Goal: Contribute content: Contribute content

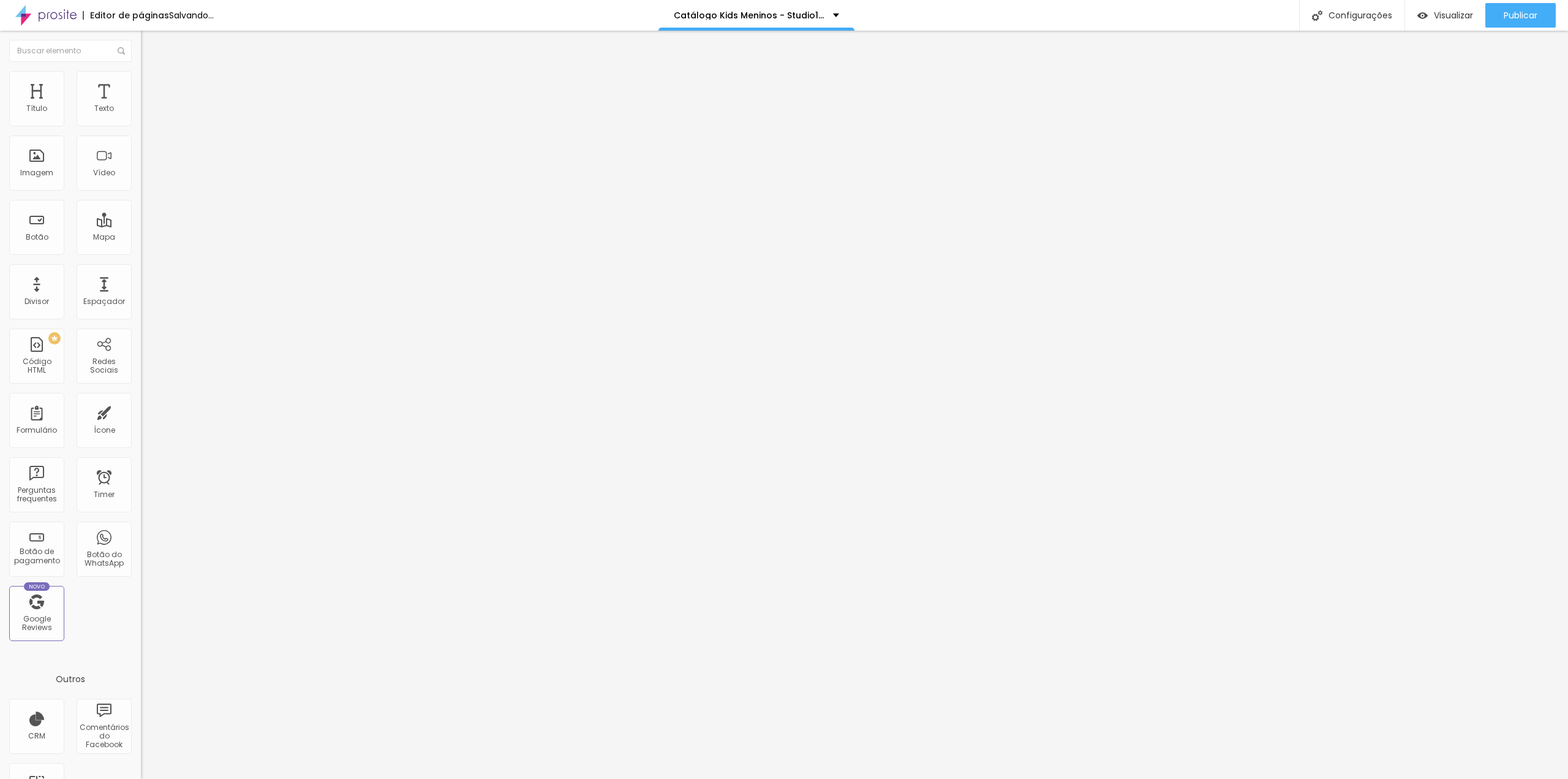
click at [208, 105] on span at bounding box center [212, 100] width 8 height 10
drag, startPoint x: 51, startPoint y: 234, endPoint x: 83, endPoint y: 234, distance: 32.0
click at [140, 423] on textarea "Oi Tia Gabi, tudo bem? este mês eu vou querer o cenário *Cabana.* Obrigada(o). ❤" at bounding box center [210, 434] width 138 height 21
type textarea "Oi Tia Gabi, tudo bem? este mês eu vou querer o cenário *Arco boho.* Obrigada(o…"
click at [140, 415] on div "Editar Botão do WhatsApp Conteúdo Estilo Avançado Número do WhatsApp * [PHONE_N…" at bounding box center [211, 404] width 140 height 748
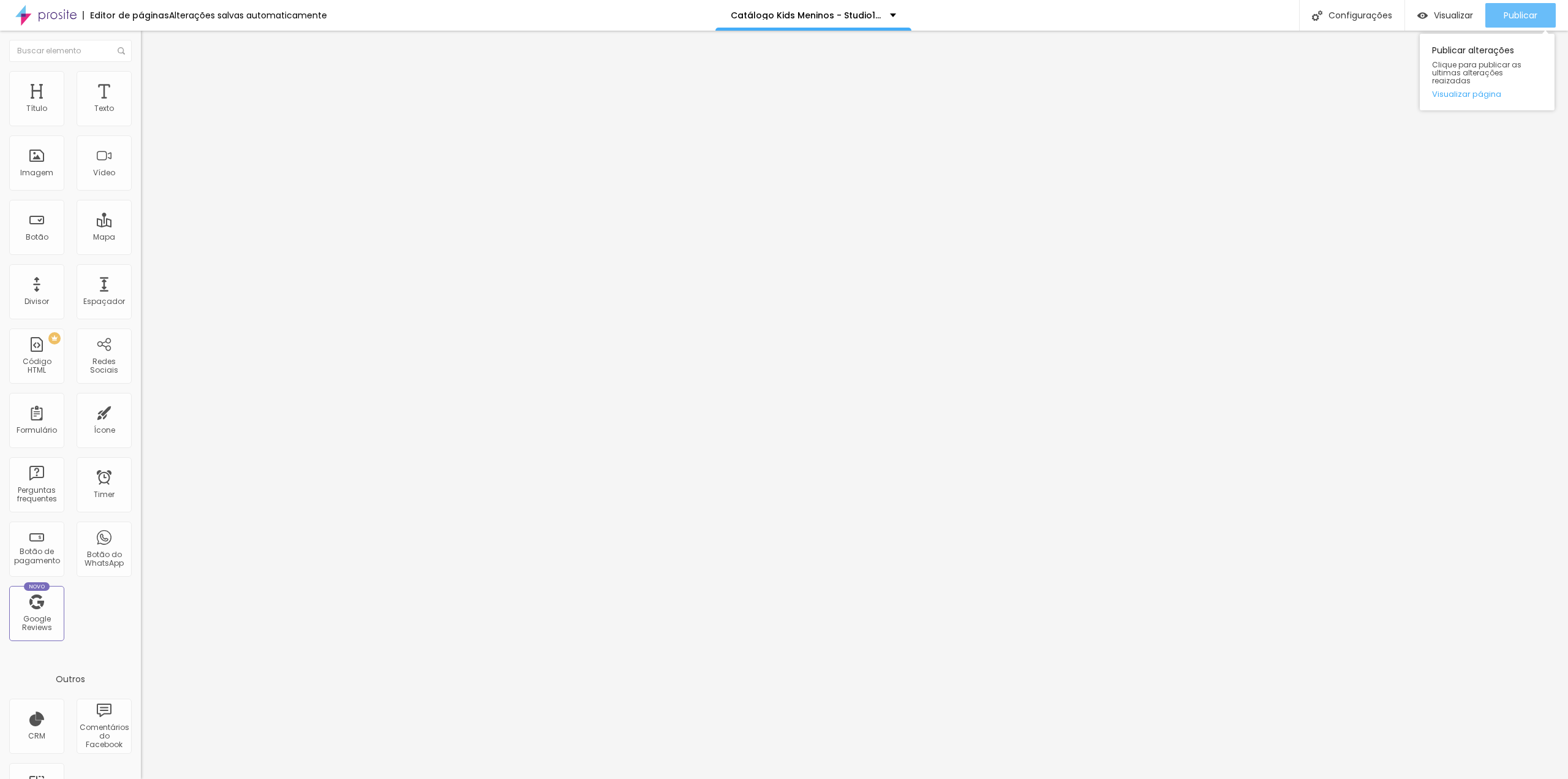
click at [1501, 17] on button "Publicar" at bounding box center [1521, 15] width 70 height 25
click at [208, 102] on img at bounding box center [212, 100] width 8 height 8
click at [140, 105] on span "Adicionar imagem" at bounding box center [179, 100] width 79 height 10
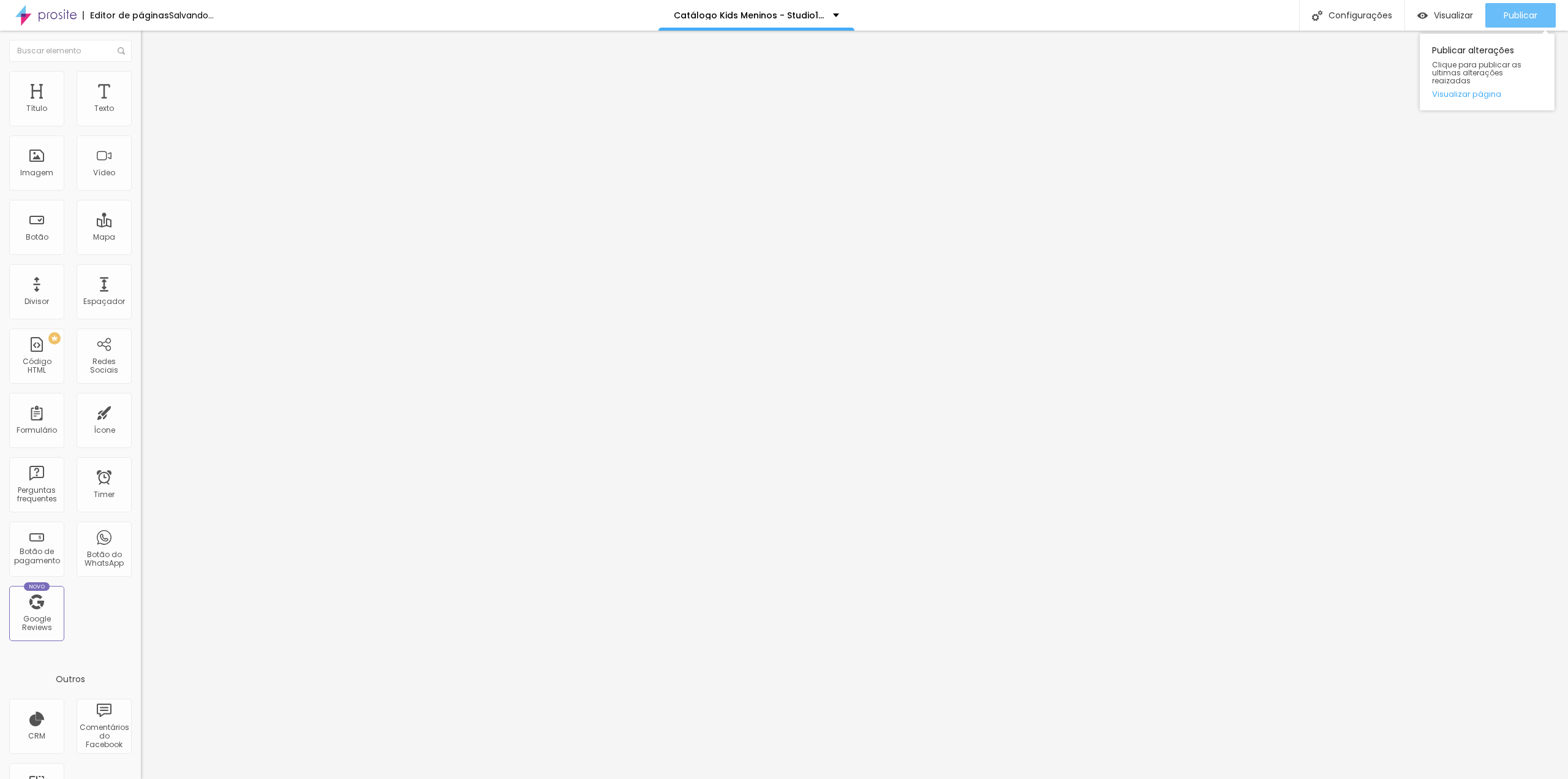
click at [1520, 18] on span "Publicar" at bounding box center [1521, 15] width 34 height 9
drag, startPoint x: 35, startPoint y: 243, endPoint x: 13, endPoint y: 245, distance: 22.1
click at [140, 423] on textarea "Oi Tia Gabi, tudo bem? este mês eu vou querer o cenário *Arco de Vime/[GEOGRAPH…" at bounding box center [210, 434] width 138 height 21
type textarea "Oi Tia Gabi, tudo bem? este mês eu vou querer o cenário *Arco Folhagem.* Obriga…"
click at [1510, 14] on span "Publicar" at bounding box center [1521, 15] width 34 height 9
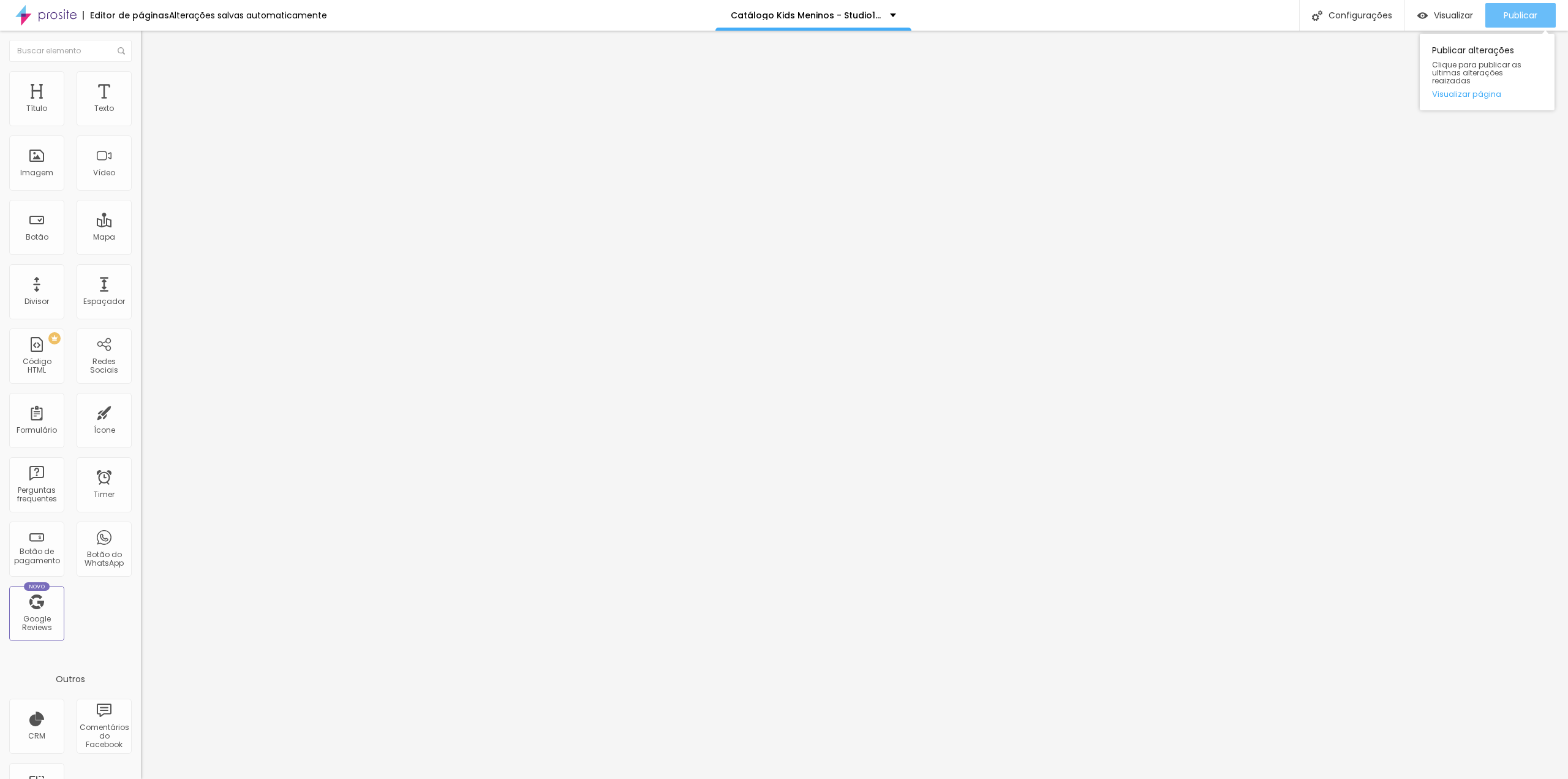
click at [1542, 7] on button "Publicar" at bounding box center [1521, 15] width 70 height 25
click at [1502, 14] on button "Publicar" at bounding box center [1521, 15] width 70 height 25
click at [1504, 15] on span "Publicar" at bounding box center [1521, 15] width 34 height 9
click at [1508, 19] on span "Publicar" at bounding box center [1521, 15] width 34 height 9
click at [1497, 14] on button "Publicar" at bounding box center [1521, 15] width 70 height 25
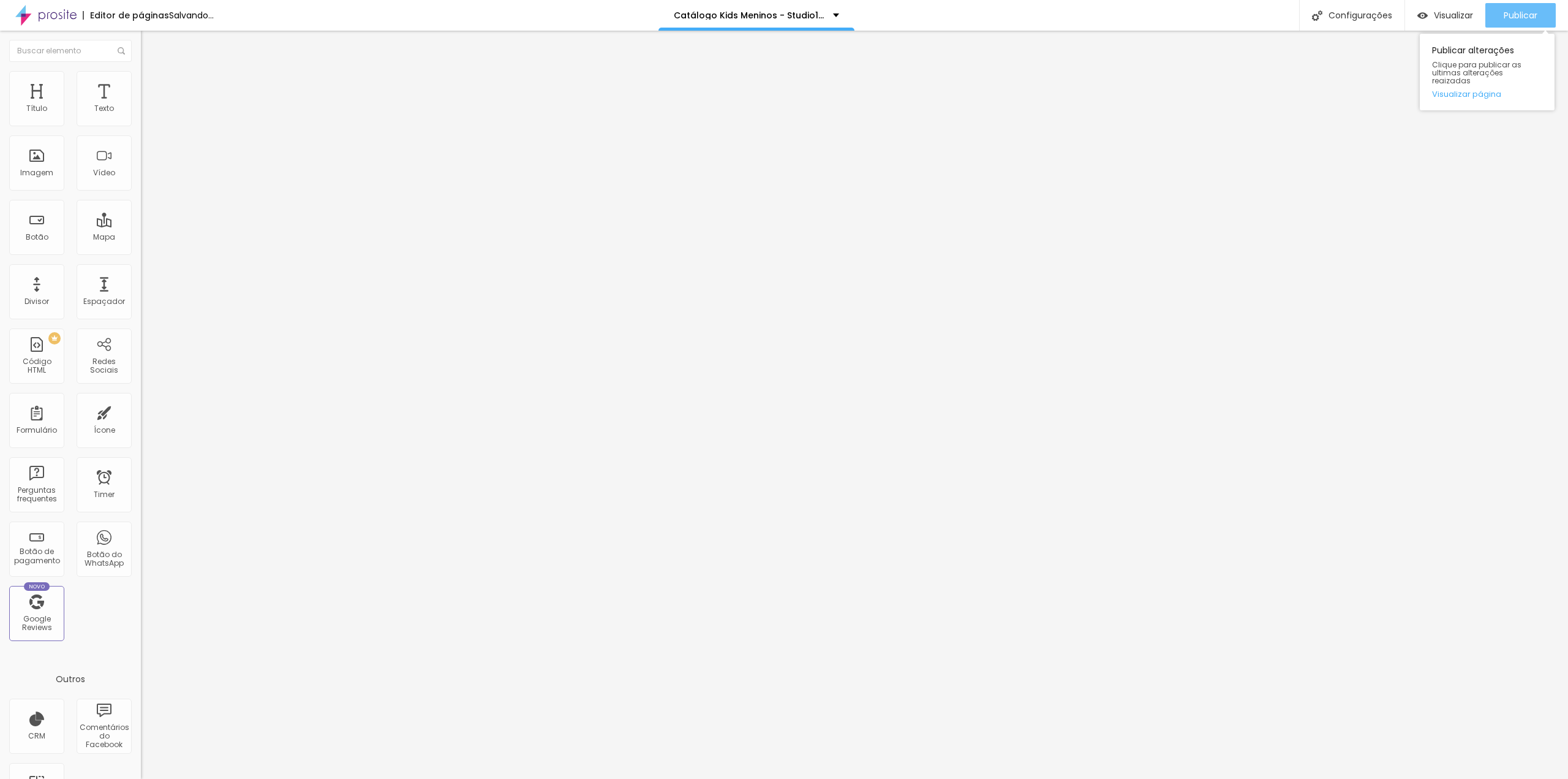
click at [1494, 14] on button "Publicar" at bounding box center [1521, 15] width 70 height 25
click at [1510, 20] on span "Publicar" at bounding box center [1521, 15] width 34 height 9
click at [1498, 19] on button "Publicar" at bounding box center [1521, 15] width 70 height 25
click at [208, 105] on span at bounding box center [212, 100] width 8 height 10
click at [140, 105] on span "Adicionar imagem" at bounding box center [179, 100] width 79 height 10
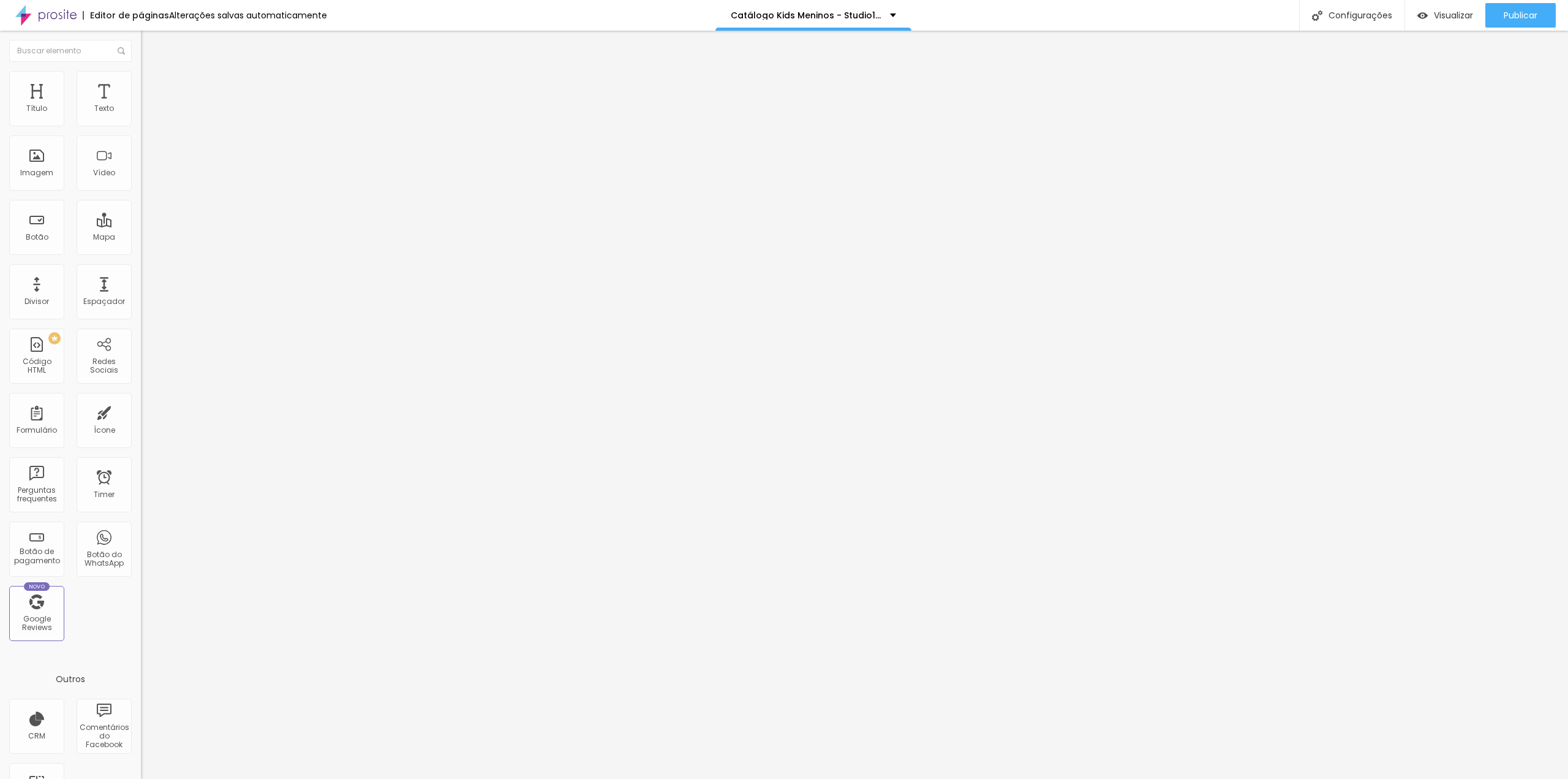
drag, startPoint x: 52, startPoint y: 236, endPoint x: 71, endPoint y: 236, distance: 19.0
click at [140, 423] on textarea "Oi Tia Gabi, tudo bem? este mês eu vou querer o cenário *ROCK.* Obrigada(o). ❤" at bounding box center [210, 434] width 138 height 21
type textarea "Oi Tia Gabi, tudo bem? este mês eu vou querer o cenário *Arco Folhagem.* Obriga…"
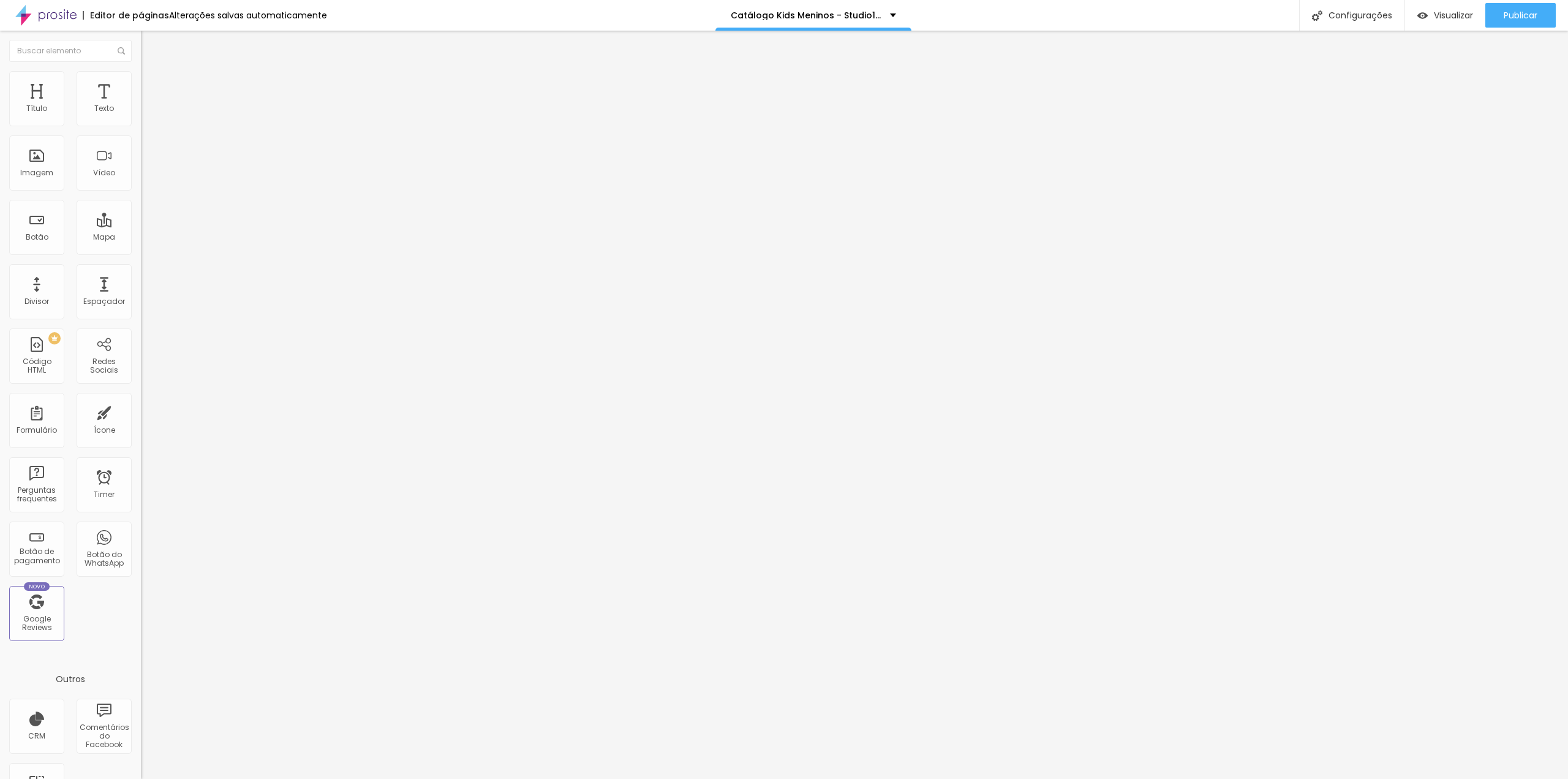
click at [140, 430] on div "Editar Botão do WhatsApp Conteúdo Estilo Avançado Número do WhatsApp * [PHONE_N…" at bounding box center [211, 404] width 140 height 748
click at [140, 105] on span "Trocar imagem" at bounding box center [174, 100] width 66 height 10
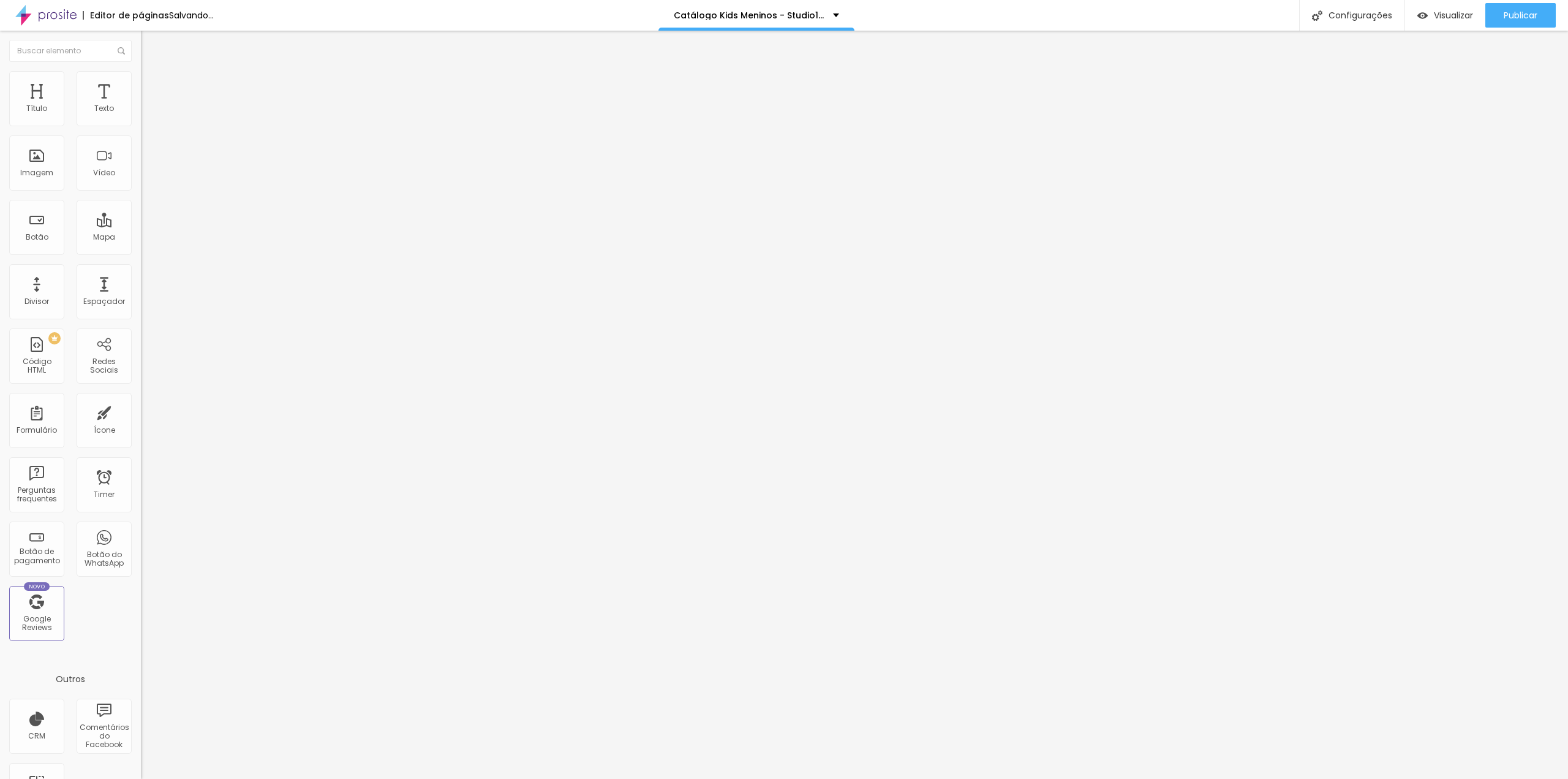
drag, startPoint x: 52, startPoint y: 232, endPoint x: 73, endPoint y: 233, distance: 21.0
click at [140, 423] on textarea "Oi Tia Gabi, tudo bem? este mês eu vou querer o cenário *KOMBI.* Obrigada(o). ❤" at bounding box center [210, 434] width 138 height 21
type textarea "Oi Tia Gabi, tudo bem? este mês eu vou querer o cenário *Padeiro.* Obrigada(o).…"
drag, startPoint x: 83, startPoint y: 232, endPoint x: 56, endPoint y: 232, distance: 27.0
click at [140, 423] on textarea "Oi Tia Gabi, tudo bem? este mês eu vou querer o cenário *PADEIRO.* Obrigada(o).…" at bounding box center [210, 434] width 138 height 21
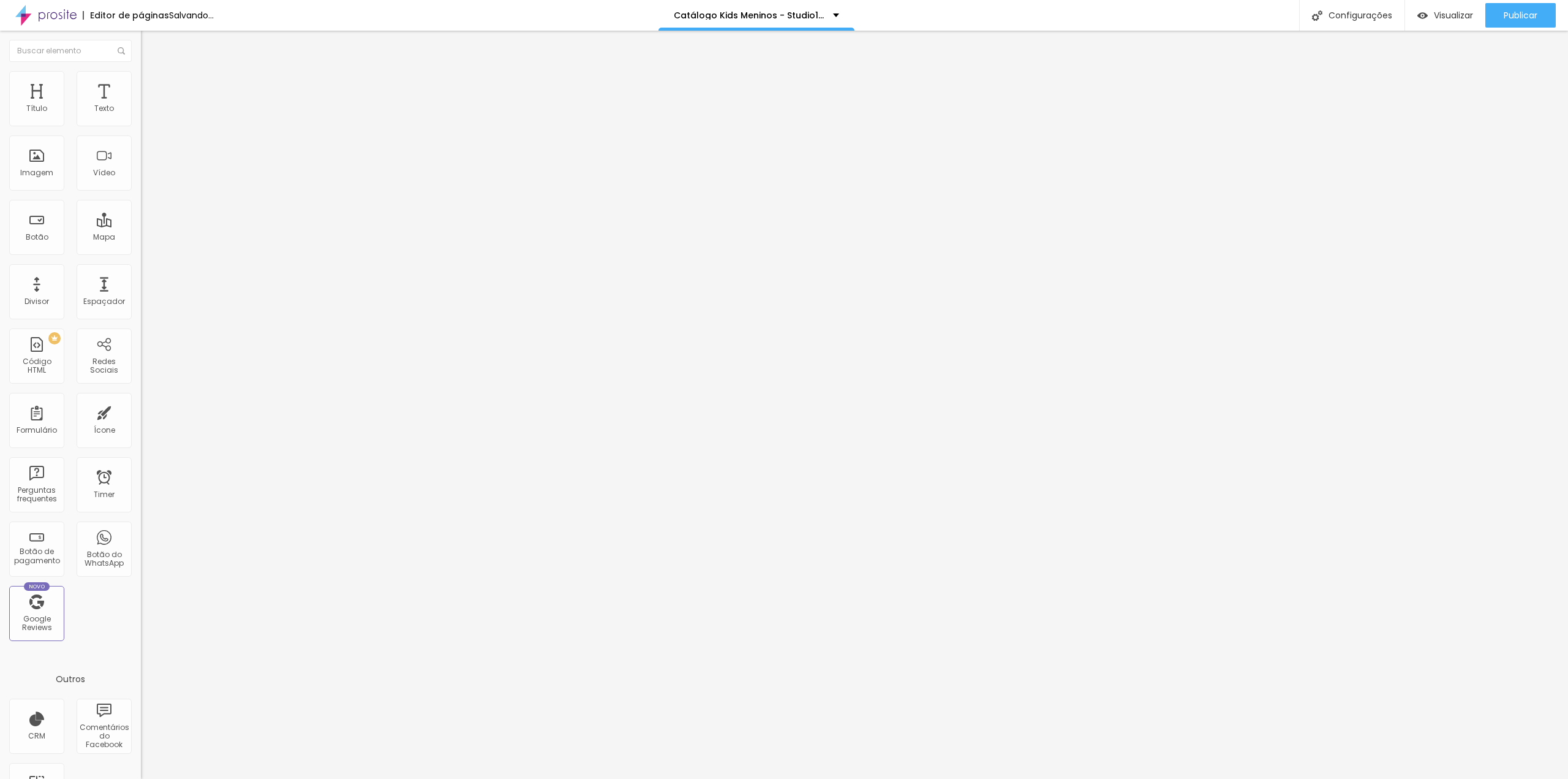
type textarea "Oi Tia Gabi, tudo bem? este mês eu vou querer o cenário *PINTOR.* Obrigada(o). ❤"
click at [208, 105] on span at bounding box center [212, 100] width 8 height 10
click at [140, 105] on span "Adicionar imagem" at bounding box center [179, 100] width 79 height 10
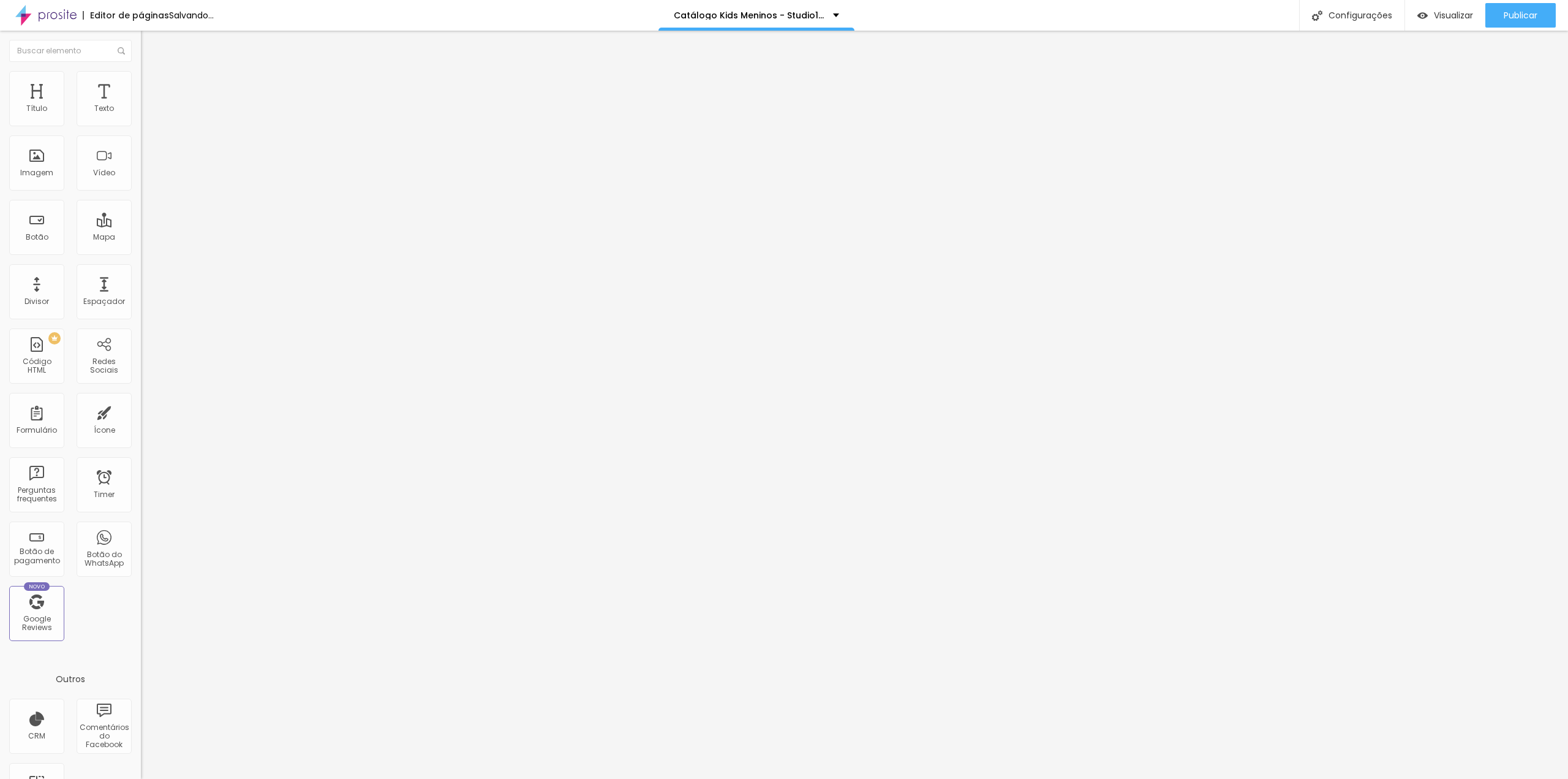
click at [140, 105] on span "Trocar imagem" at bounding box center [174, 100] width 66 height 10
drag, startPoint x: 50, startPoint y: 236, endPoint x: 83, endPoint y: 238, distance: 33.1
click at [140, 423] on textarea "Oi Tia Gabi, tudo bem? este mês eu vou querer o cenário *FUTEBOL.* Obrigada(o).…" at bounding box center [210, 434] width 138 height 21
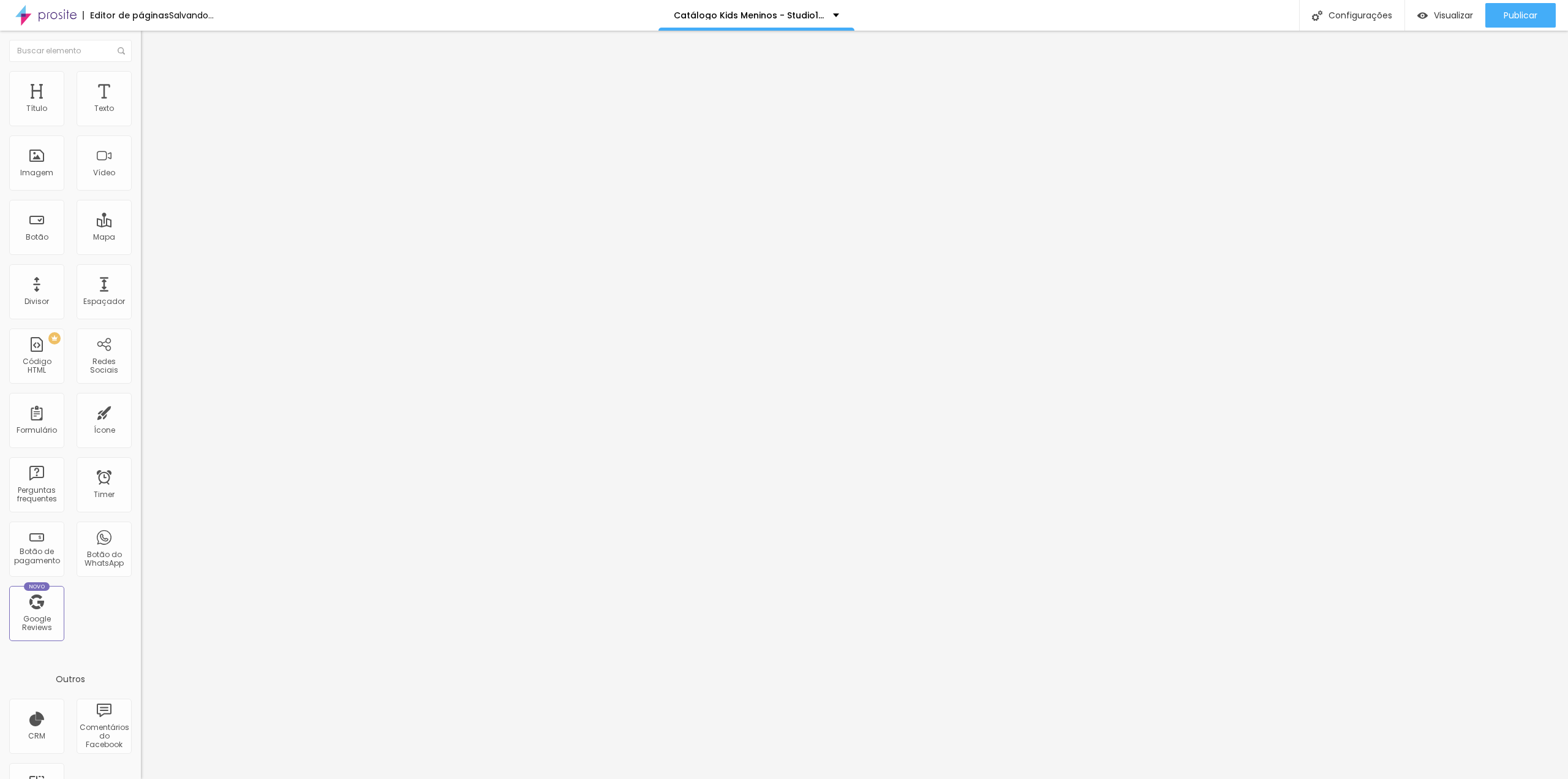
type textarea "Oi Tia Gabi, tudo bem? este mês eu vou querer o cenário *Cabana.* Obrigada(o). ❤"
click at [208, 105] on span at bounding box center [212, 100] width 8 height 10
click at [140, 105] on span "Adicionar imagem" at bounding box center [179, 100] width 79 height 10
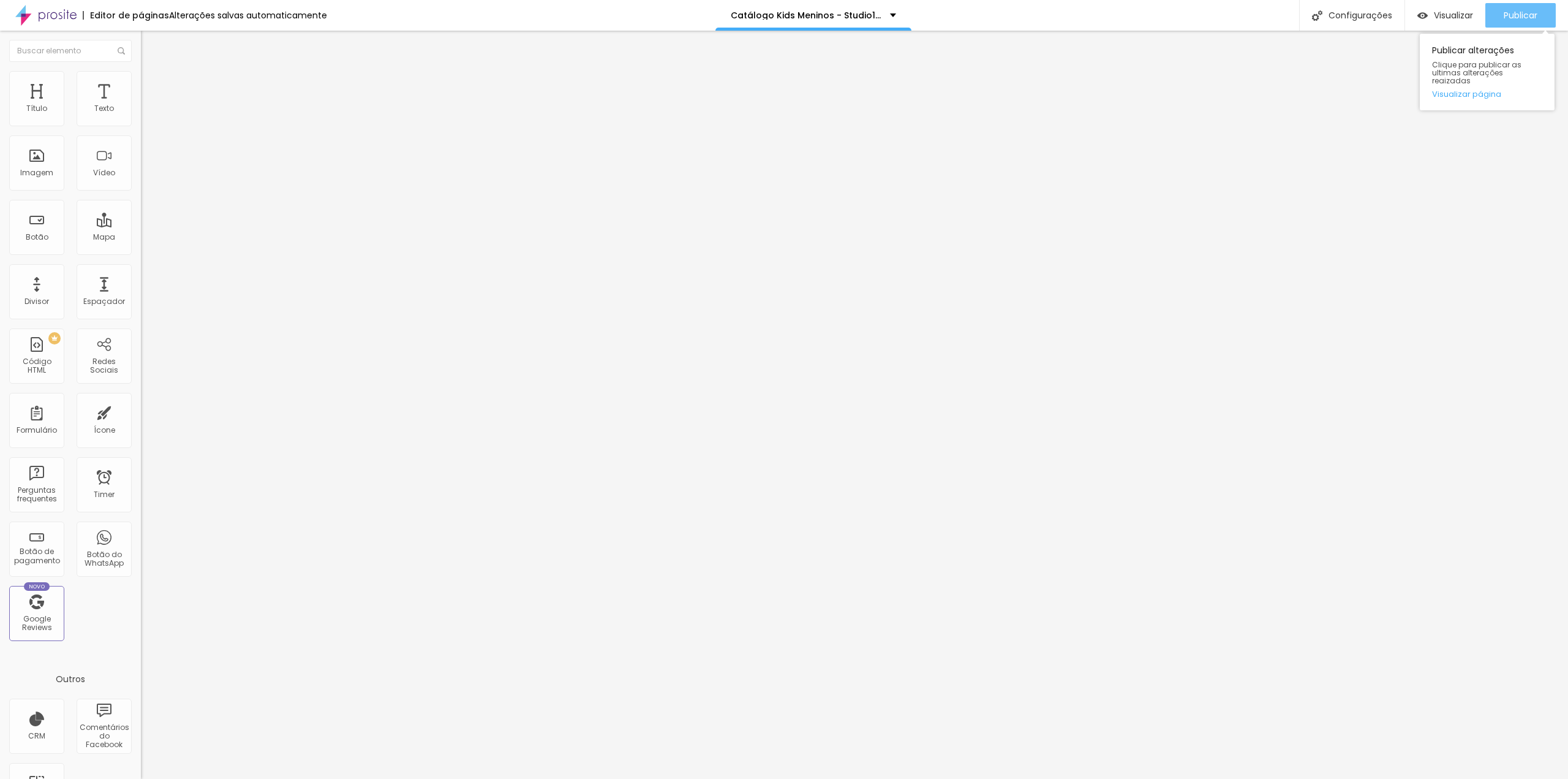
click at [1511, 14] on span "Publicar" at bounding box center [1521, 15] width 34 height 9
drag, startPoint x: 114, startPoint y: 178, endPoint x: 96, endPoint y: 177, distance: 18.0
click at [208, 105] on span at bounding box center [212, 100] width 8 height 10
click at [140, 105] on span "Adicionar imagem" at bounding box center [179, 100] width 79 height 10
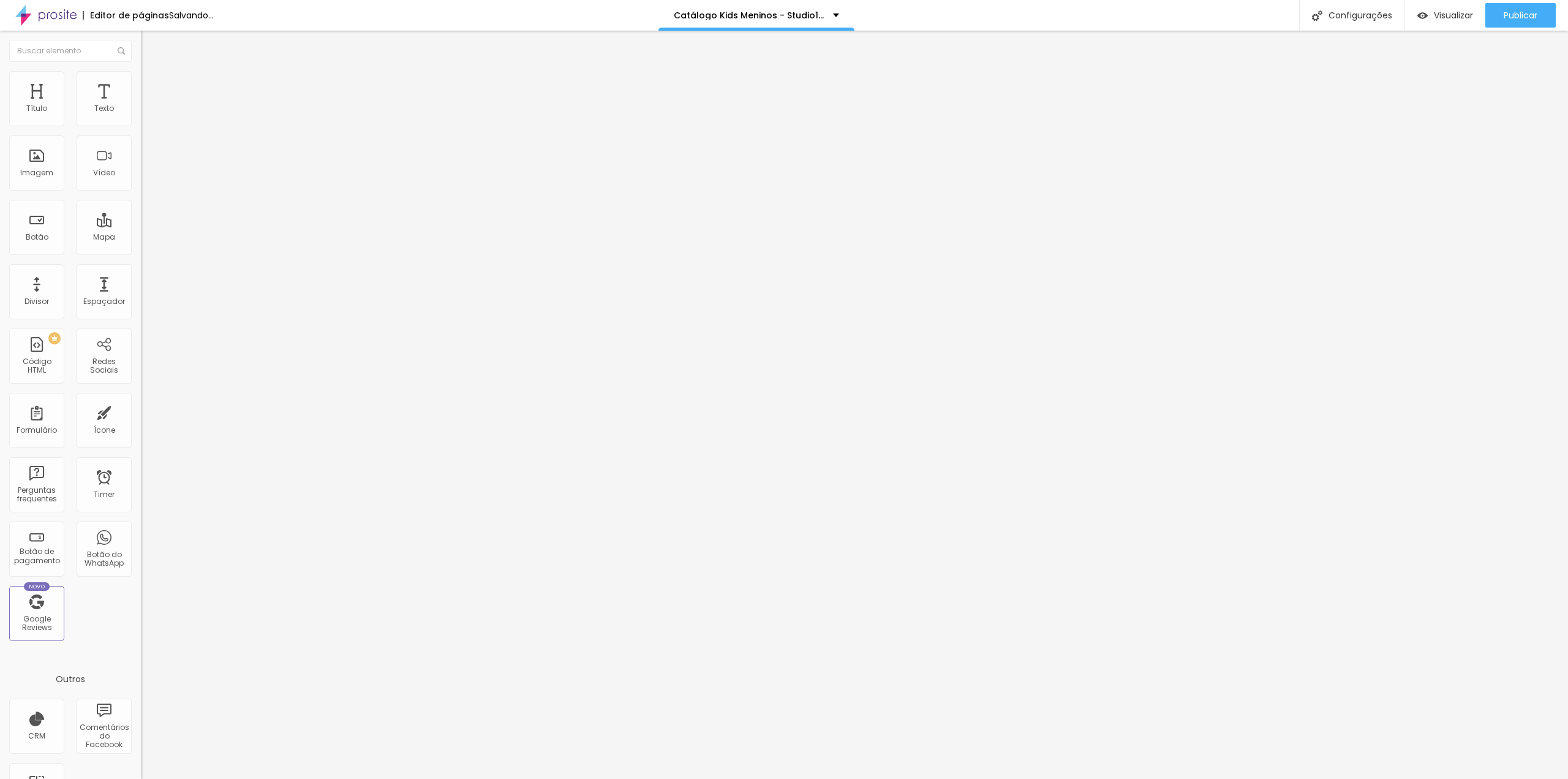
drag, startPoint x: 53, startPoint y: 233, endPoint x: 83, endPoint y: 233, distance: 30.0
click at [140, 423] on textarea "Oi Tia Gabi, tudo bem? este mês eu vou querer o cenário *OUTONO.* Obrigada(o). ❤" at bounding box center [210, 434] width 138 height 21
type textarea "Oi Tia Gabi, tudo bem? este mês eu vou querer o cenário *ESCADINHA.* Obrigada(o…"
click at [140, 402] on div "Editar Botão do WhatsApp Conteúdo Estilo Avançado Número do WhatsApp * [PHONE_N…" at bounding box center [211, 404] width 140 height 748
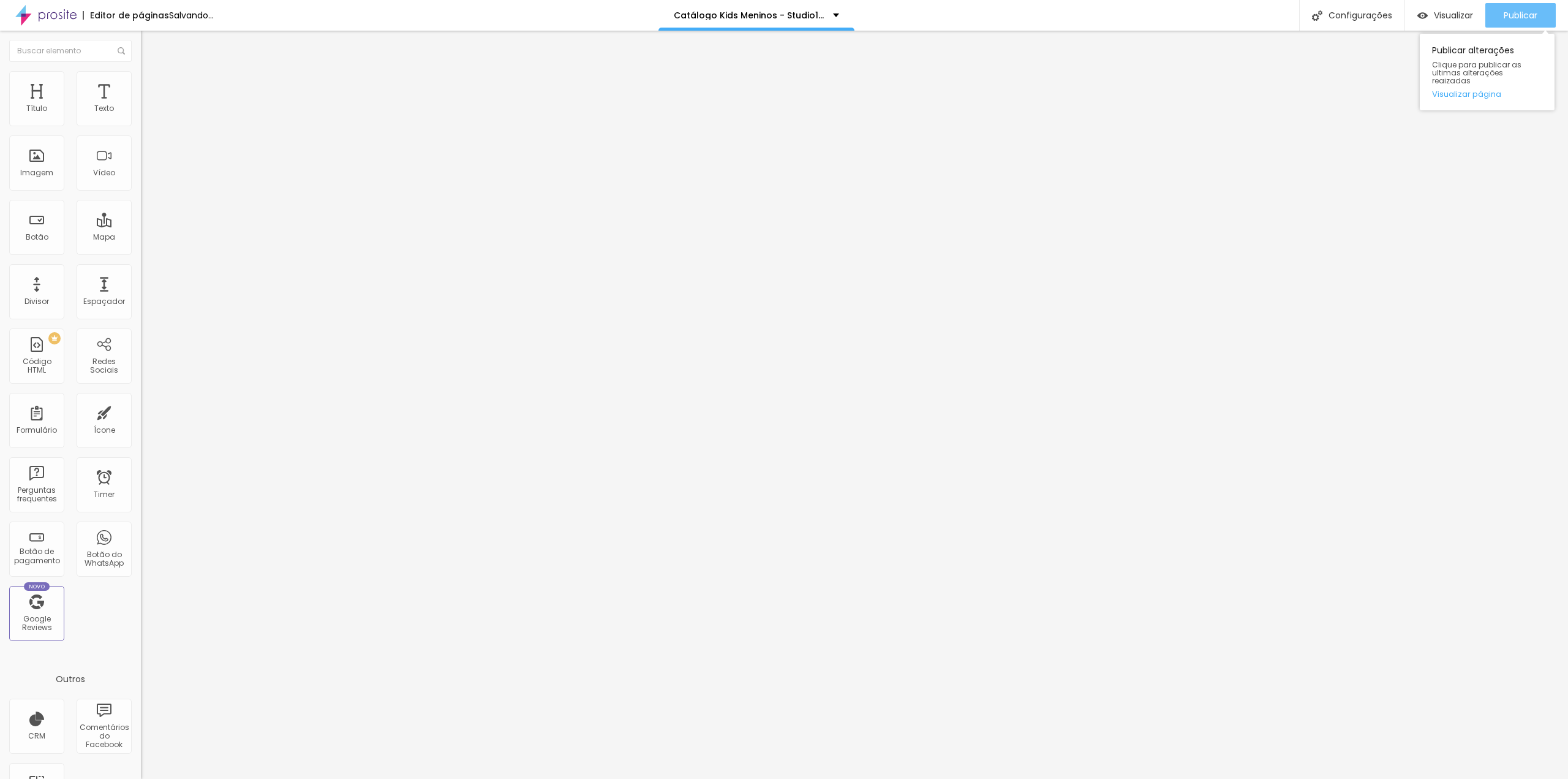
click at [1515, 13] on span "Publicar" at bounding box center [1521, 15] width 34 height 9
drag, startPoint x: 51, startPoint y: 234, endPoint x: 77, endPoint y: 234, distance: 26.0
click at [140, 423] on textarea "Oi Tia Gabi, tudo bem? este mês eu vou querer o cenário *BANHO.* Obrigada(o). ❤" at bounding box center [210, 434] width 138 height 21
type textarea "Oi Tia Gabi, tudo bem? este mês eu vou querer o cenário *ROCK.* Obrigada(o). ❤"
click at [140, 466] on div "Editar Botão do WhatsApp Conteúdo Estilo Avançado Número do WhatsApp * [PHONE_N…" at bounding box center [211, 404] width 140 height 748
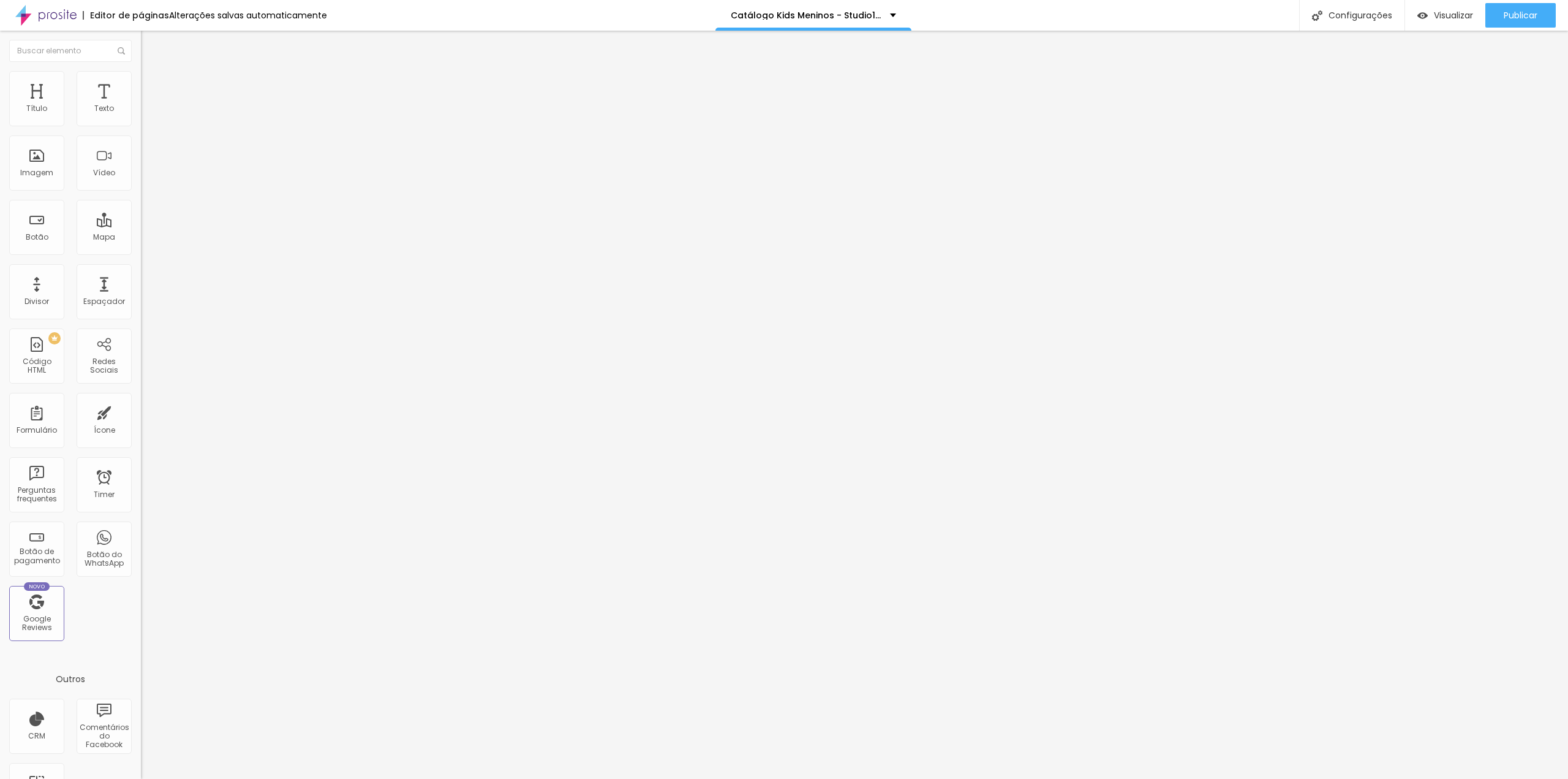
click at [140, 105] on span "Trocar imagem" at bounding box center [174, 100] width 66 height 10
click at [208, 102] on img at bounding box center [212, 100] width 8 height 8
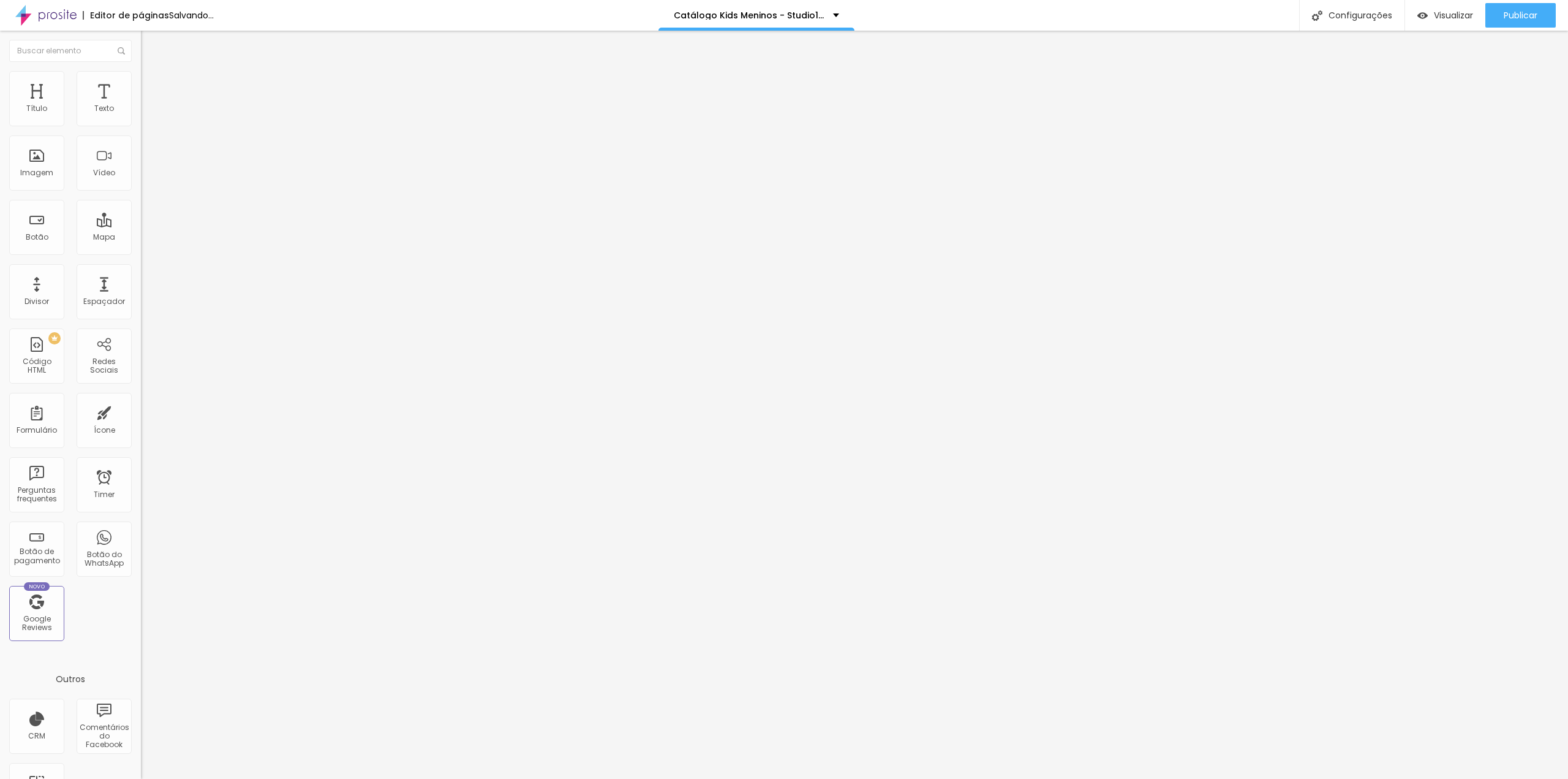
click at [140, 105] on span "Adicionar imagem" at bounding box center [179, 100] width 79 height 10
drag, startPoint x: 52, startPoint y: 233, endPoint x: 75, endPoint y: 232, distance: 23.0
click at [140, 423] on textarea "Oi Tia Gabi, tudo bem? este mês eu vou querer o cenário *KOMBI.* Obrigada(o). ❤" at bounding box center [210, 434] width 138 height 21
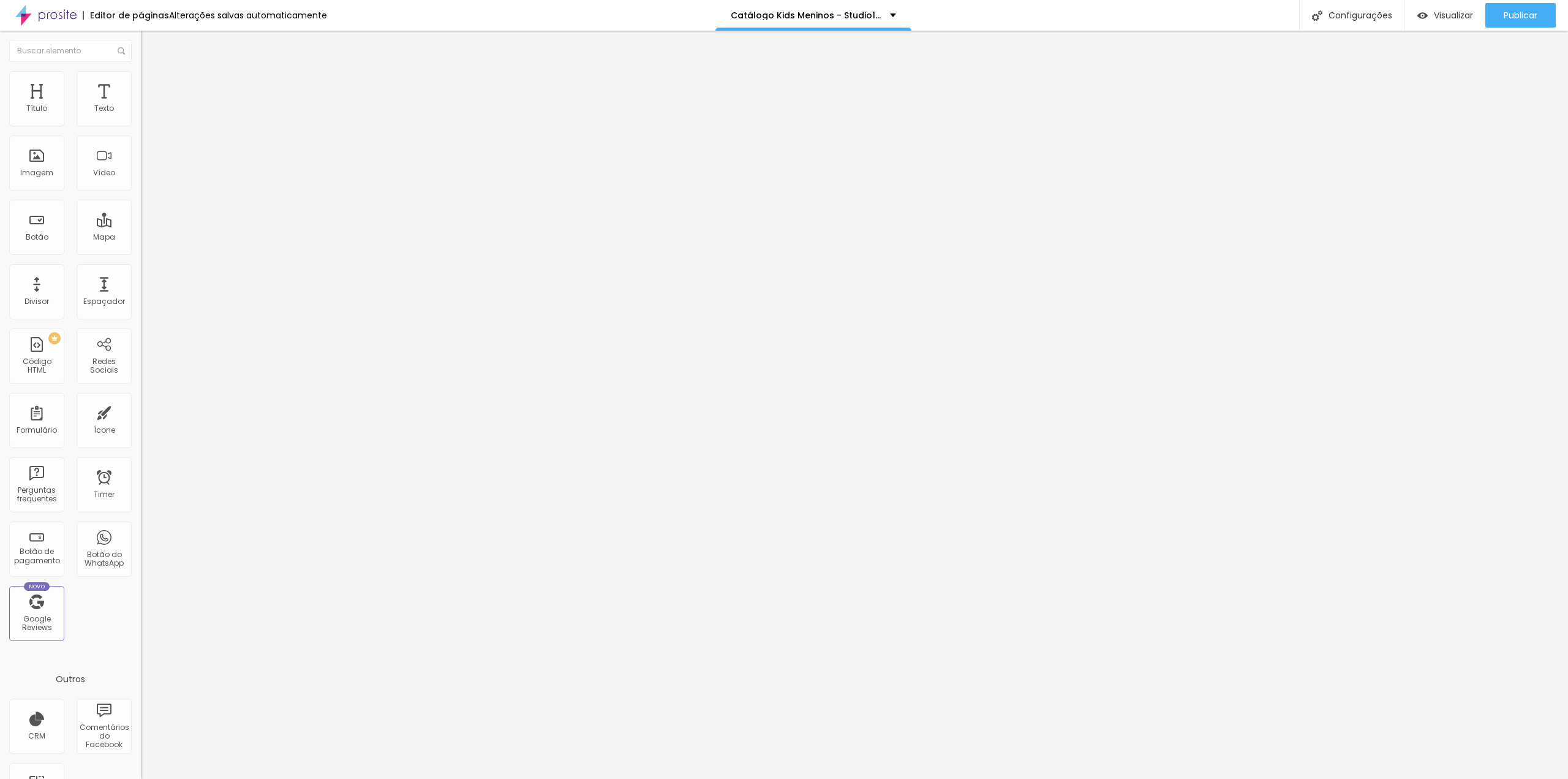
paste textarea "MC [PERSON_NAME]"
type textarea "Oi Tia Gabi, tudo bem? este mês eu vou querer o cenário *MC [PERSON_NAME].* Obr…"
click at [140, 400] on div "Editar Botão do WhatsApp Conteúdo Estilo Avançado Número do WhatsApp * [PHONE_N…" at bounding box center [211, 404] width 140 height 748
click at [1532, 14] on span "Publicar" at bounding box center [1521, 15] width 34 height 9
drag, startPoint x: 110, startPoint y: 174, endPoint x: 91, endPoint y: 179, distance: 19.6
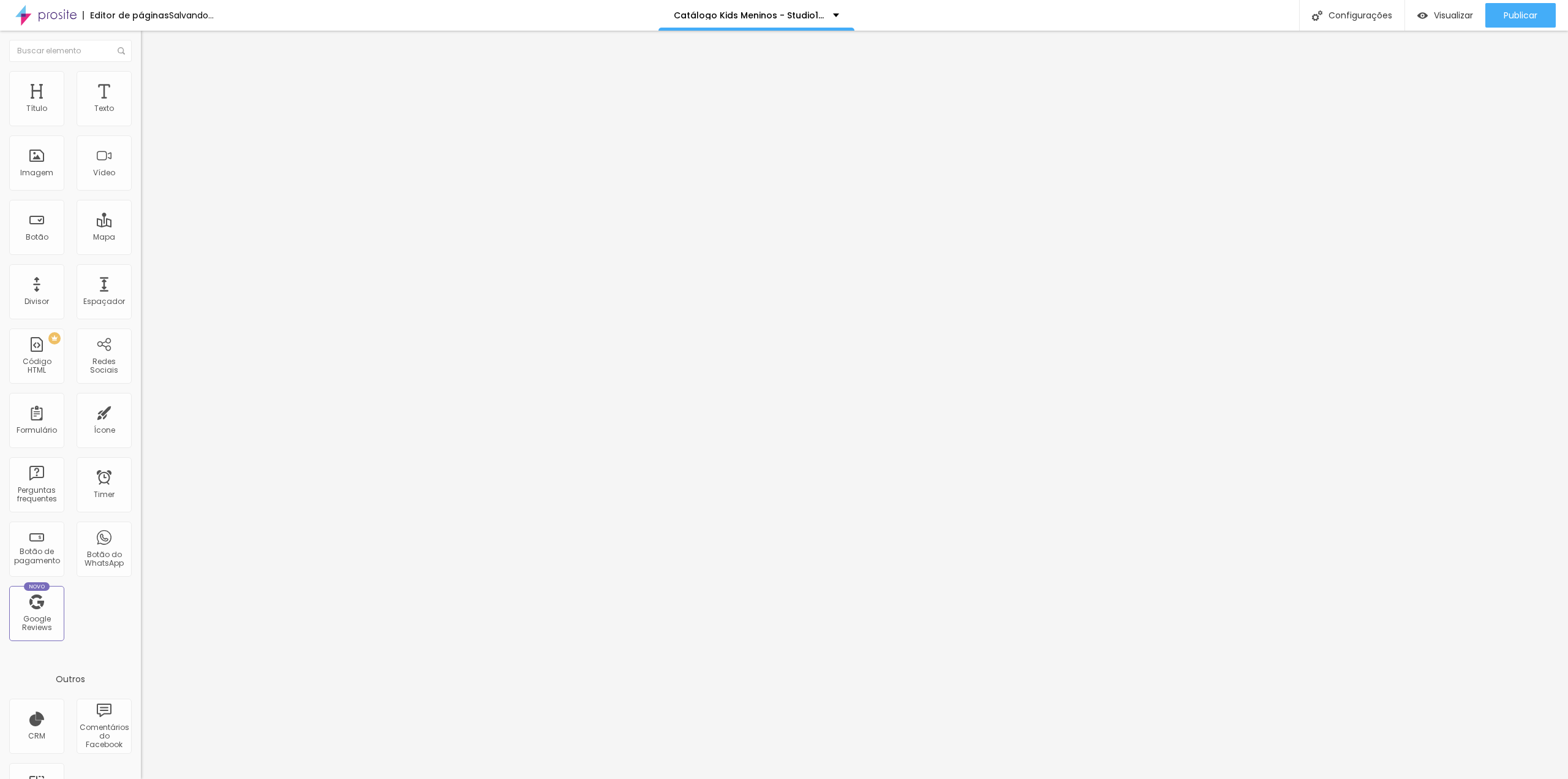
click at [208, 102] on img at bounding box center [212, 100] width 8 height 8
click at [140, 105] on span "Adicionar imagem" at bounding box center [179, 100] width 79 height 10
drag, startPoint x: 51, startPoint y: 232, endPoint x: 65, endPoint y: 232, distance: 14.0
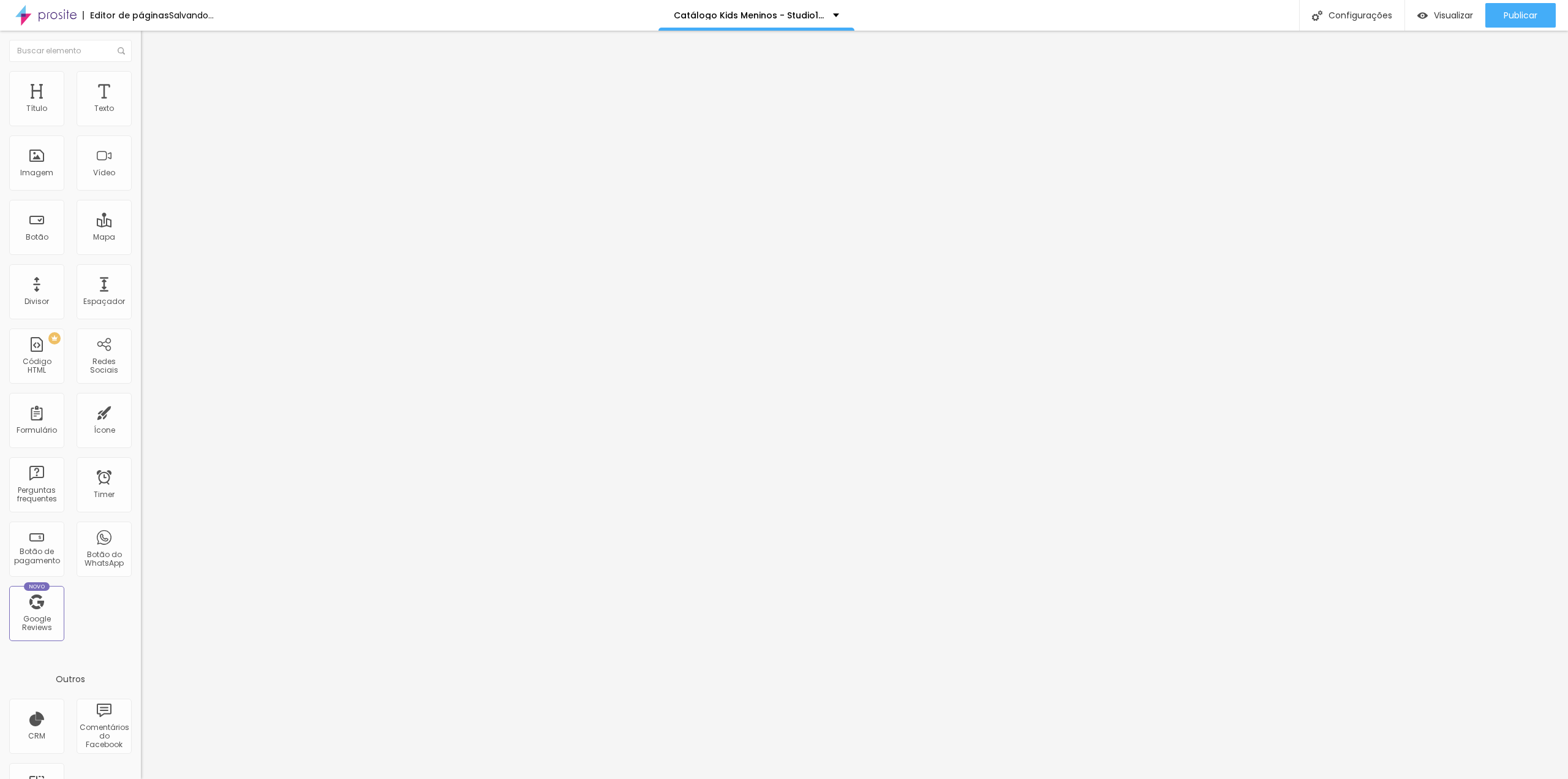
click at [140, 423] on textarea "Oi Tia Gabi, tudo bem? este mês eu vou querer o cenário *Furô.* Obrigada(o). ❤" at bounding box center [210, 434] width 138 height 21
type textarea "Oi Tia Gabi, tudo bem? este mês eu vou querer o cenário *Komb.* Obrigada(o). ❤"
click at [140, 360] on div "Editar Botão do WhatsApp Conteúdo Estilo Avançado Número do WhatsApp * [PHONE_N…" at bounding box center [211, 404] width 140 height 748
click at [140, 104] on div "Trocar imagem" at bounding box center [211, 100] width 140 height 9
click at [208, 102] on img at bounding box center [212, 100] width 8 height 8
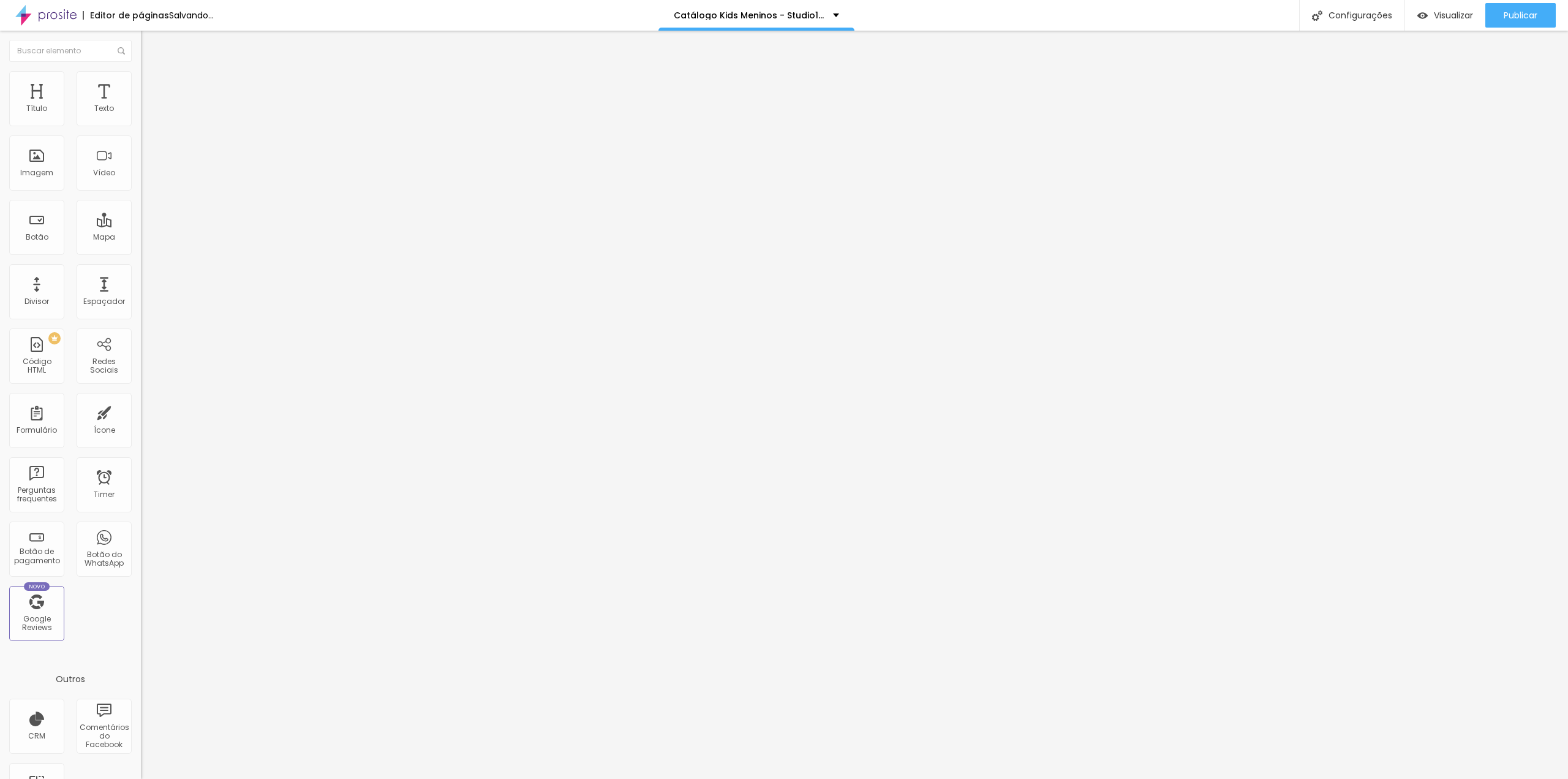
click at [140, 105] on span "Adicionar imagem" at bounding box center [179, 100] width 79 height 10
drag, startPoint x: 51, startPoint y: 233, endPoint x: 71, endPoint y: 233, distance: 20.0
click at [140, 423] on textarea "Oi Tia Gabi, tudo bem? este mês eu vou querer o cenário *Skate.* Obrigada(o). ❤" at bounding box center [210, 434] width 138 height 21
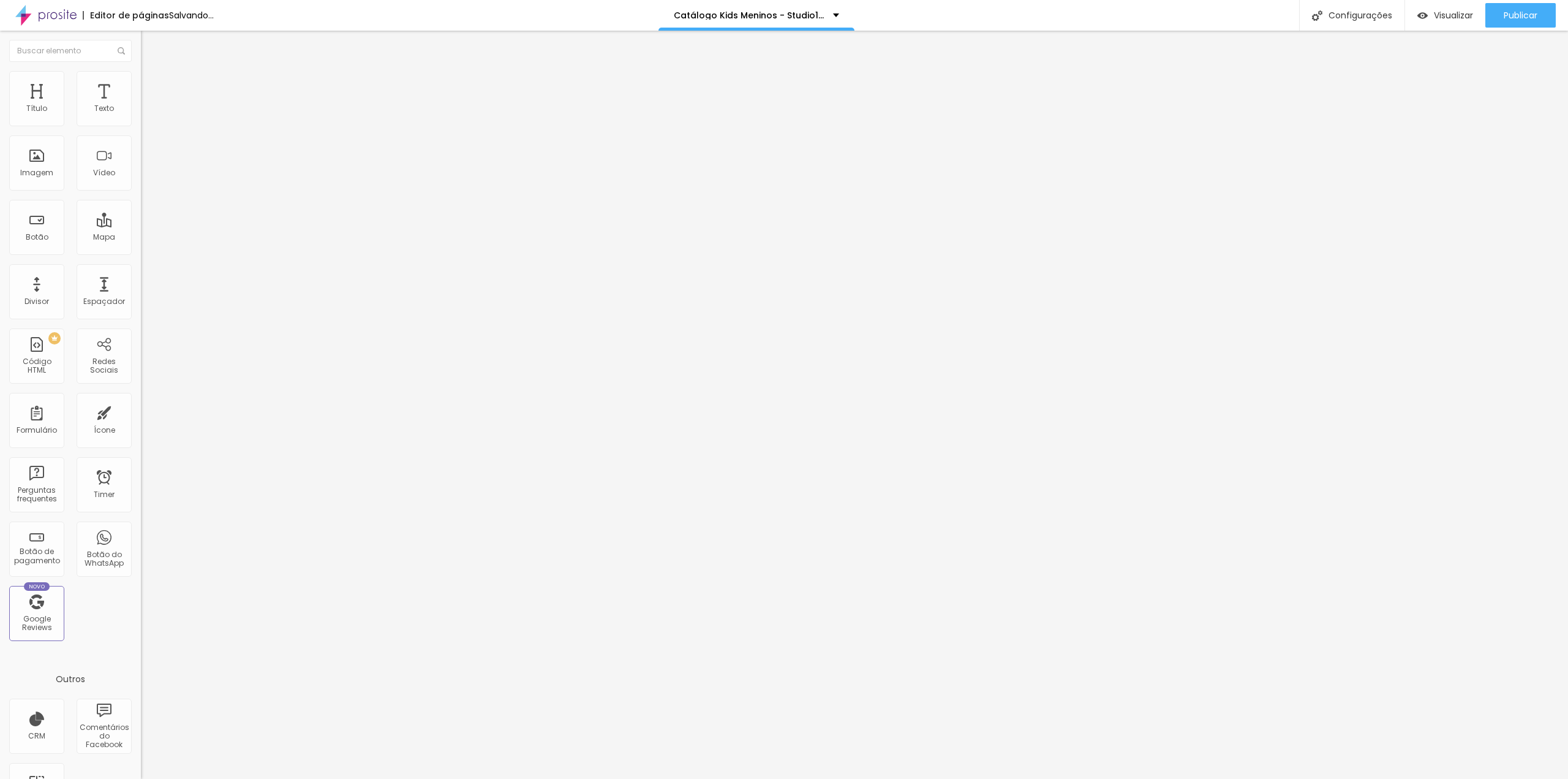
type textarea "Oi Tia Gabi, tudo bem? este mês eu vou querer o cenário *Furô.* Obrigada(o). ❤"
click at [140, 419] on div "Editar Botão do WhatsApp Conteúdo Estilo Avançado Número do WhatsApp * [PHONE_N…" at bounding box center [211, 404] width 140 height 748
click at [208, 102] on img at bounding box center [212, 100] width 8 height 8
click at [140, 105] on span "Adicionar imagem" at bounding box center [179, 100] width 79 height 10
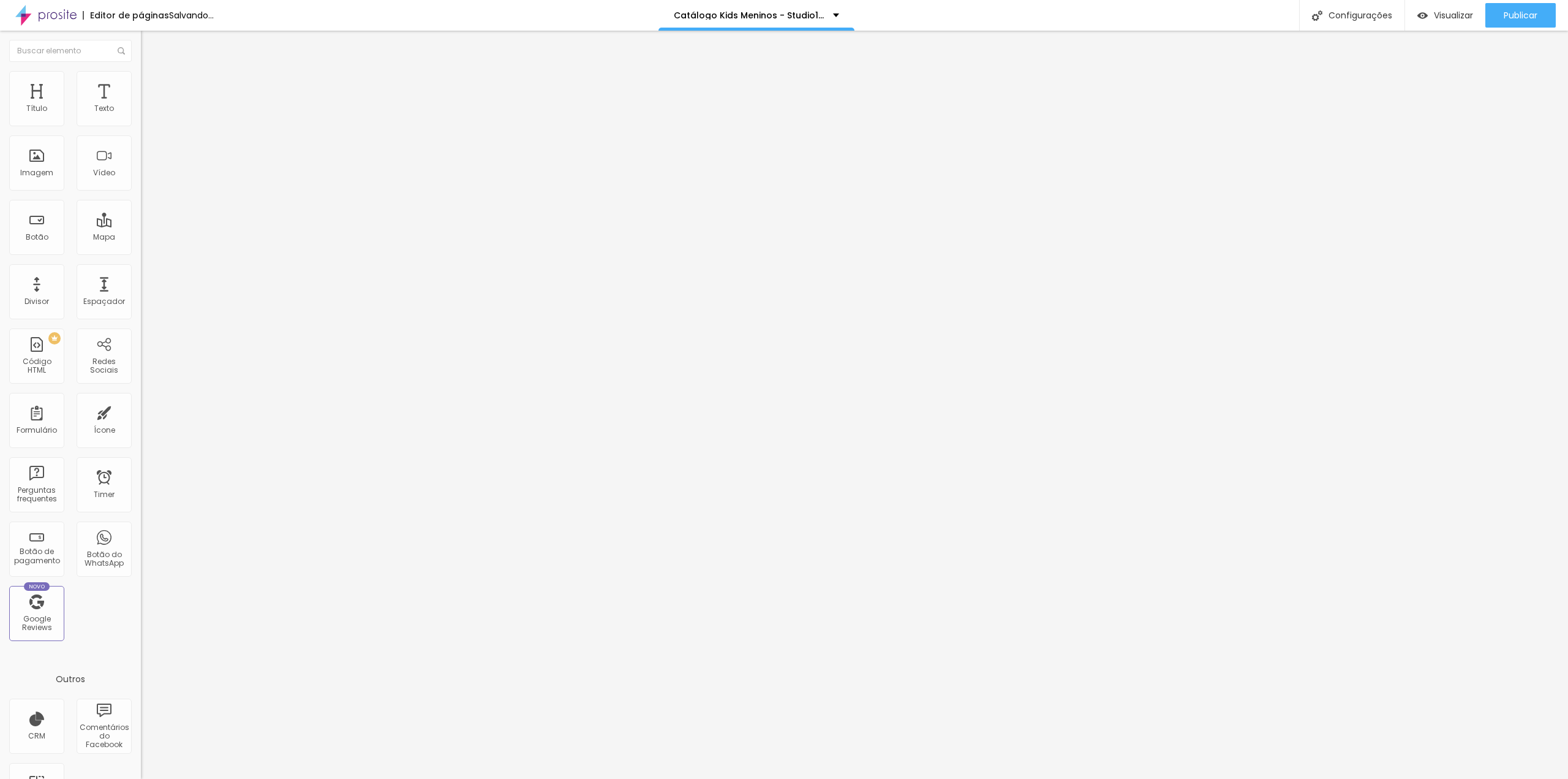
click at [1515, 11] on span "Publicar" at bounding box center [1521, 15] width 34 height 9
click at [208, 102] on img at bounding box center [212, 100] width 8 height 8
click at [140, 105] on span "Adicionar imagem" at bounding box center [179, 100] width 79 height 10
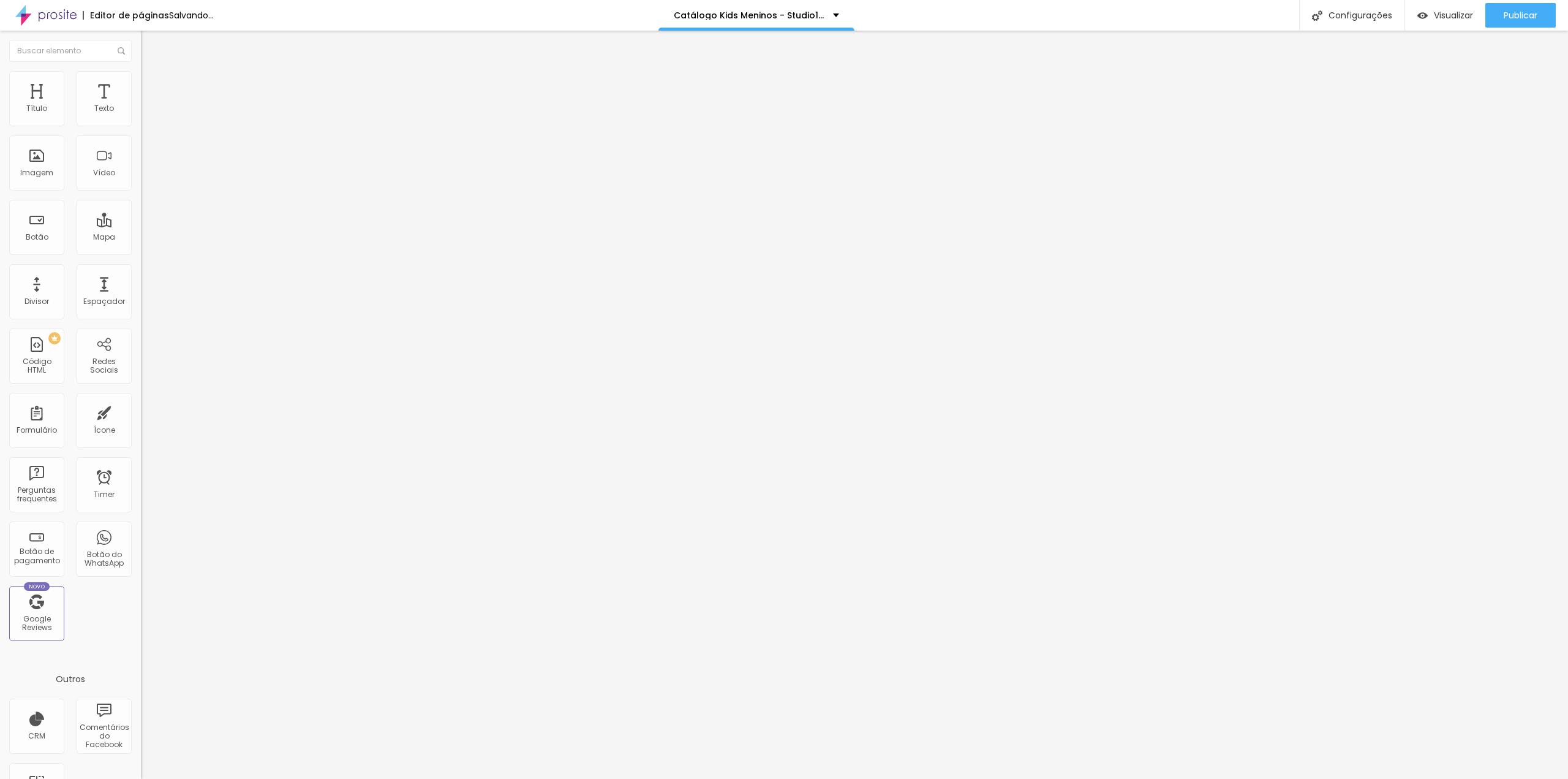
click at [1512, 16] on span "Publicar" at bounding box center [1521, 15] width 34 height 9
click at [140, 105] on span "Trocar imagem" at bounding box center [174, 100] width 66 height 10
drag, startPoint x: 237, startPoint y: 194, endPoint x: 582, endPoint y: 392, distance: 397.8
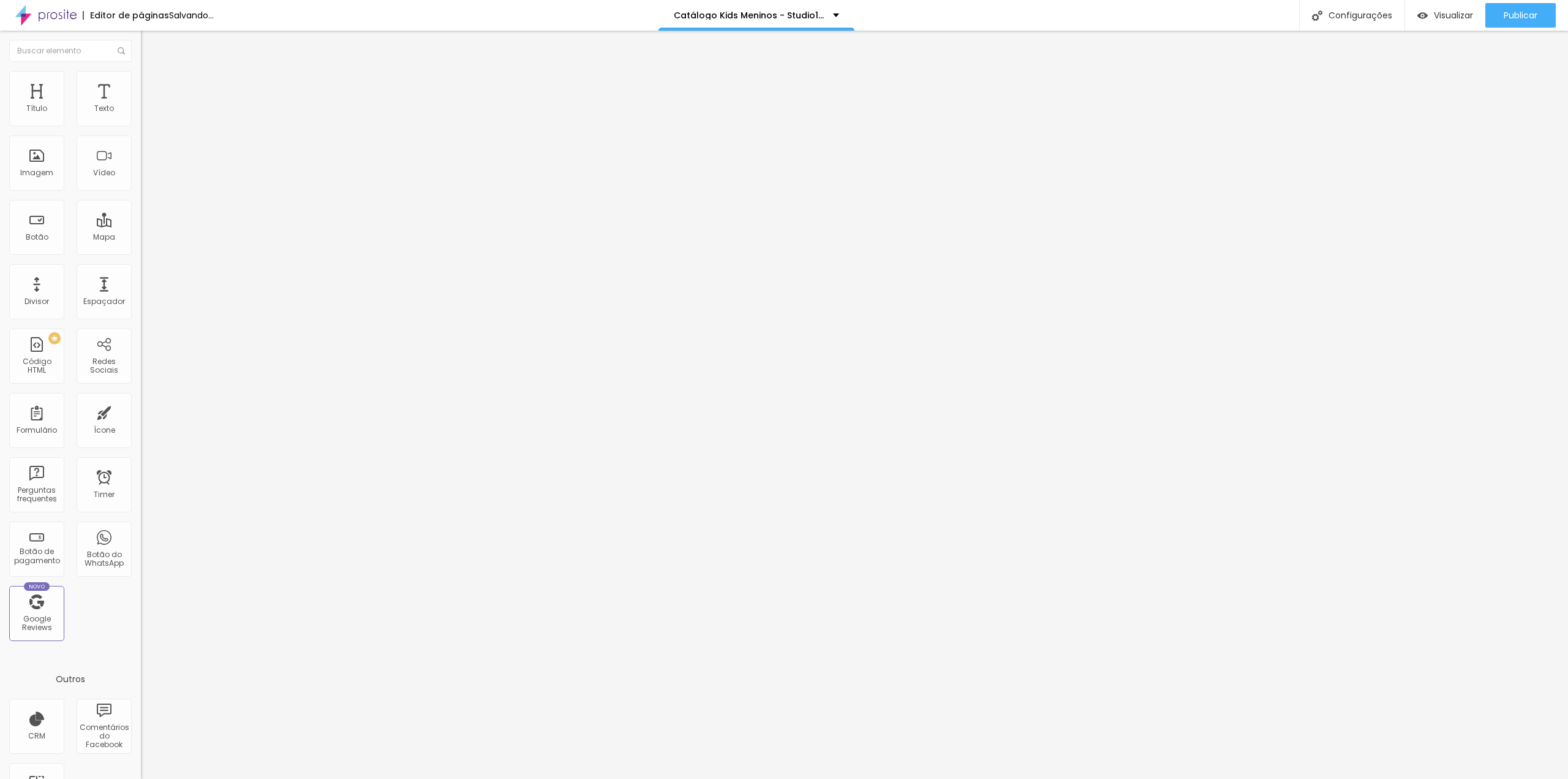
drag, startPoint x: 50, startPoint y: 236, endPoint x: 74, endPoint y: 236, distance: 24.0
click at [140, 423] on textarea "Oi Tia Gabi, tudo bem? este mês eu vou querer o cenário *KOMBI.* Obrigada(o). ❤" at bounding box center [210, 434] width 138 height 21
type textarea "Oi Tia Gabi, tudo bem? este mês eu vou querer o cenário *MONSTROS S.A..* Obriga…"
click at [140, 105] on span "Trocar imagem" at bounding box center [174, 100] width 66 height 10
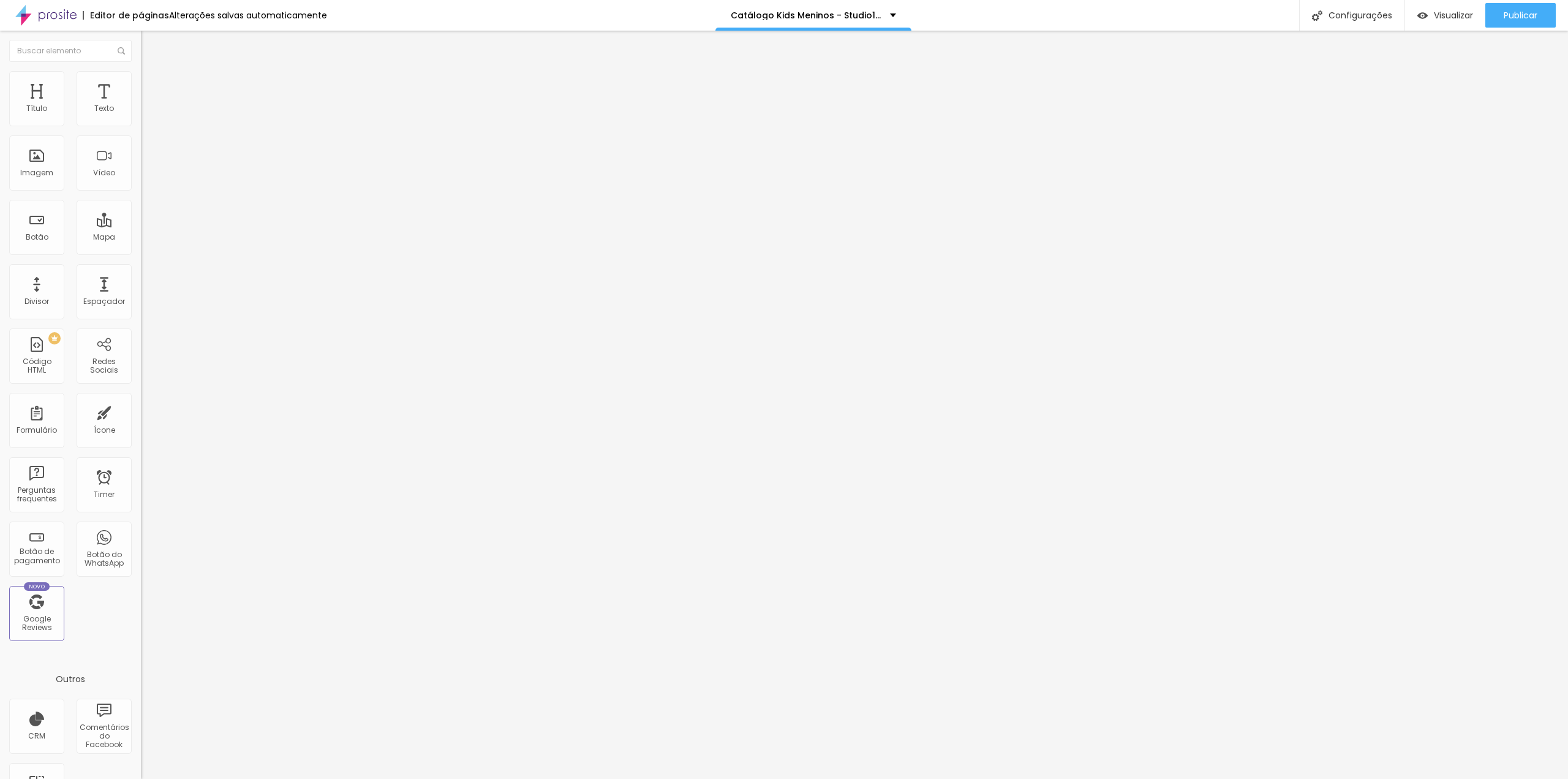
scroll to position [1007, 0]
click at [140, 105] on span "Trocar imagem" at bounding box center [174, 100] width 66 height 10
click at [208, 105] on span at bounding box center [212, 100] width 8 height 10
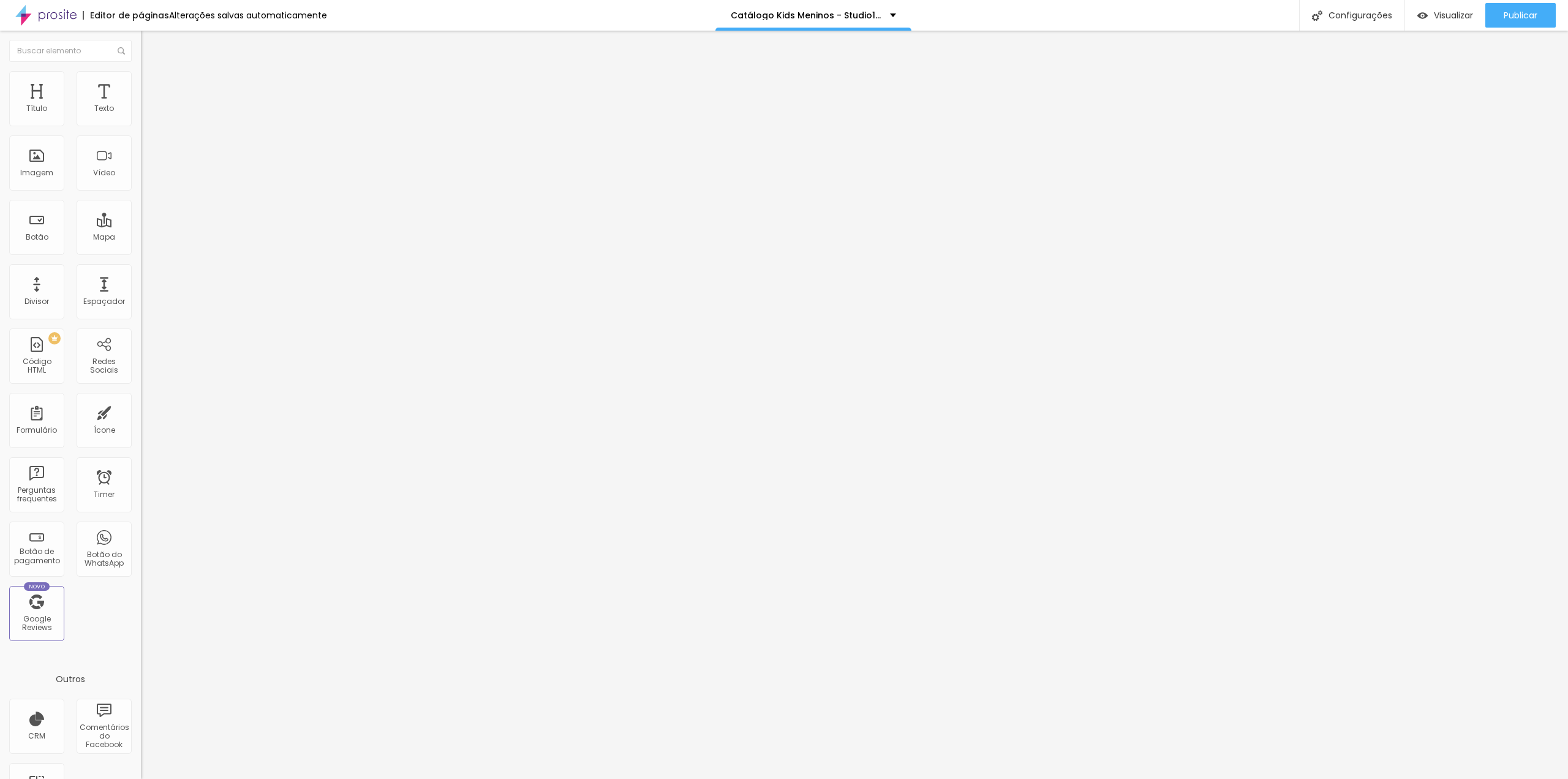
click at [140, 105] on span "Adicionar imagem" at bounding box center [179, 100] width 79 height 10
drag, startPoint x: 60, startPoint y: 235, endPoint x: 83, endPoint y: 234, distance: 23.0
click at [140, 423] on textarea "Oi Tia Gabi, tudo bem? este mês eu vou querer o cenário *BAN BAN.* Obrigada(o).…" at bounding box center [210, 434] width 138 height 21
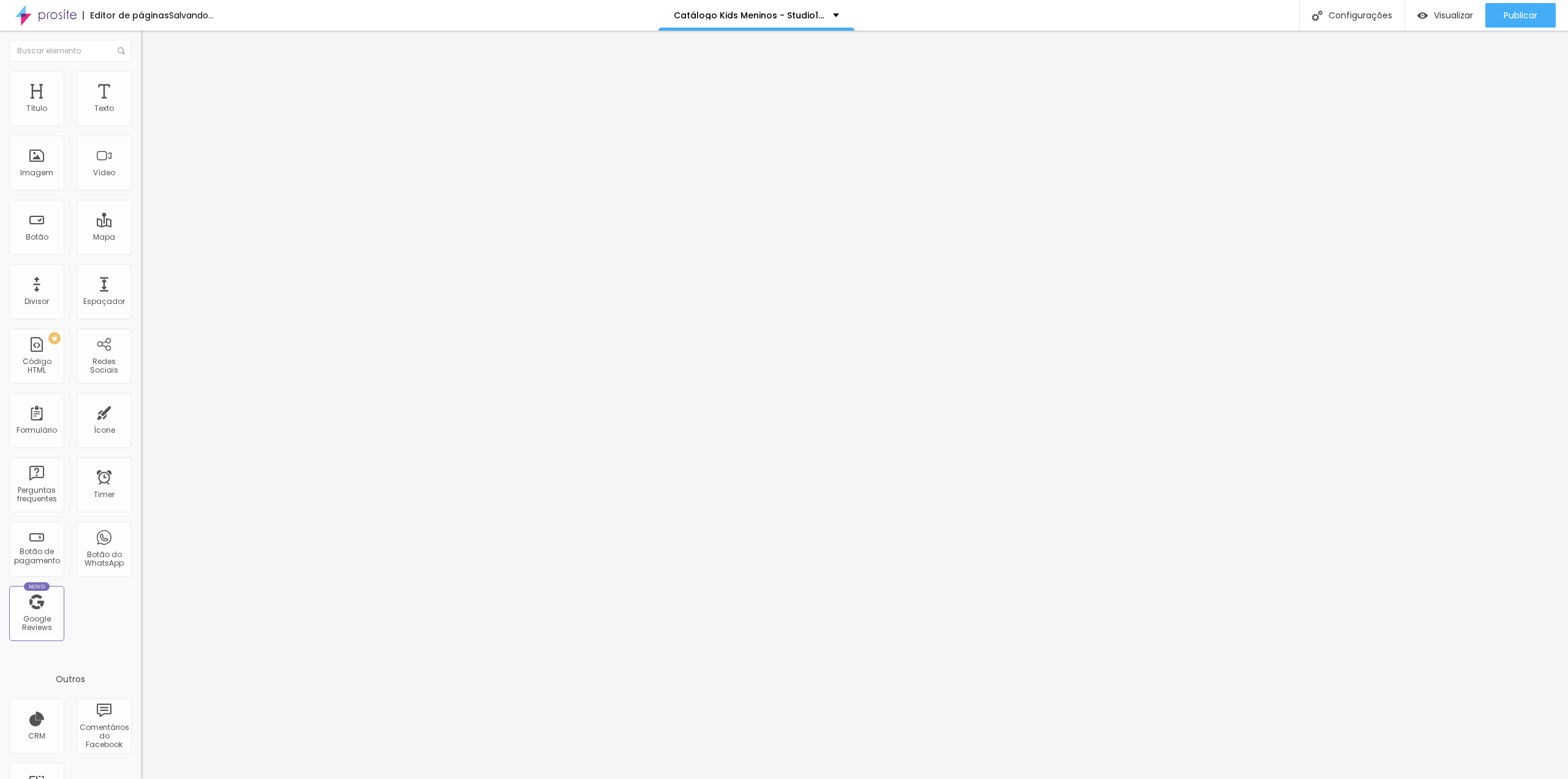
type textarea "Oi Tia Gabi, tudo bem? este mês eu vou querer o cenário *KIKO.* Obrigada(o). ❤"
click at [140, 402] on div "Editar Botão do WhatsApp Conteúdo Estilo Avançado Número do WhatsApp * [PHONE_N…" at bounding box center [211, 404] width 140 height 748
click at [140, 105] on span "Trocar imagem" at bounding box center [174, 100] width 66 height 10
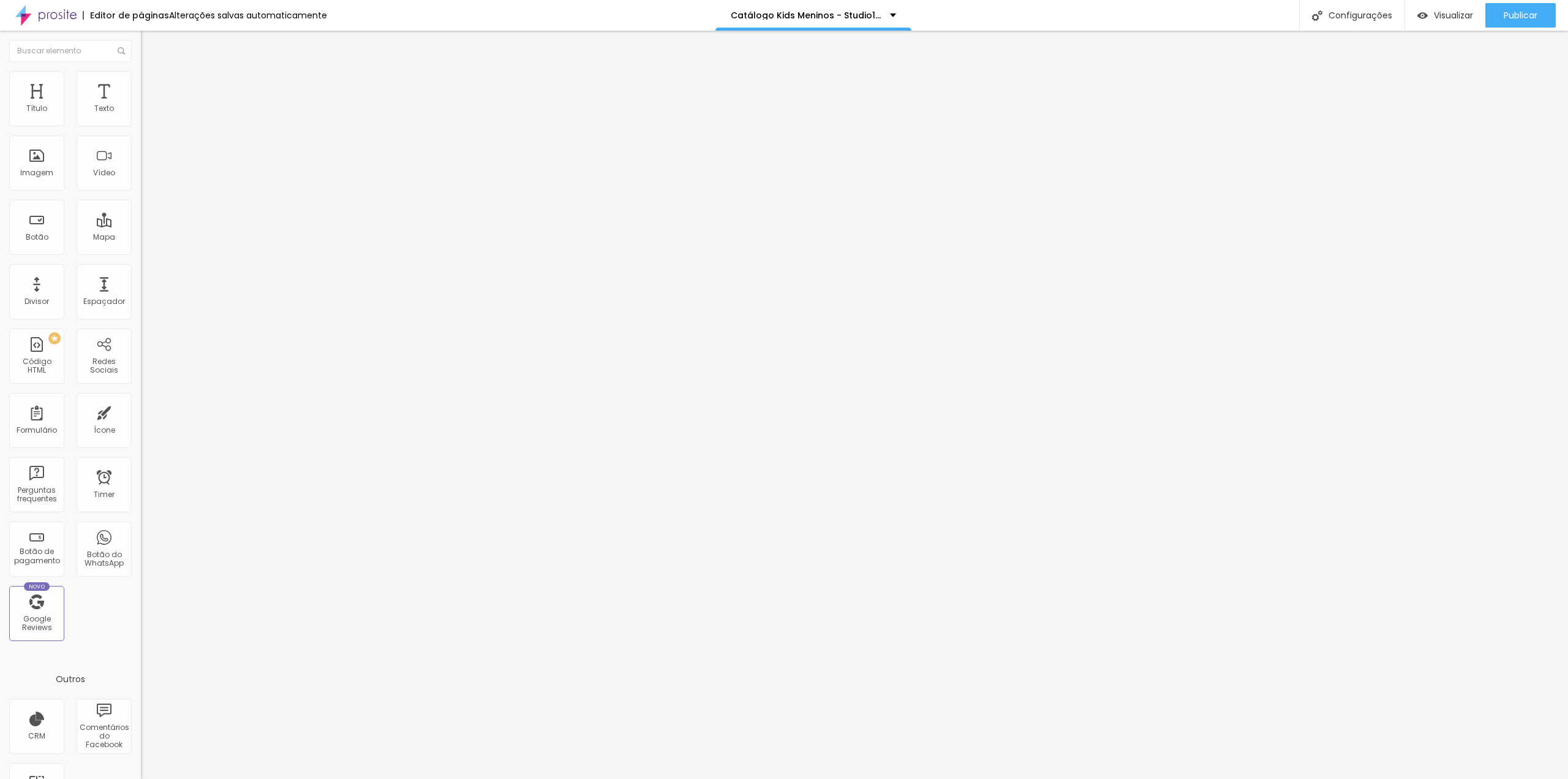
drag, startPoint x: 51, startPoint y: 236, endPoint x: 71, endPoint y: 234, distance: 20.1
click at [140, 423] on textarea "Oi Tia Gabi, tudo bem? este mês eu vou querer o cenário *Skate.* Obrigada(o). ❤" at bounding box center [210, 434] width 138 height 21
type textarea "Oi Tia Gabi, tudo bem? este mês eu vou querer o cenário *Aviador.* Obrigada(o).…"
click at [140, 105] on span "Trocar imagem" at bounding box center [174, 100] width 66 height 10
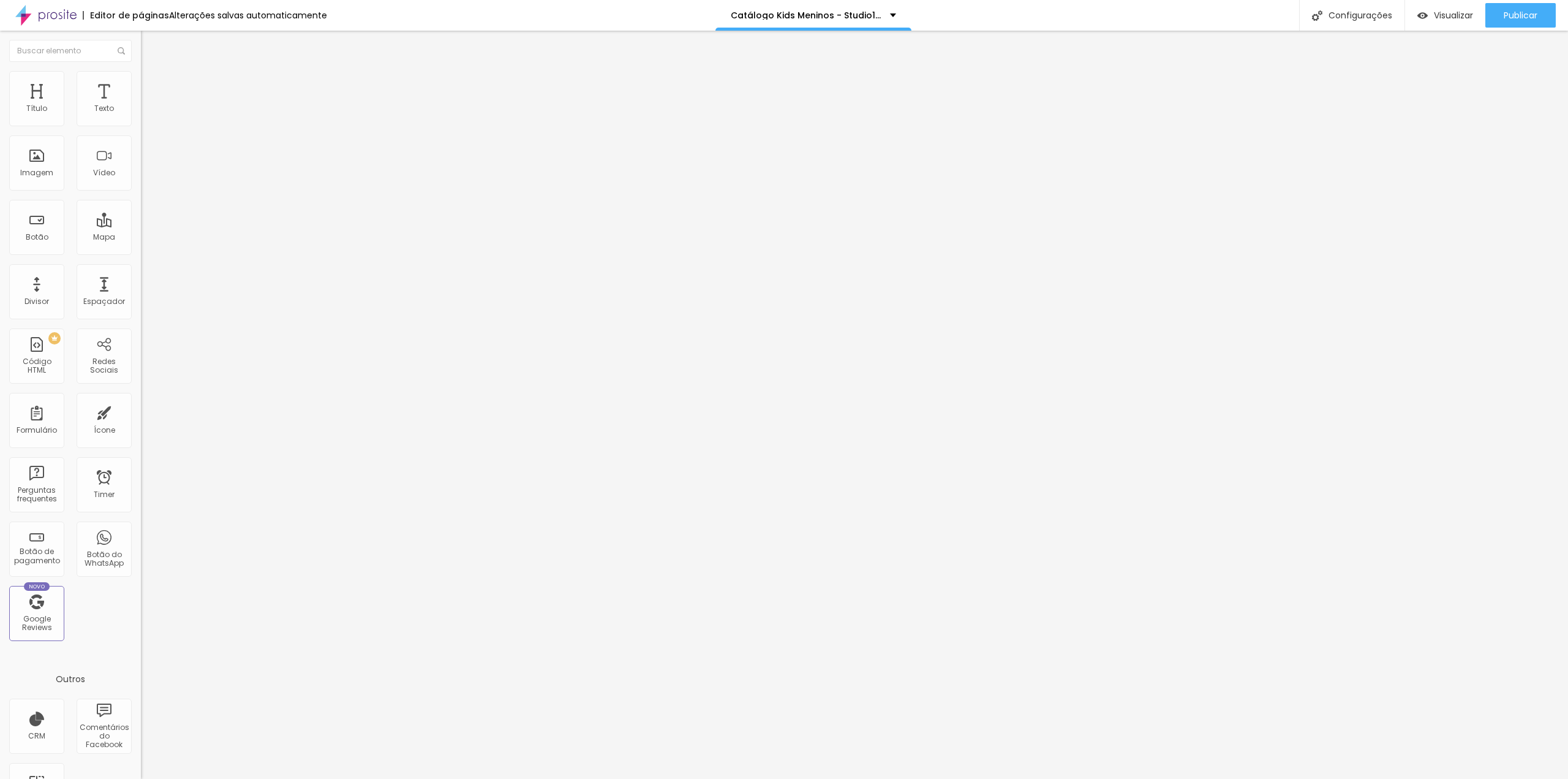
drag, startPoint x: 53, startPoint y: 232, endPoint x: 85, endPoint y: 232, distance: 32.0
click at [140, 423] on textarea "Oi Tia Gabi, tudo bem? este mês eu vou querer o cenário *Cabana.* Obrigada(o). ❤" at bounding box center [210, 434] width 138 height 21
type textarea "Oi Tia Gabi, tudo bem? este mês eu vou querer o cenário *Motoca.* Obrigada(o). ❤"
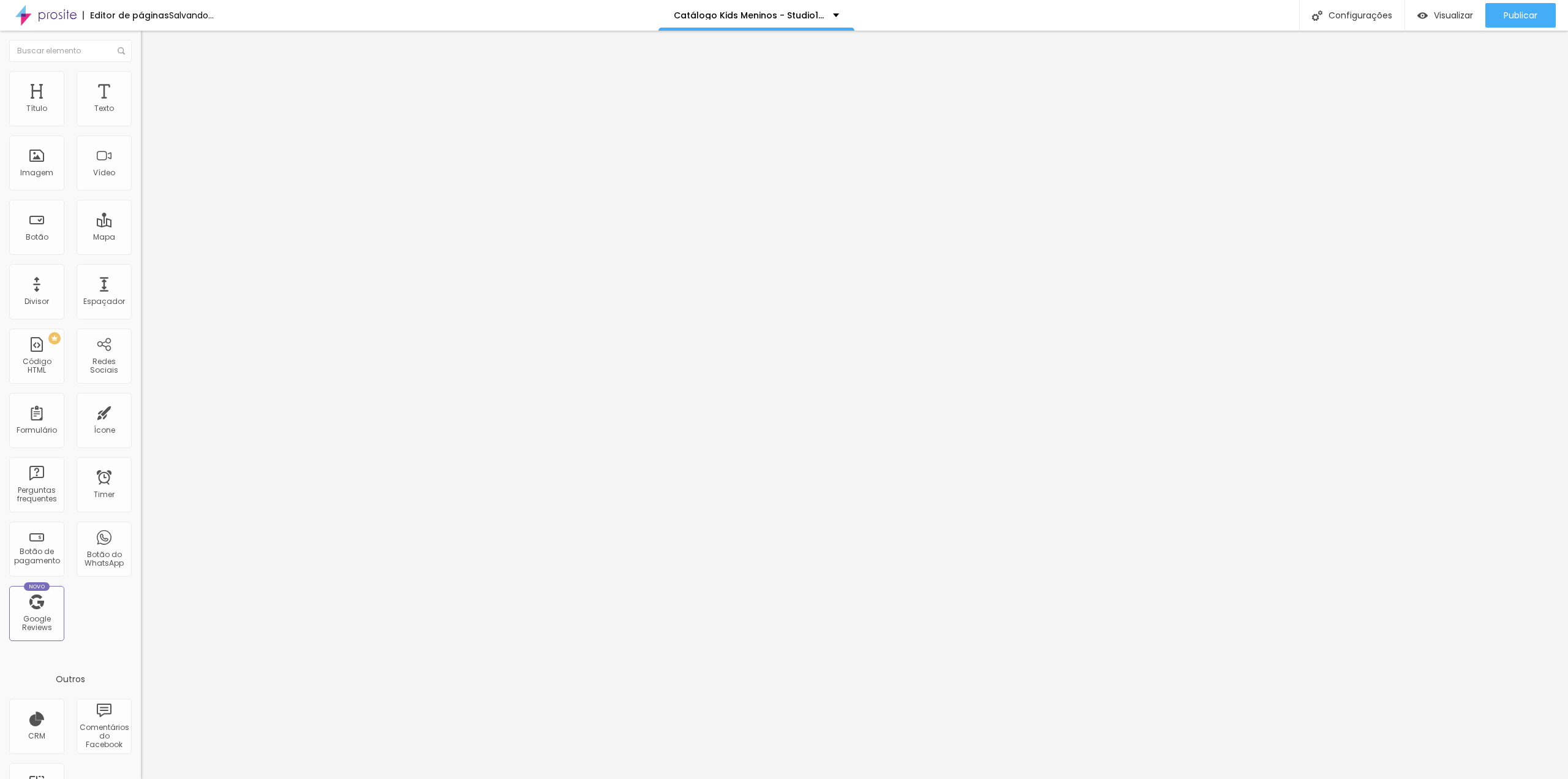
click at [208, 105] on span at bounding box center [212, 100] width 8 height 10
click at [140, 105] on span "Adicionar imagem" at bounding box center [179, 100] width 79 height 10
drag, startPoint x: 53, startPoint y: 233, endPoint x: 79, endPoint y: 232, distance: 26.0
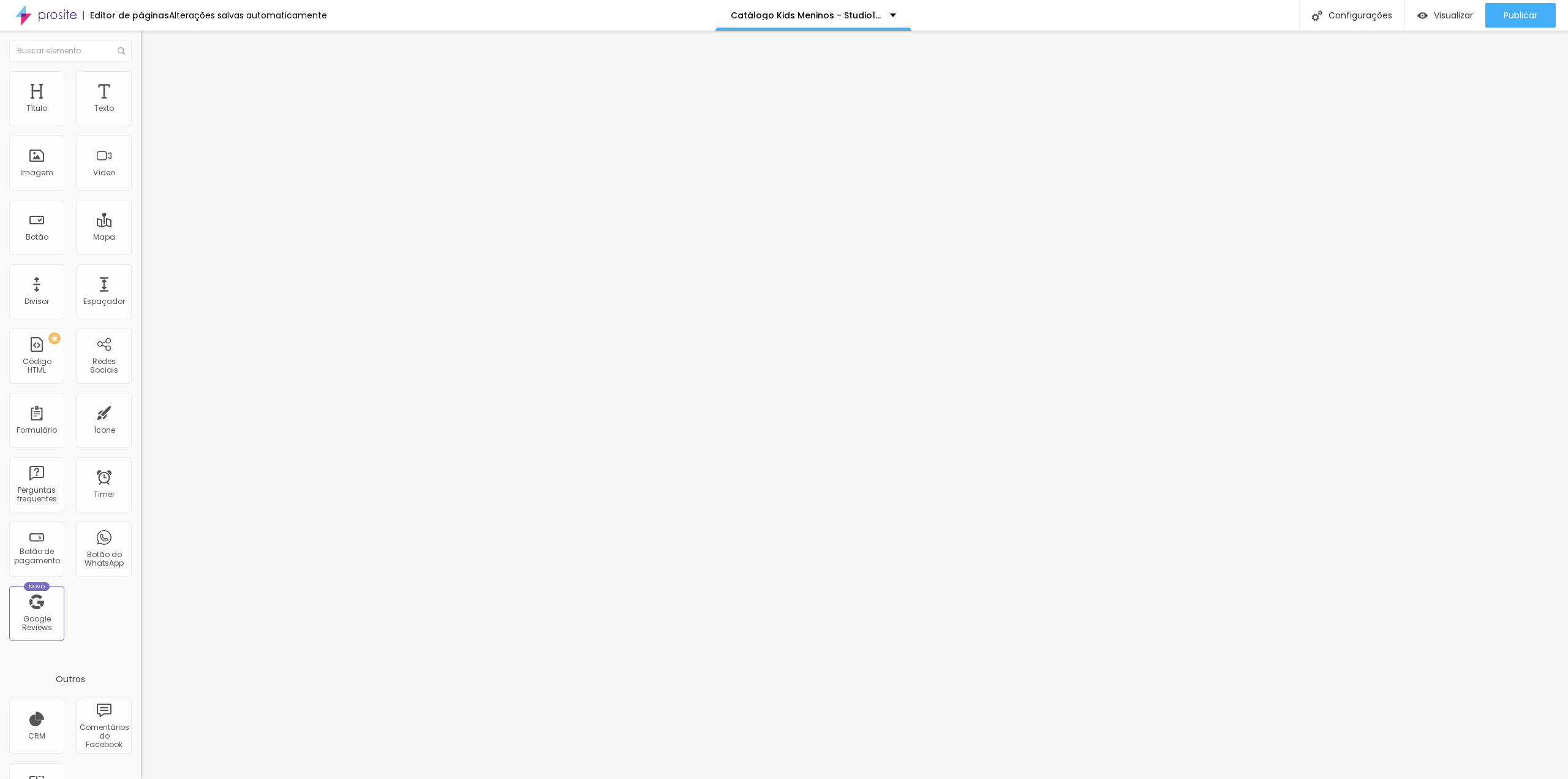
click at [140, 423] on textarea "Oi Tia Gabi, tudo bem? este mês eu vou querer o cenário *Motoca.* Obrigada(o). ❤" at bounding box center [210, 434] width 138 height 21
type textarea "Oi Tia Gabi, tudo bem? este mês eu vou querer o cenário *Balanço.* Obrigada(o).…"
click at [1548, 11] on button "Publicar" at bounding box center [1521, 15] width 70 height 25
drag, startPoint x: 52, startPoint y: 237, endPoint x: 83, endPoint y: 236, distance: 31.0
click at [140, 423] on textarea "Oi Tia Gabi, tudo bem? este mês eu vou querer o cenário *Balanço.* Obrigada(o).…" at bounding box center [210, 434] width 138 height 21
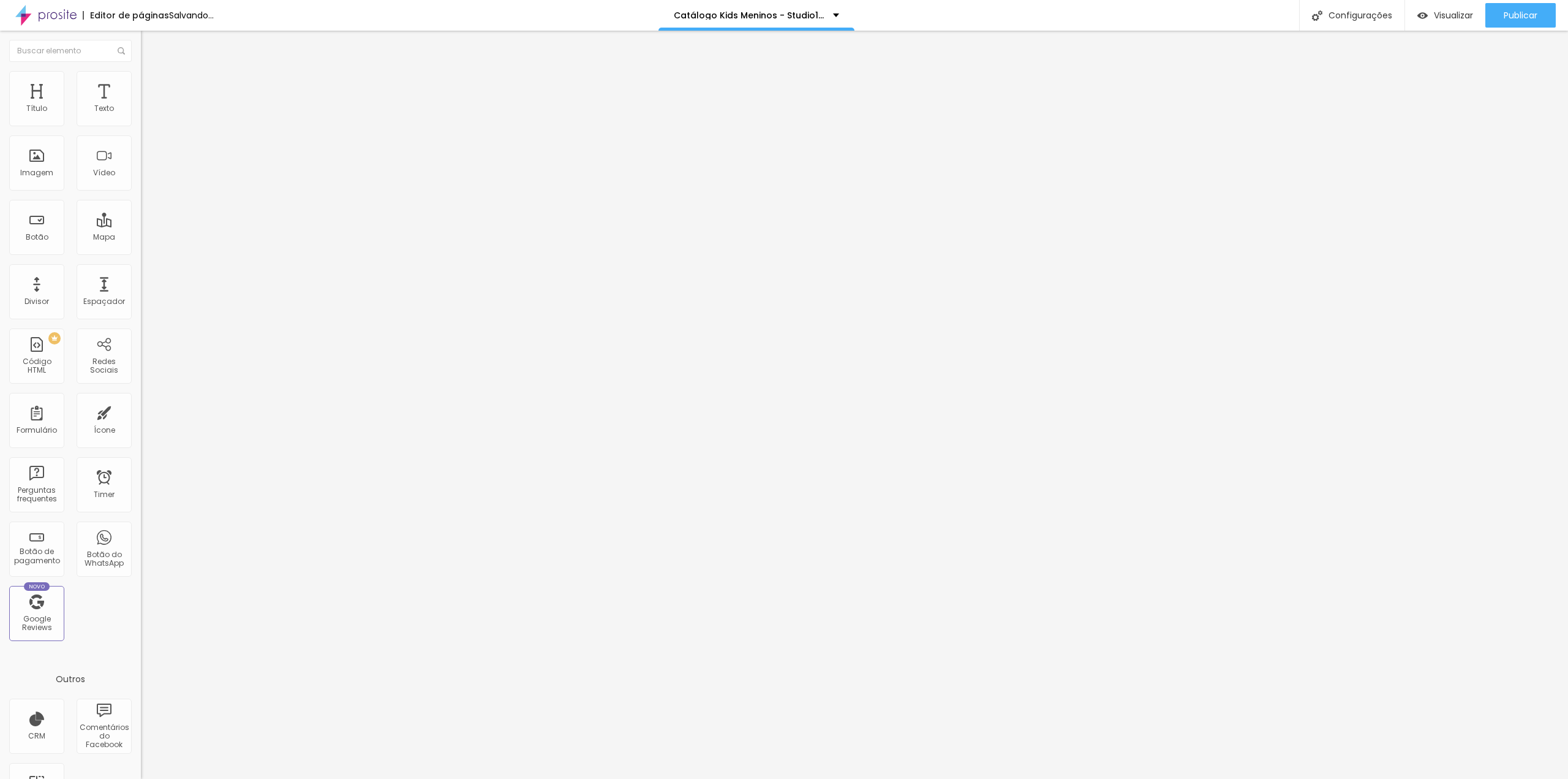
type textarea "Oi Tia Gabi, tudo bem? este mês eu vou querer o cenário *Skate.* Obrigada(o). ❤"
click at [208, 102] on img at bounding box center [212, 100] width 8 height 8
click at [140, 105] on span "Adicionar imagem" at bounding box center [179, 100] width 79 height 10
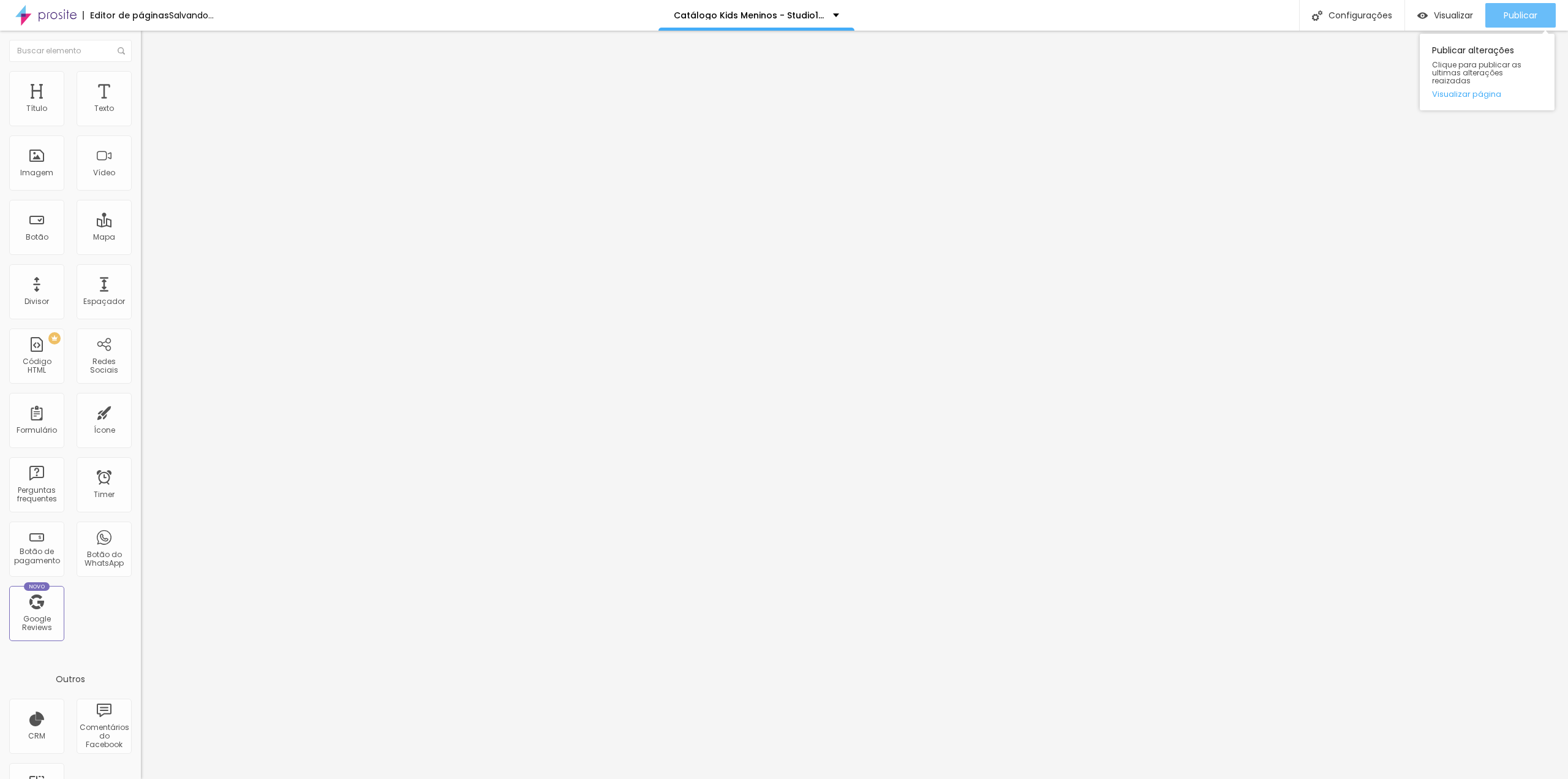
click at [1508, 15] on span "Publicar" at bounding box center [1521, 15] width 34 height 9
click at [1514, 11] on span "Publicar" at bounding box center [1521, 15] width 34 height 9
click at [208, 102] on img at bounding box center [212, 100] width 8 height 8
click at [1503, 18] on span "Publicar" at bounding box center [1521, 15] width 34 height 9
click at [208, 105] on span at bounding box center [212, 100] width 8 height 10
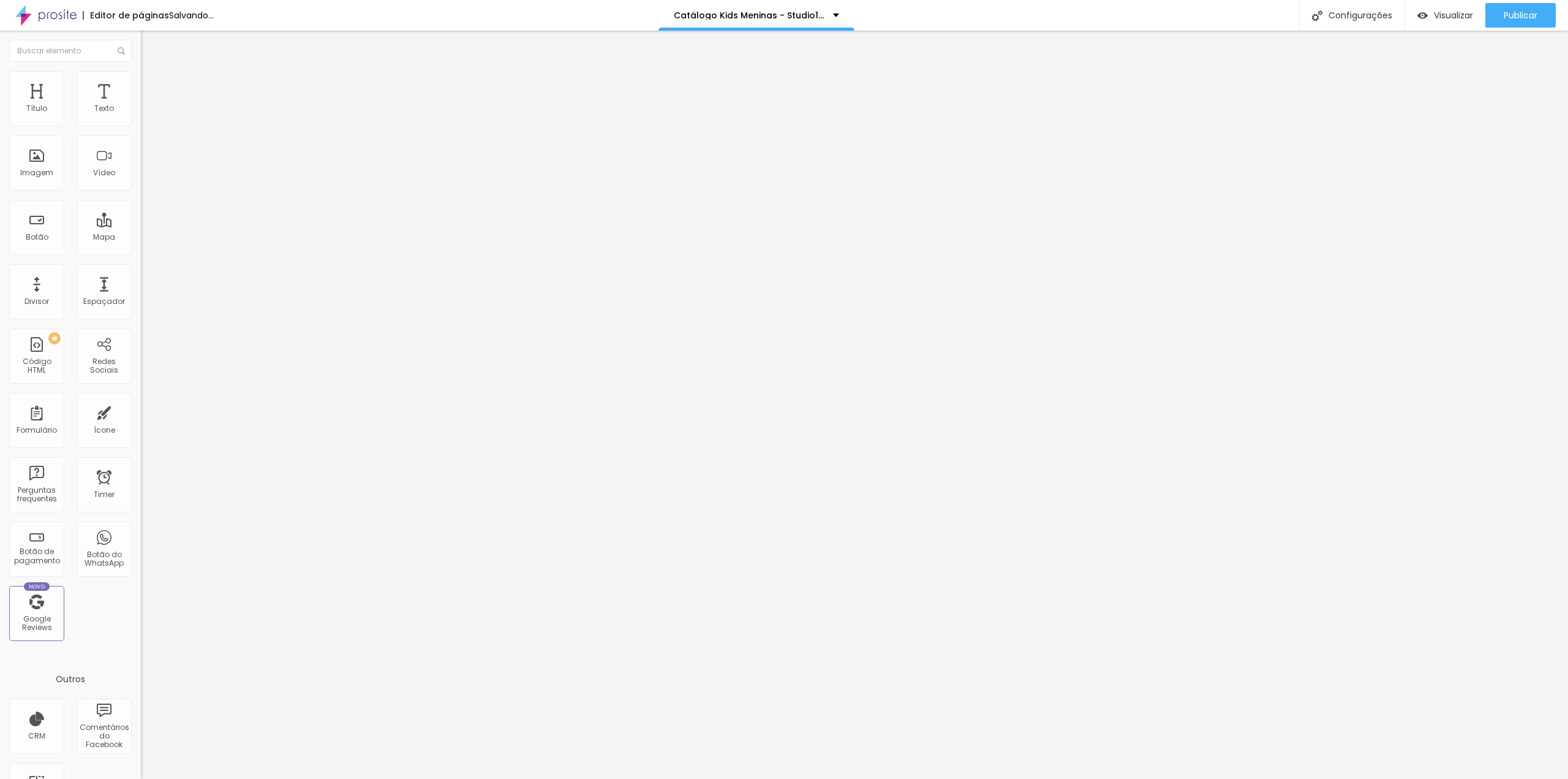
click at [140, 105] on span "Adicionar imagem" at bounding box center [179, 100] width 79 height 10
click at [208, 102] on img at bounding box center [212, 100] width 8 height 8
click at [140, 105] on span "Adicionar imagem" at bounding box center [179, 100] width 79 height 10
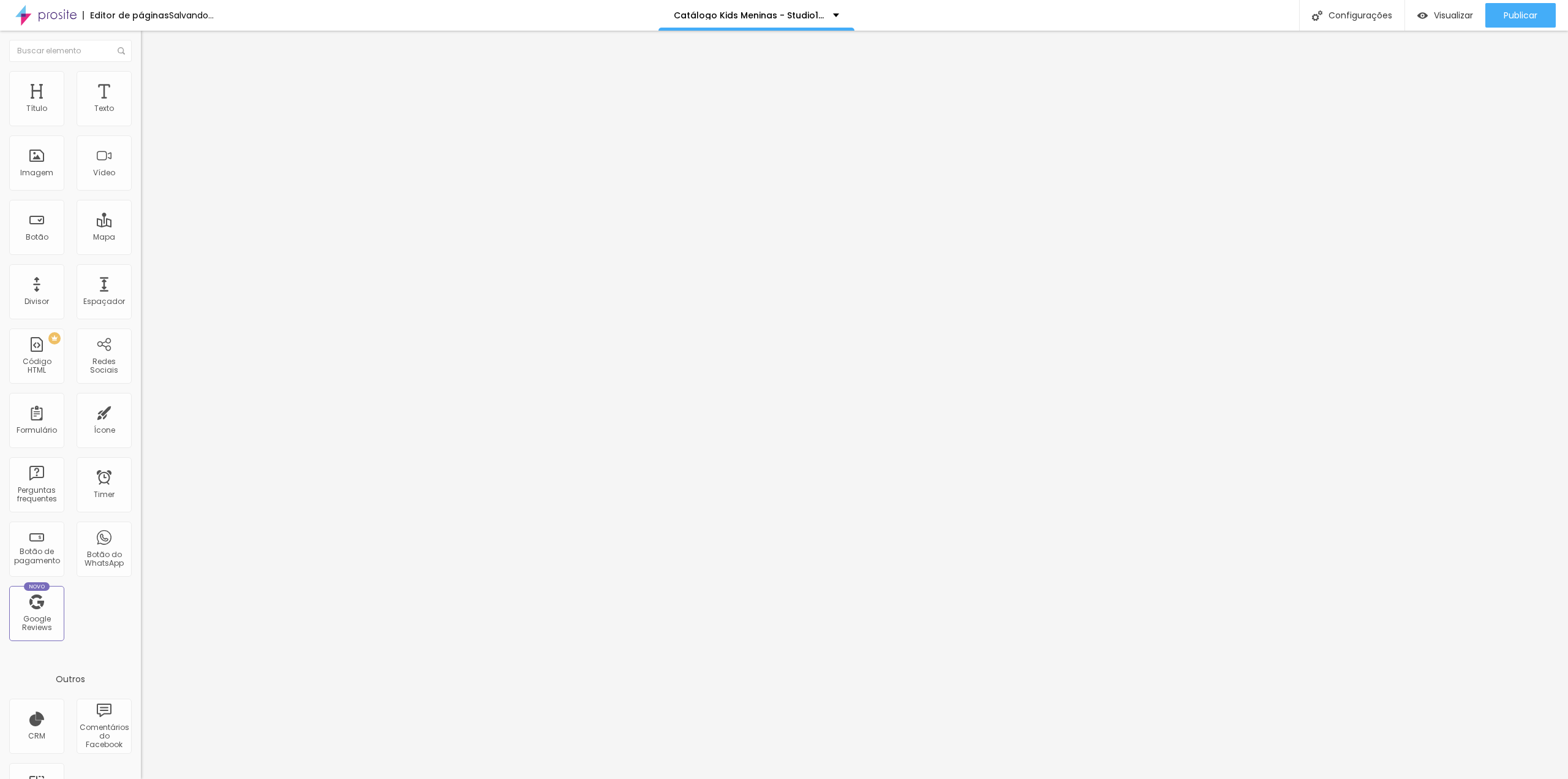
drag, startPoint x: 49, startPoint y: 234, endPoint x: 78, endPoint y: 234, distance: 29.0
click at [140, 423] on textarea "Oi Tia Gabi, tudo bem? este mês eu vou querer o cenário *Outono.* Obrigada(o). ❤" at bounding box center [210, 434] width 138 height 21
type textarea "Oi Tia Gabi, tudo bem? este mês eu vou querer o cenário *Arco Boho.* Obrigada(o…"
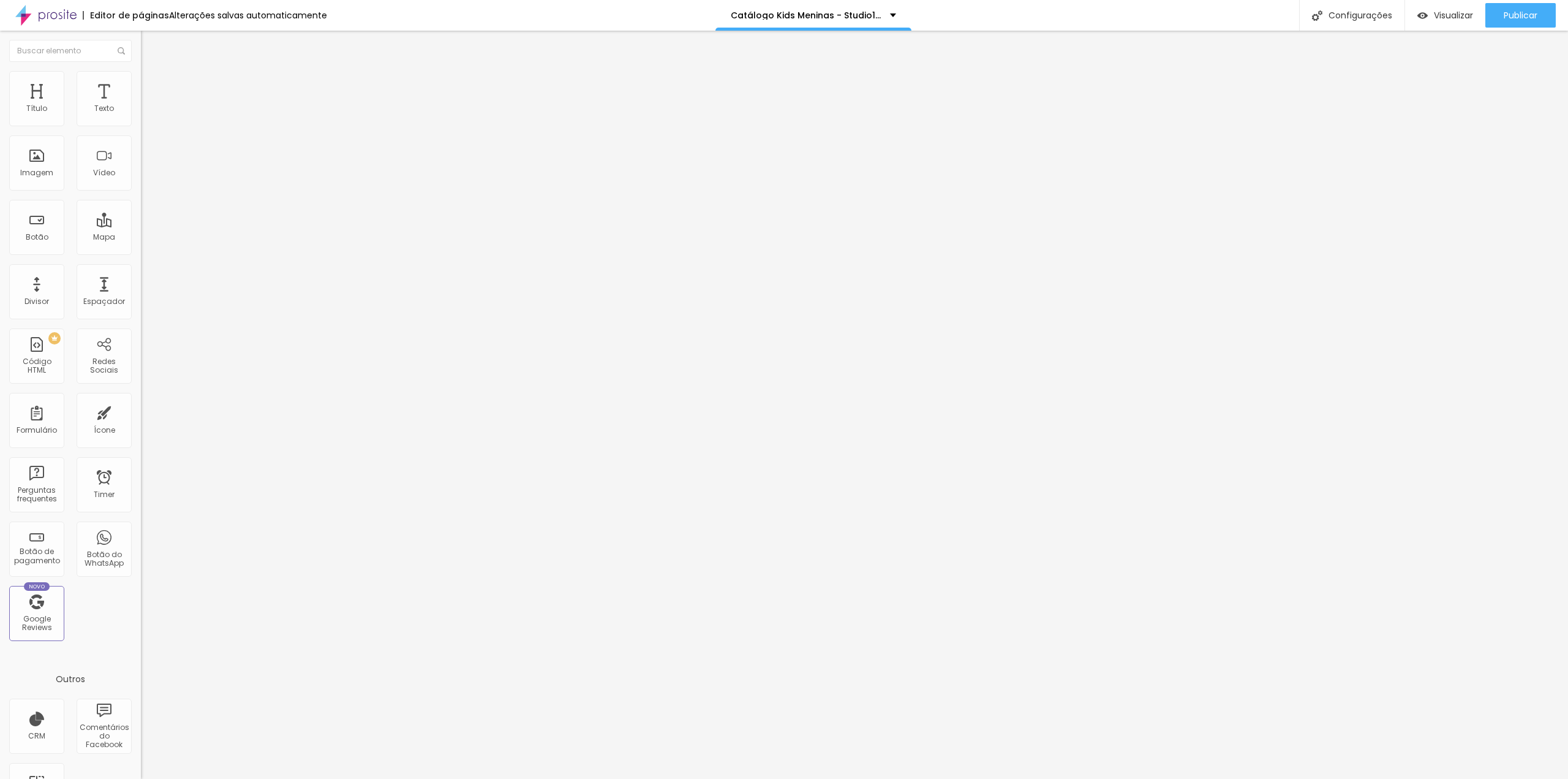
drag, startPoint x: 51, startPoint y: 233, endPoint x: 98, endPoint y: 233, distance: 47.0
click at [140, 423] on textarea "Oi Tia Gabi, tudo bem? este mês eu vou querer o cenário *Fazendinha.* Obrigada(…" at bounding box center [210, 434] width 138 height 21
type textarea "Oi Tia Gabi, tudo bem? este mês eu vou querer o cenário *Arco Folhagem* Obrigad…"
click at [1502, 16] on button "Publicar" at bounding box center [1521, 15] width 70 height 25
click at [1497, 20] on button "Publicar" at bounding box center [1521, 15] width 70 height 25
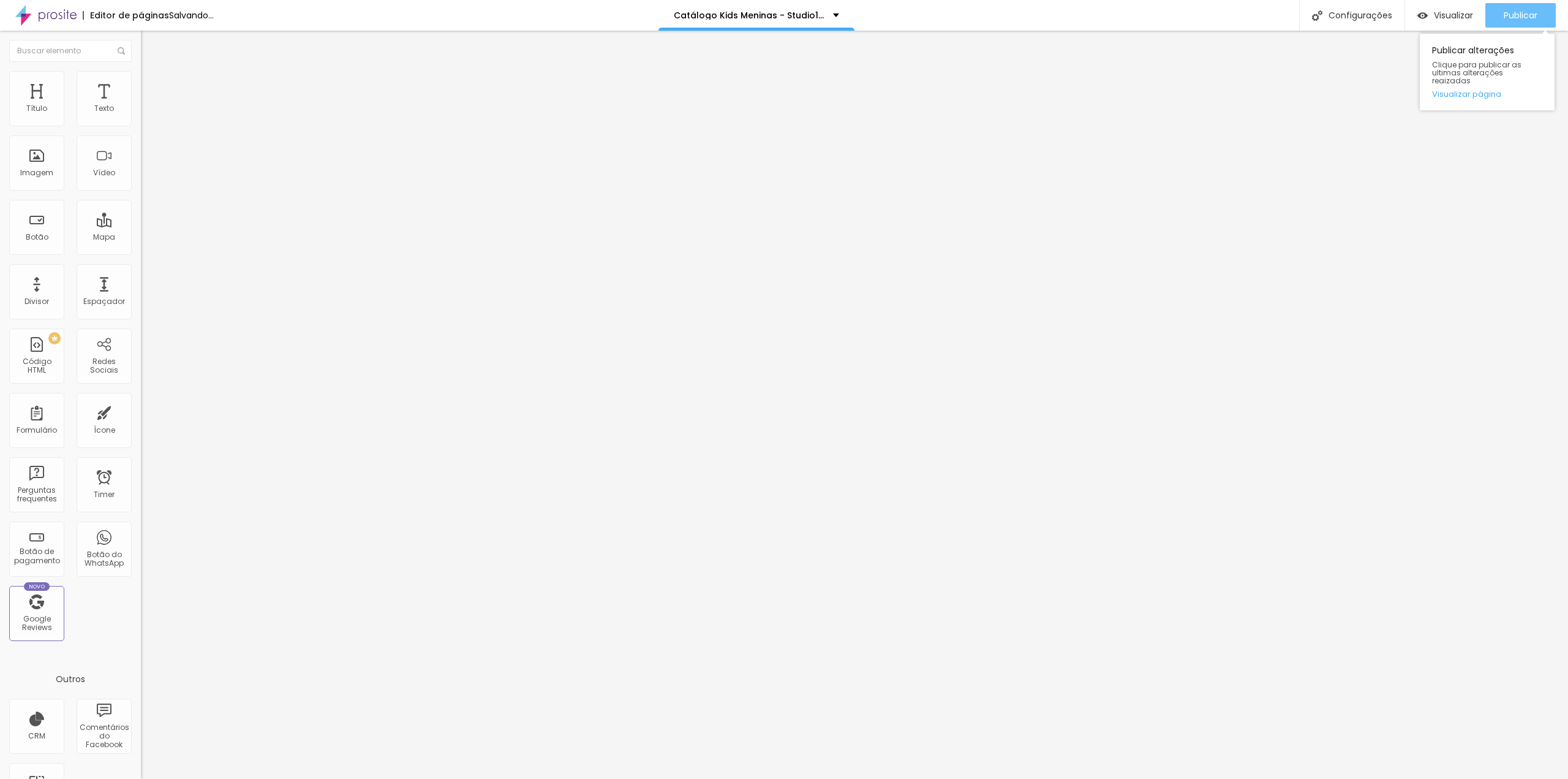
click at [1504, 16] on span "Publicar" at bounding box center [1521, 15] width 34 height 9
click at [1504, 10] on span "Publicar" at bounding box center [1521, 15] width 34 height 9
click at [1520, 11] on span "Publicar" at bounding box center [1521, 15] width 34 height 9
click at [1532, 10] on span "Publicar" at bounding box center [1521, 15] width 34 height 9
drag, startPoint x: 38, startPoint y: 243, endPoint x: 16, endPoint y: 246, distance: 22.2
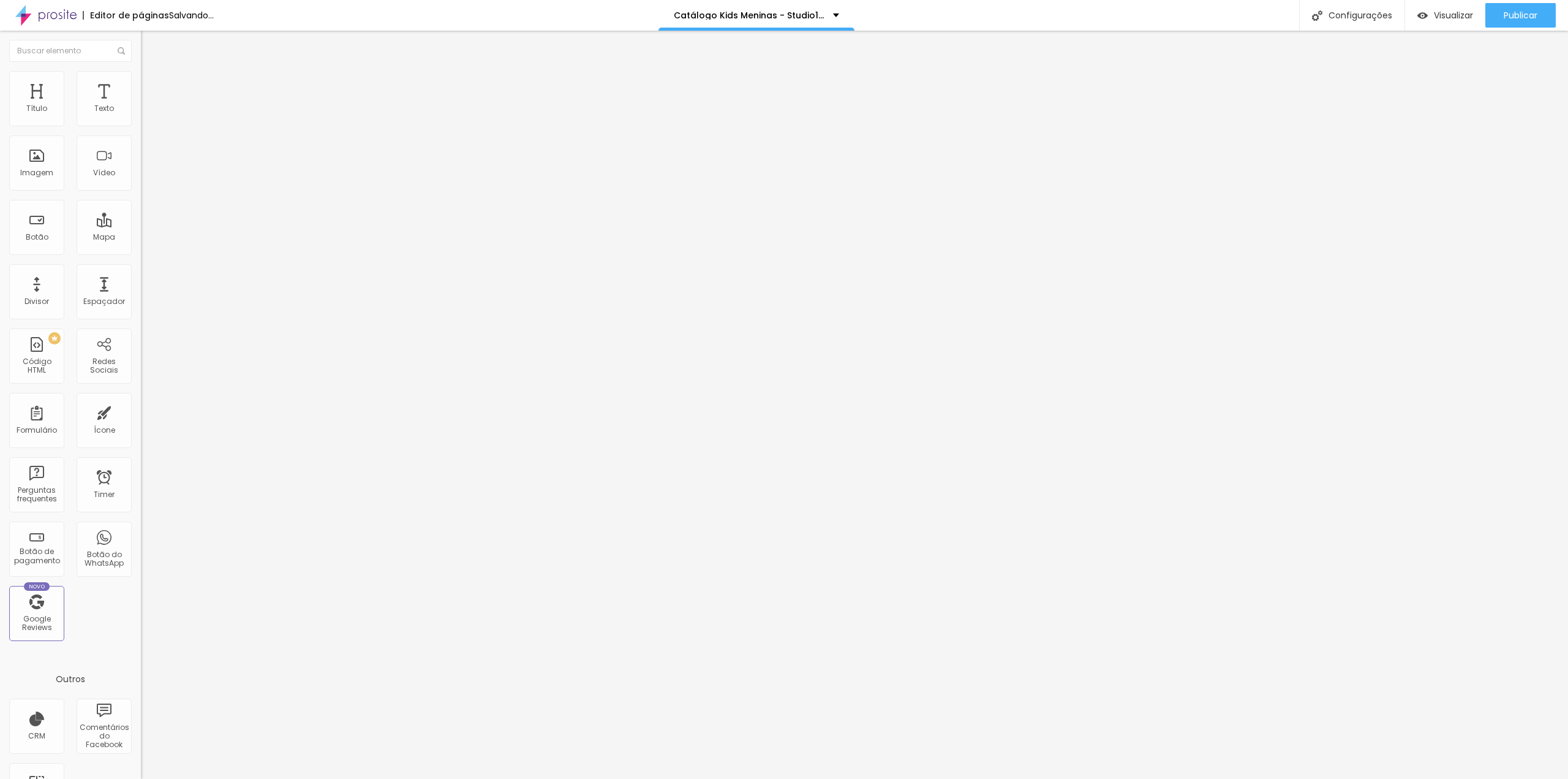
click at [140, 423] on textarea "Oi Tia Gabi, tudo bem? este mês eu vou querer o cenário *Arco de Vime/Girassol.…" at bounding box center [210, 434] width 138 height 21
type textarea "Oi Tia Gabi, tudo bem? este mês eu vou querer o cenário *Arco de Girassol.* Obr…"
click at [140, 403] on div "Editar Botão do WhatsApp Conteúdo Estilo Avançado Número do WhatsApp * (19)9978…" at bounding box center [211, 404] width 140 height 748
click at [208, 102] on img at bounding box center [212, 100] width 8 height 8
click at [140, 105] on span "Adicionar imagem" at bounding box center [179, 100] width 79 height 10
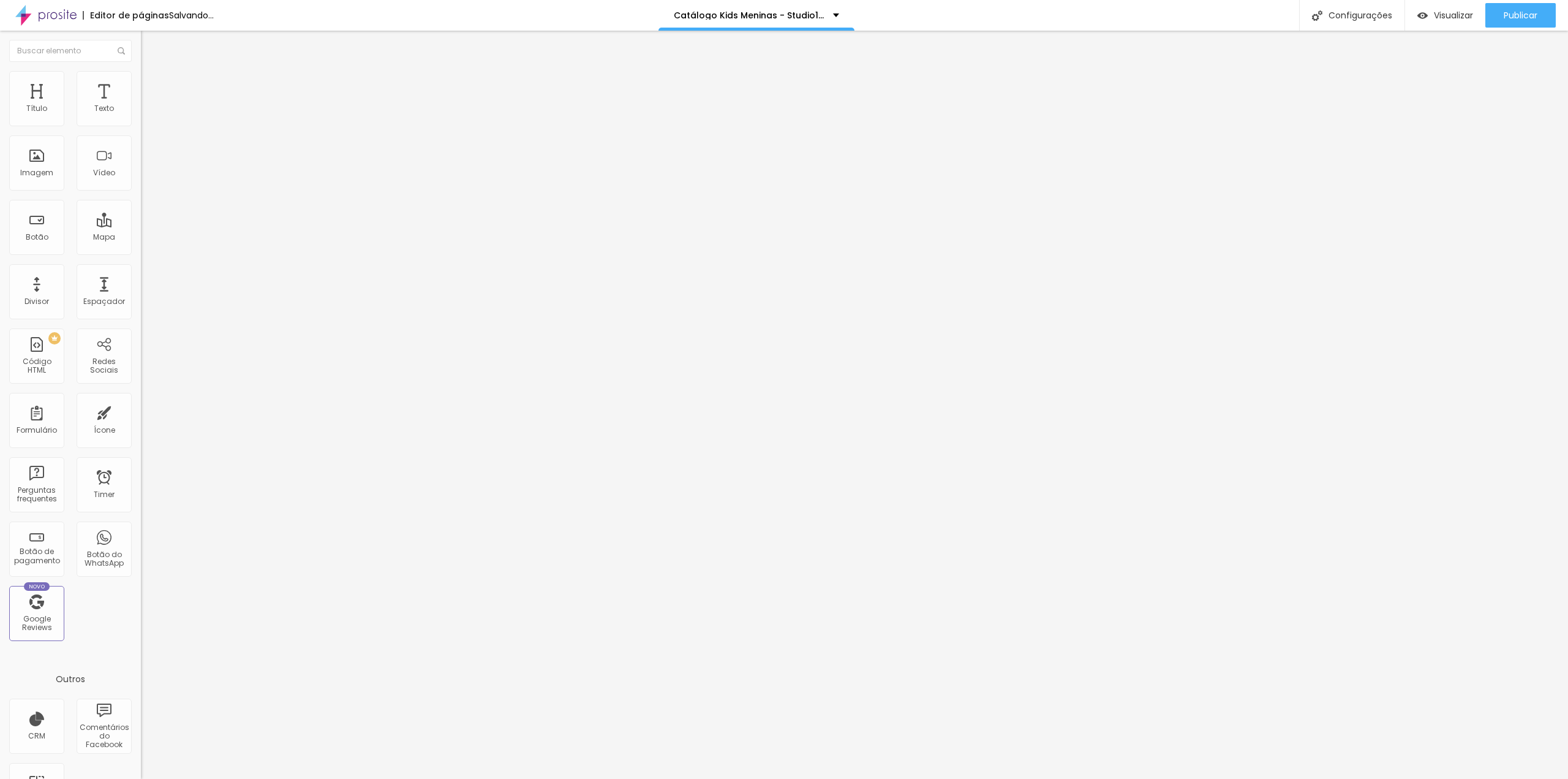
drag, startPoint x: 681, startPoint y: 446, endPoint x: 1115, endPoint y: 606, distance: 462.6
drag, startPoint x: 51, startPoint y: 235, endPoint x: 73, endPoint y: 236, distance: 22.0
click at [140, 423] on textarea "Oi Tia Gabi, tudo bem? este mês eu vou querer o cenário *PRAIA* Obrigada(o). ❤" at bounding box center [210, 434] width 138 height 21
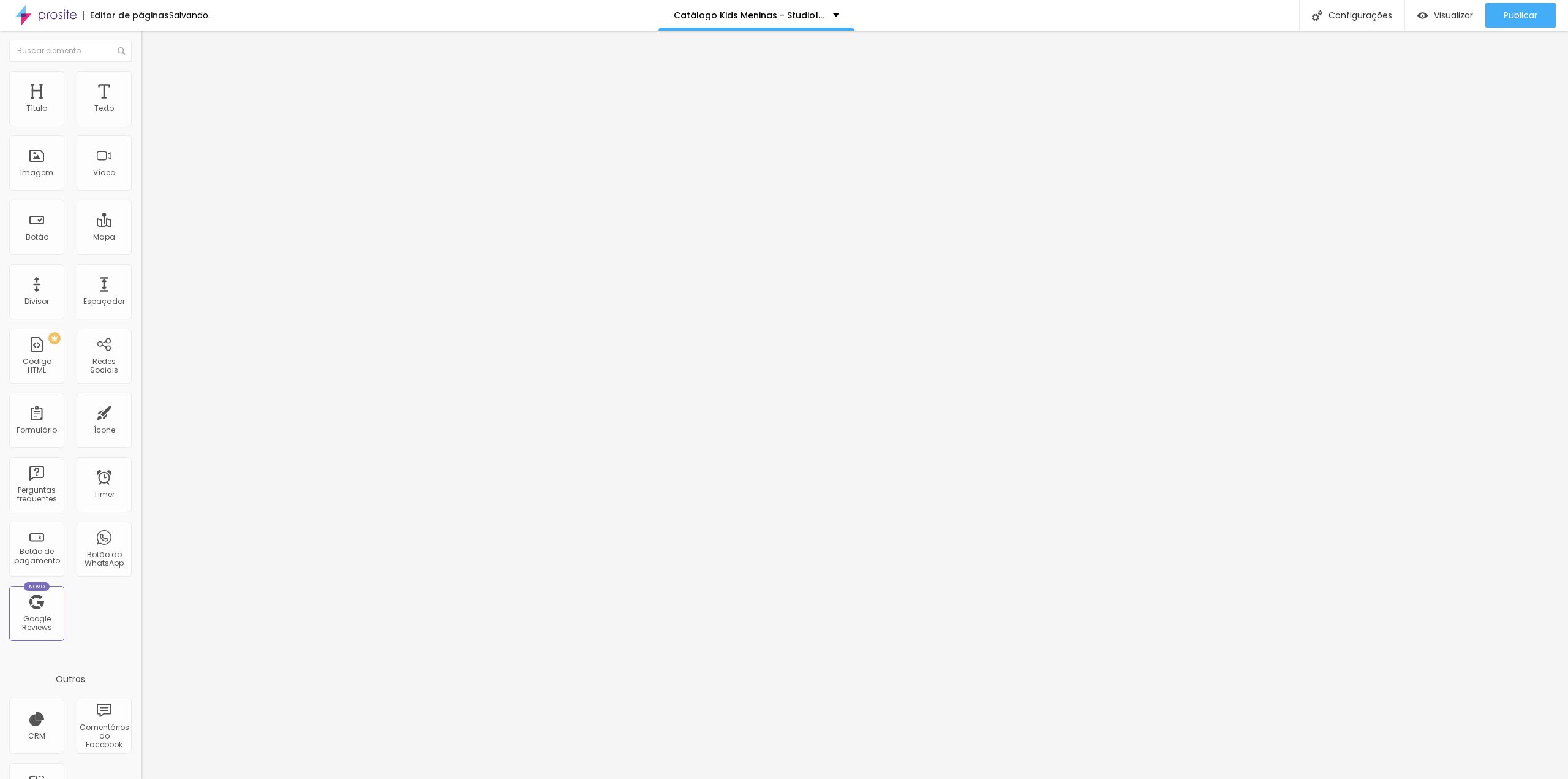
type textarea "Oi Tia Gabi, tudo bem? este mês eu vou querer o cenário *KOMB* Obrigada(o). ❤"
click at [140, 438] on div "Editar Botão do WhatsApp Conteúdo Estilo Avançado Número do WhatsApp * (19)9978…" at bounding box center [211, 404] width 140 height 748
drag, startPoint x: 81, startPoint y: 229, endPoint x: 60, endPoint y: 229, distance: 21.0
click at [140, 423] on textarea "Oi Tia Gabi, tudo bem? este mês eu vou querer o cenário *FUTEBOL.* Obrigada(o).…" at bounding box center [210, 434] width 138 height 21
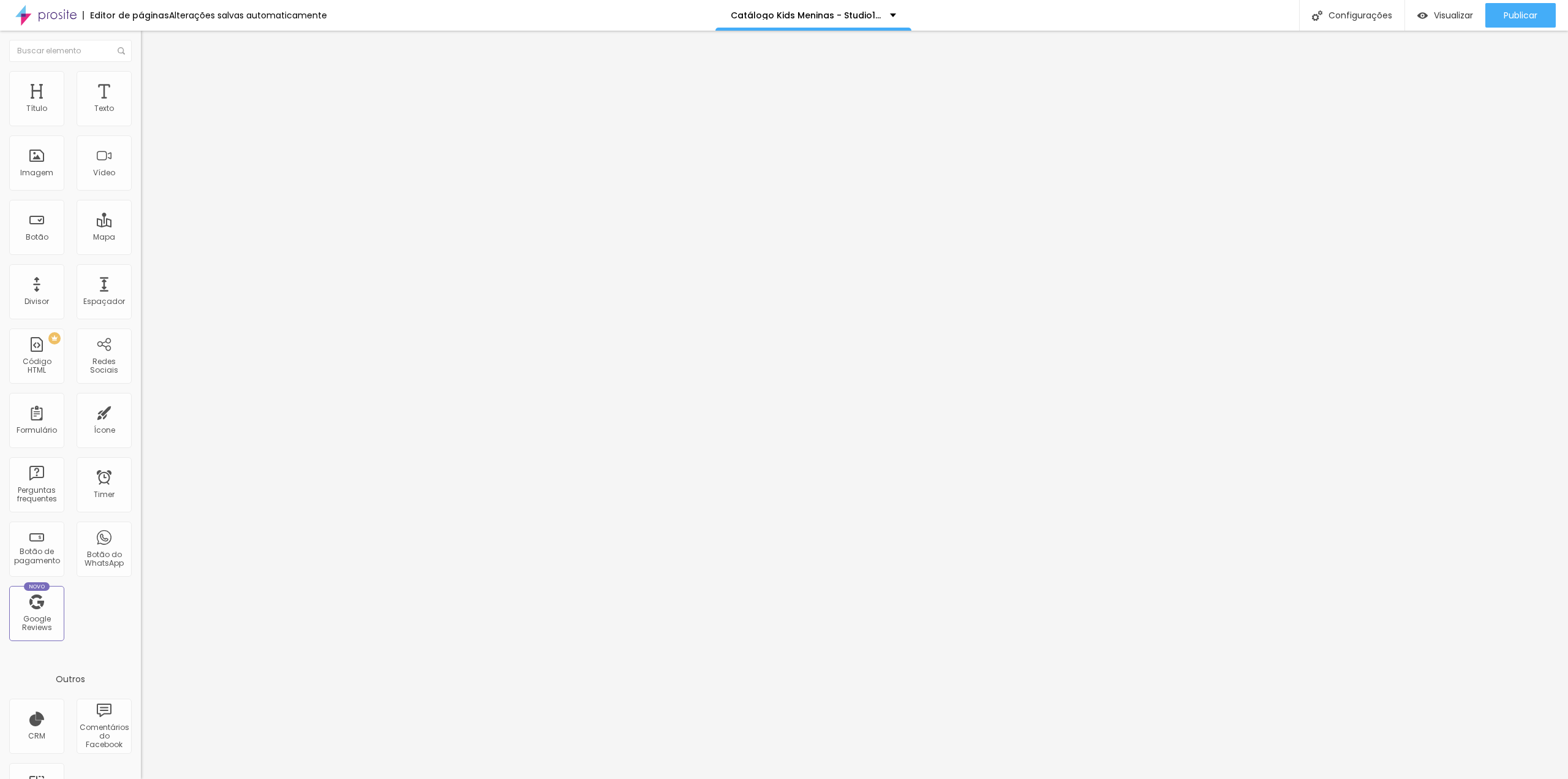
drag, startPoint x: 83, startPoint y: 232, endPoint x: 51, endPoint y: 234, distance: 32.1
click at [140, 423] on textarea "Oi Tia Gabi, tudo bem? este mês eu vou querer o cenário *FUTEBOL.* Obrigada(o).…" at bounding box center [210, 434] width 138 height 21
type textarea "Oi Tia Gabi, tudo bem? este mês eu vou querer o cenário *CABANA.* Obrigada(o). ❤"
click at [140, 105] on span "Trocar imagem" at bounding box center [174, 100] width 66 height 10
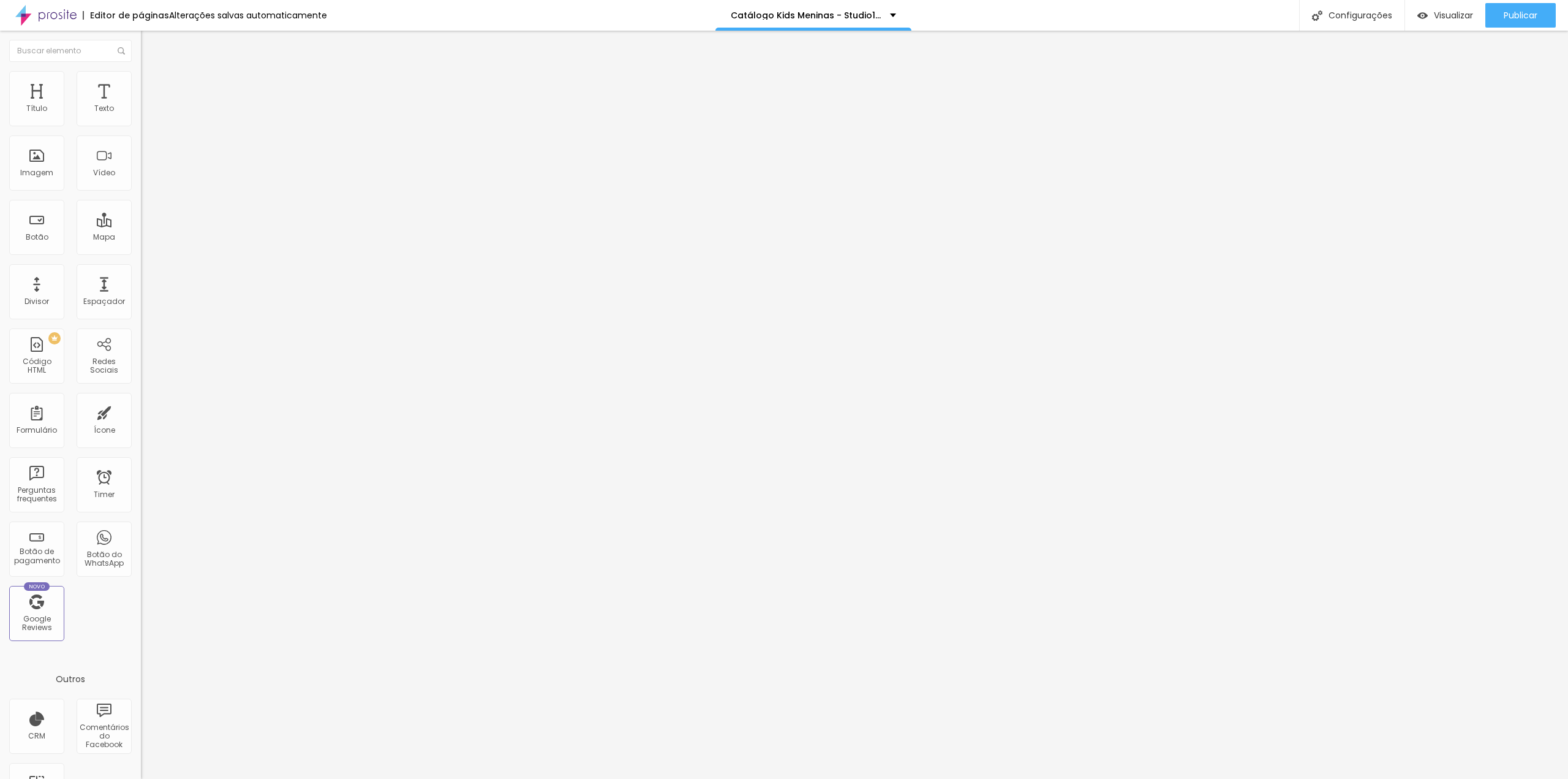
click at [140, 105] on span "Trocar imagem" at bounding box center [174, 100] width 66 height 10
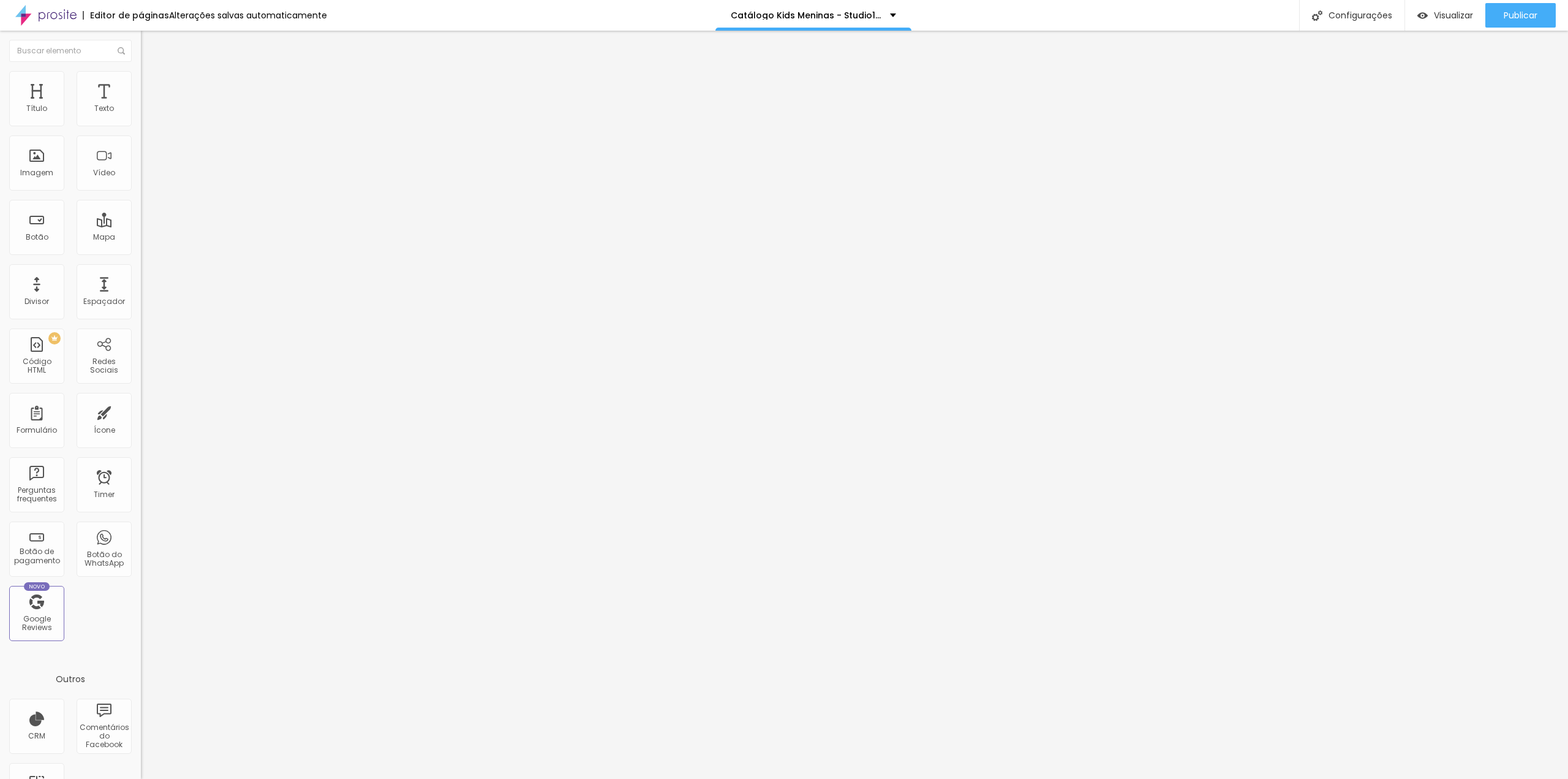
click at [140, 105] on span "Trocar imagem" at bounding box center [174, 100] width 66 height 10
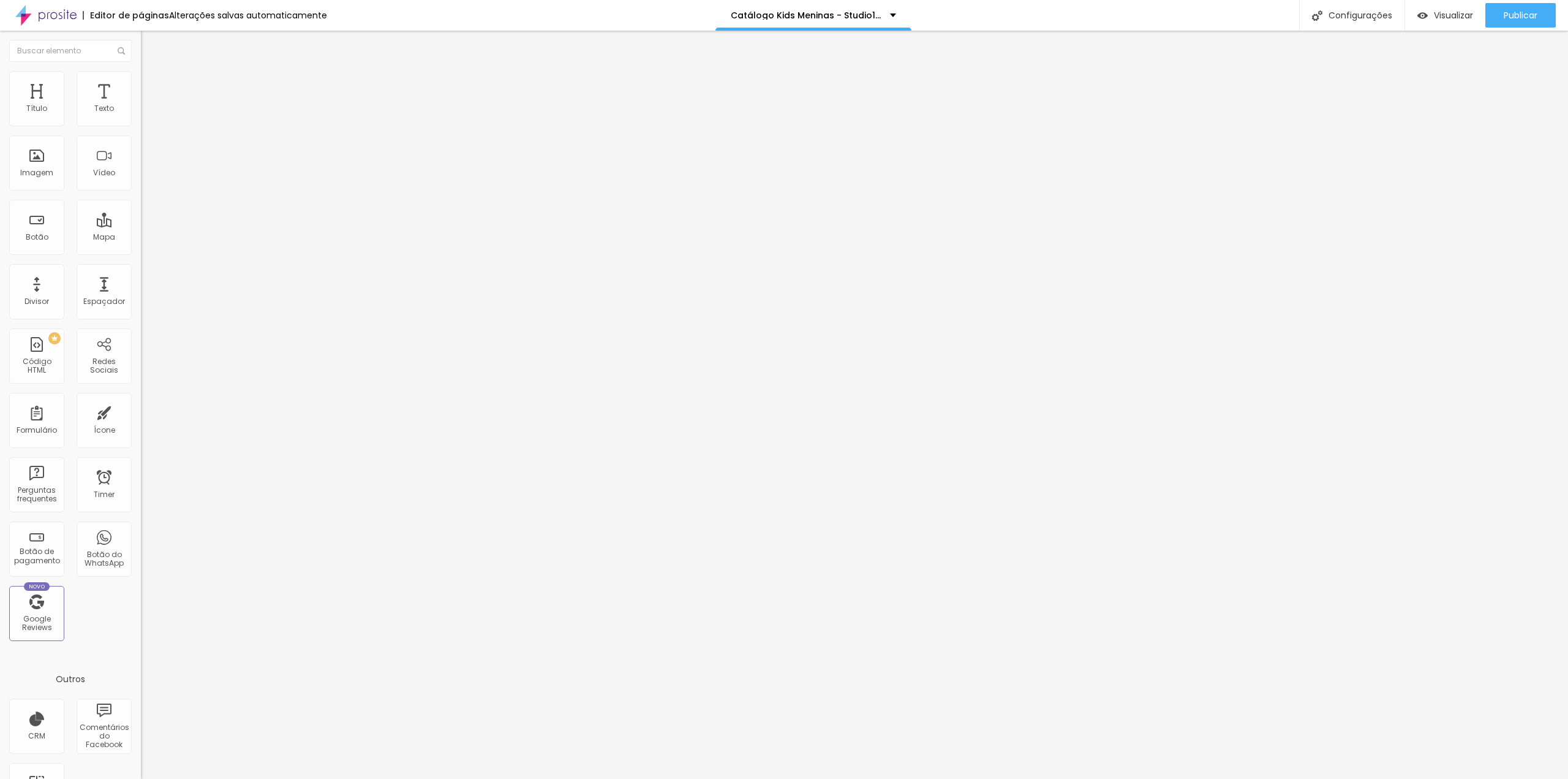
click at [140, 105] on span "Trocar imagem" at bounding box center [174, 100] width 66 height 10
click at [1503, 15] on span "Publicar" at bounding box center [1521, 15] width 34 height 9
click at [1519, 19] on span "Publicar" at bounding box center [1521, 15] width 34 height 9
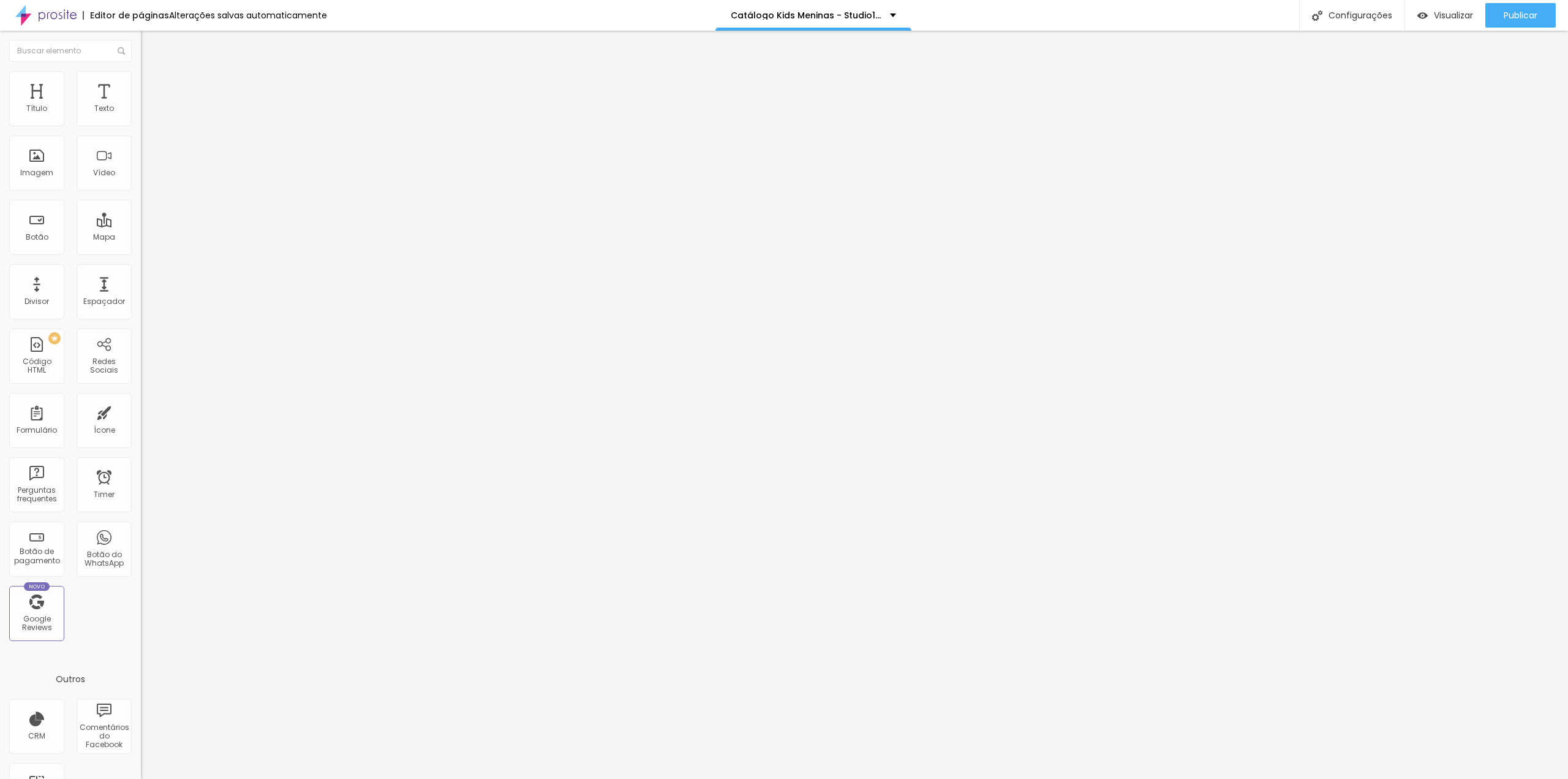
click at [208, 105] on span at bounding box center [212, 100] width 8 height 10
click at [140, 105] on span "Adicionar imagem" at bounding box center [179, 100] width 79 height 10
drag, startPoint x: 49, startPoint y: 232, endPoint x: 82, endPoint y: 232, distance: 33.0
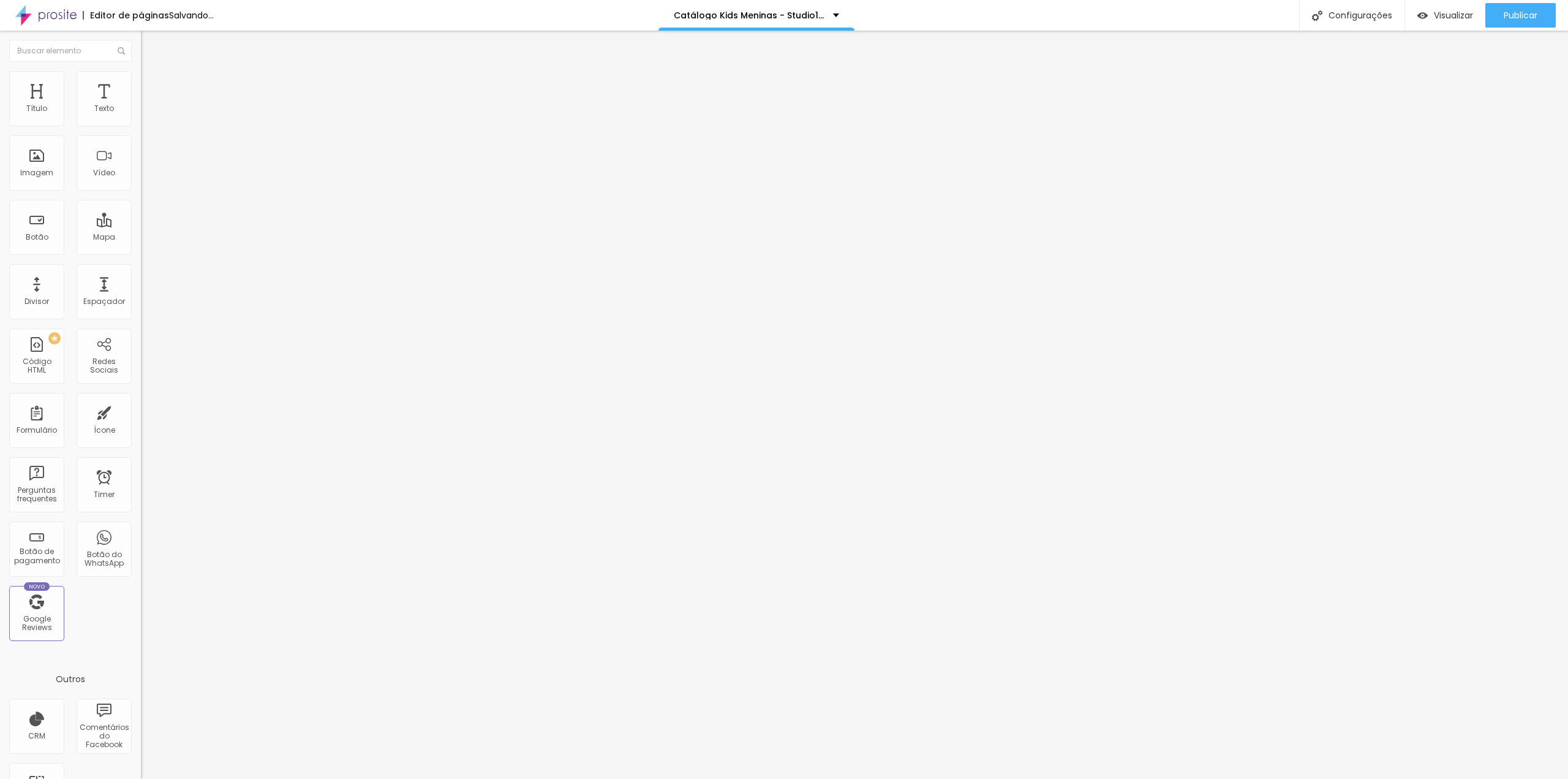
click at [140, 423] on textarea "Oi Tia Gabi, tudo bem? este mês eu vou querer o cenário *CABANA.* Obrigada(o). ❤" at bounding box center [210, 434] width 138 height 21
type textarea "Oi Tia Gabi, tudo bem? este mês eu vou querer o cenário *QUARTO VIME.* Obrigada…"
click at [1544, 9] on button "Publicar" at bounding box center [1521, 15] width 70 height 25
drag, startPoint x: 50, startPoint y: 236, endPoint x: 101, endPoint y: 237, distance: 51.0
click at [140, 423] on textarea "Oi Tia Gabi, tudo bem? este mês eu vou querer o cenário *MC [PERSON_NAME].* Obr…" at bounding box center [210, 434] width 138 height 21
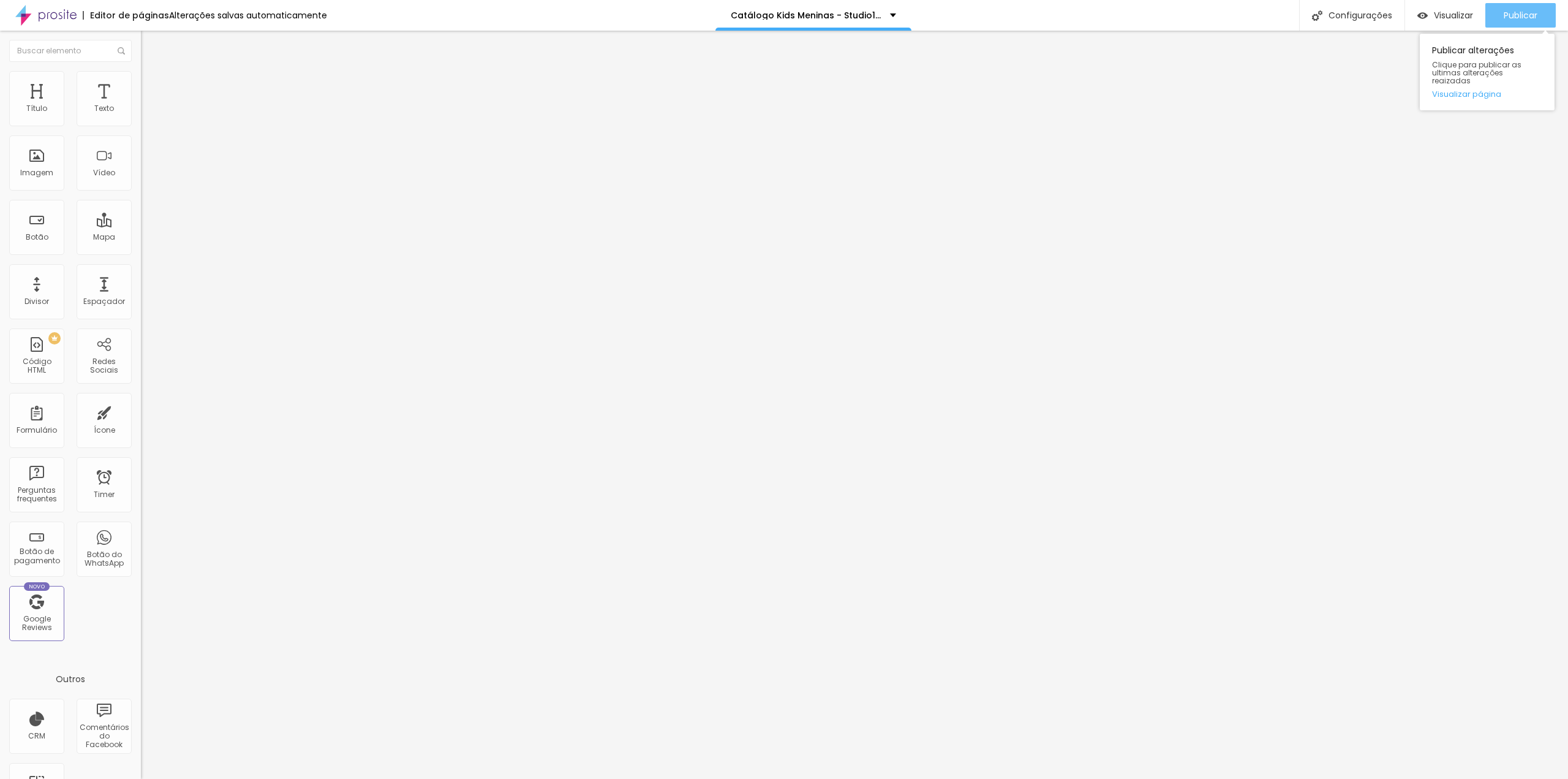
click at [1508, 20] on span "Publicar" at bounding box center [1521, 15] width 34 height 9
click at [208, 105] on span at bounding box center [212, 100] width 8 height 10
click at [140, 105] on span "Adicionar imagem" at bounding box center [179, 100] width 79 height 10
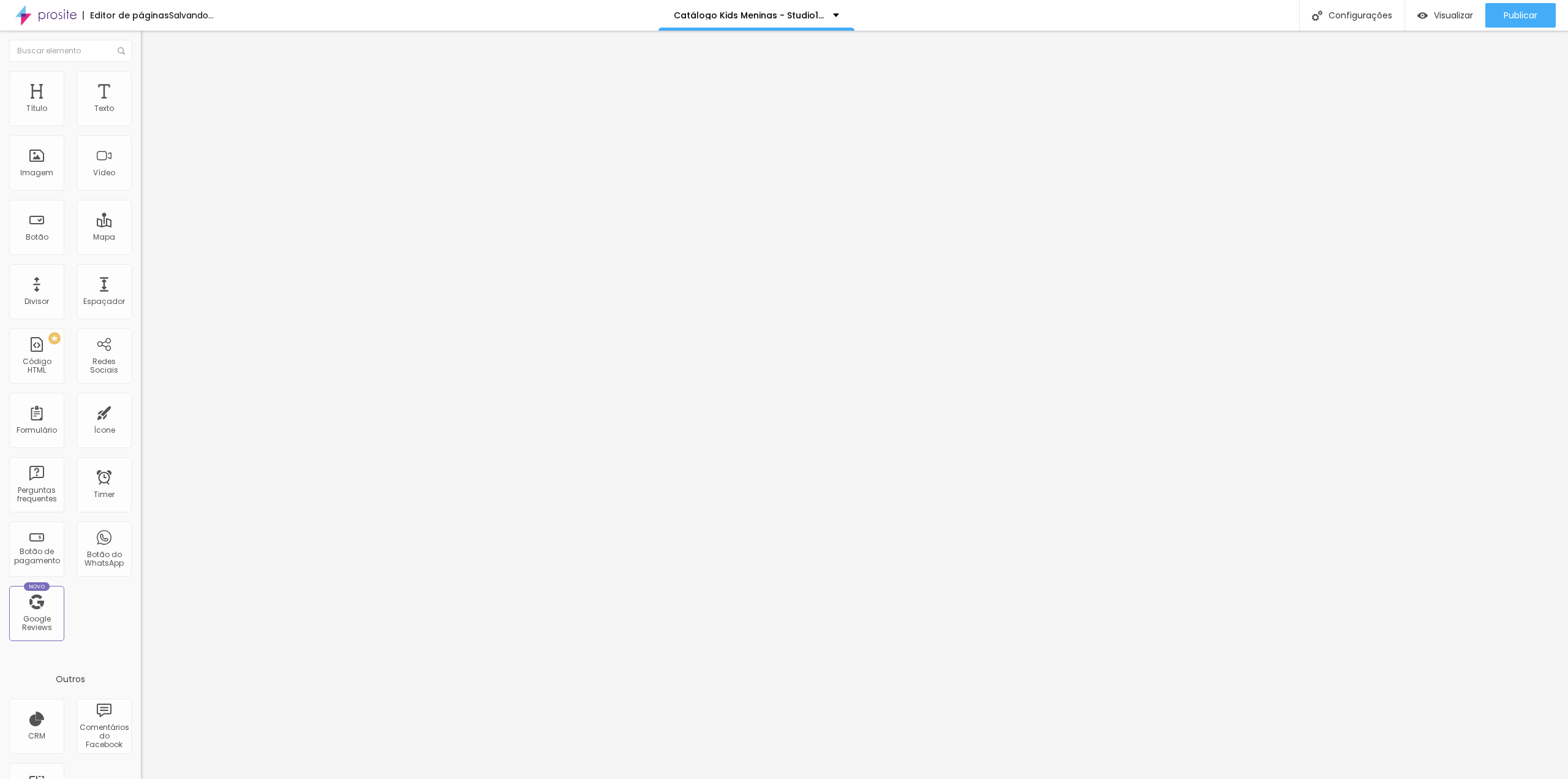
click at [208, 102] on img at bounding box center [212, 100] width 8 height 8
click at [140, 105] on span "Adicionar imagem" at bounding box center [179, 100] width 79 height 10
click at [208, 102] on img at bounding box center [212, 100] width 8 height 8
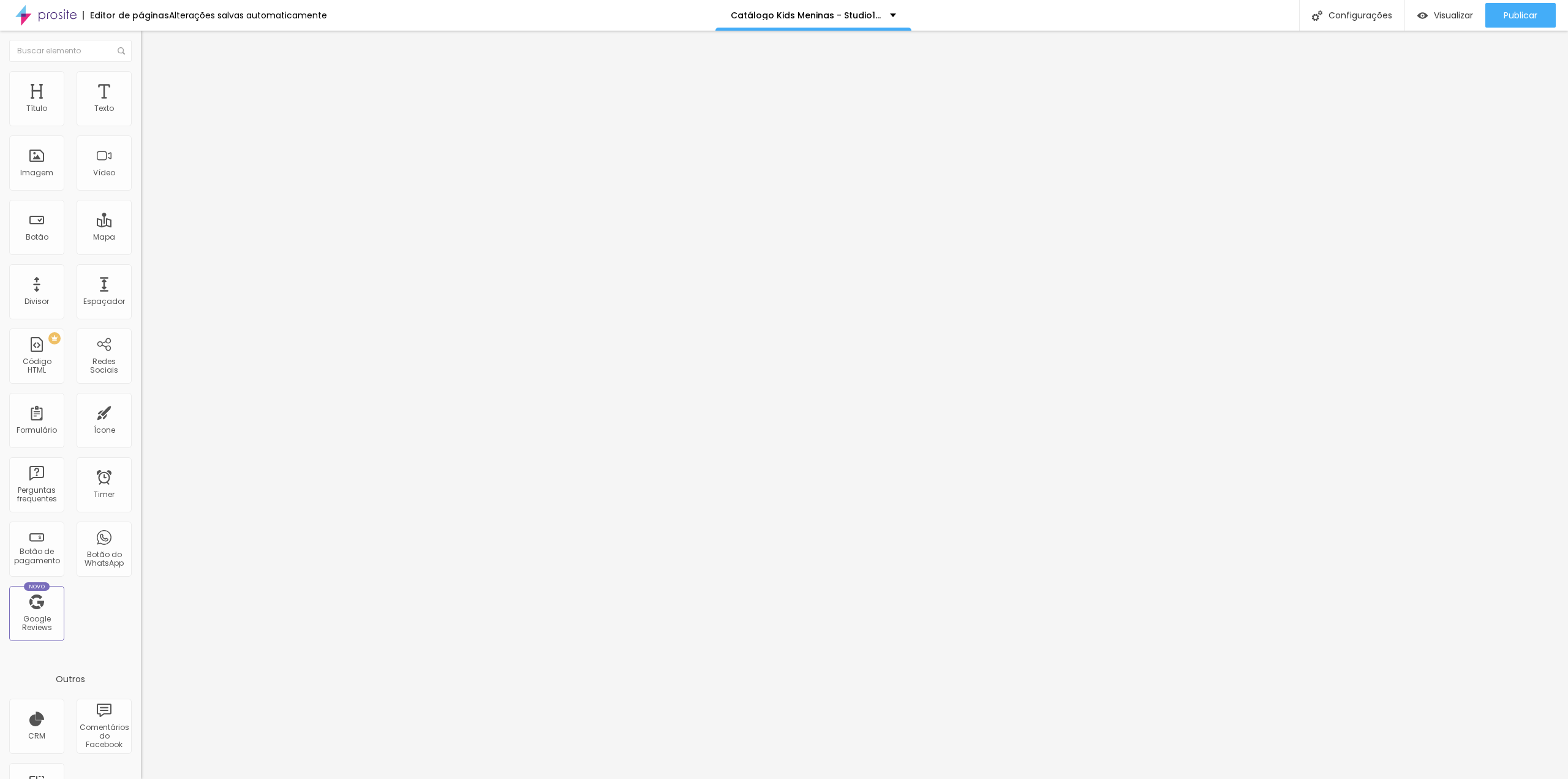
click at [140, 105] on span "Adicionar imagem" at bounding box center [179, 100] width 79 height 10
drag, startPoint x: 52, startPoint y: 235, endPoint x: 70, endPoint y: 237, distance: 18.1
click at [140, 423] on textarea "Oi Tia Gabi, tudo bem? este mês eu vou querer o cenário *BELLA.* Obrigada(o). ❤" at bounding box center [210, 434] width 138 height 21
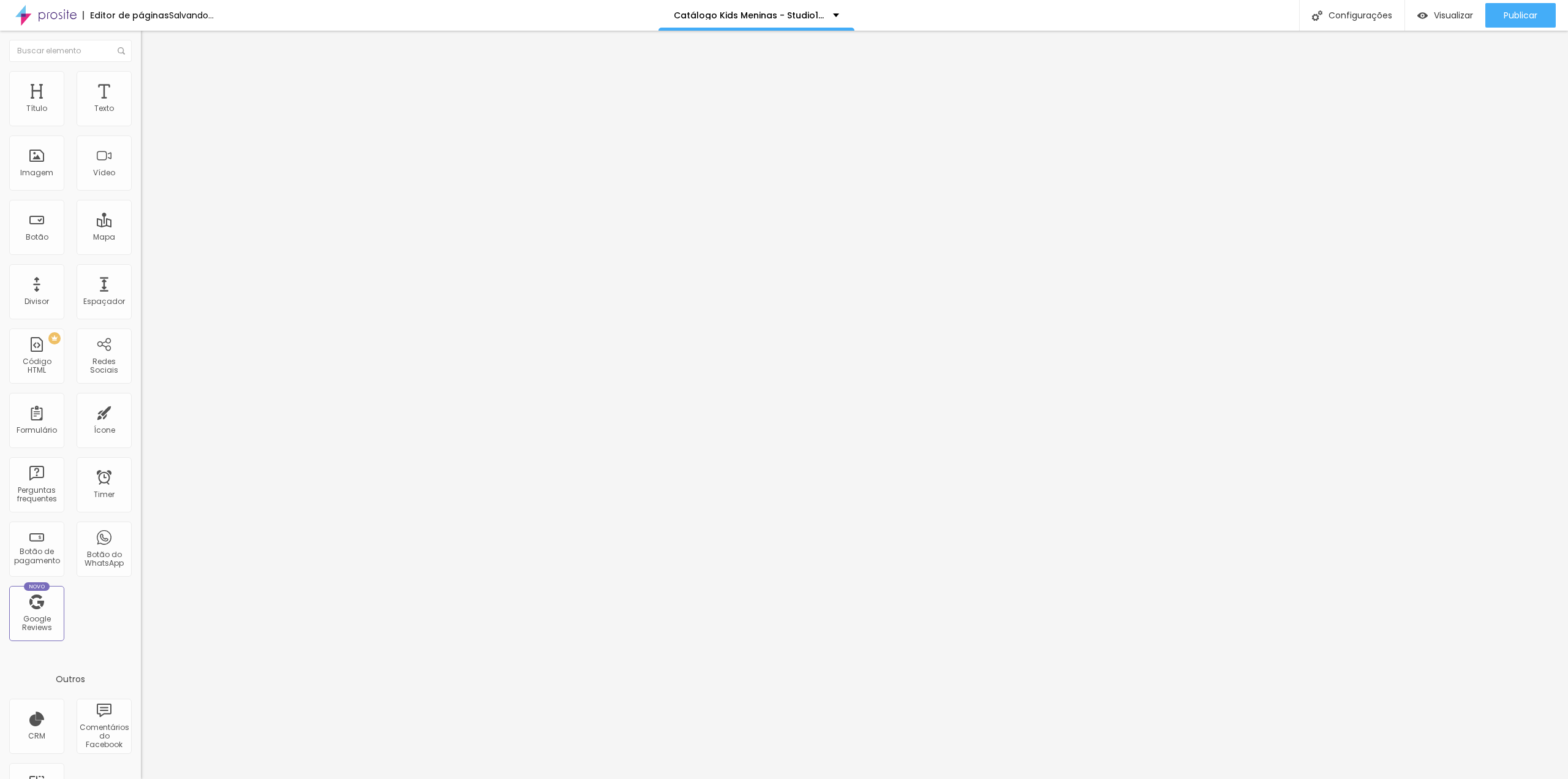
type textarea "Oi Tia Gabi, tudo bem? este mês eu vou querer o cenário *Aviador.* Obrigada(o).…"
click at [208, 102] on img at bounding box center [212, 100] width 8 height 8
click at [140, 105] on span "Adicionar imagem" at bounding box center [179, 100] width 79 height 10
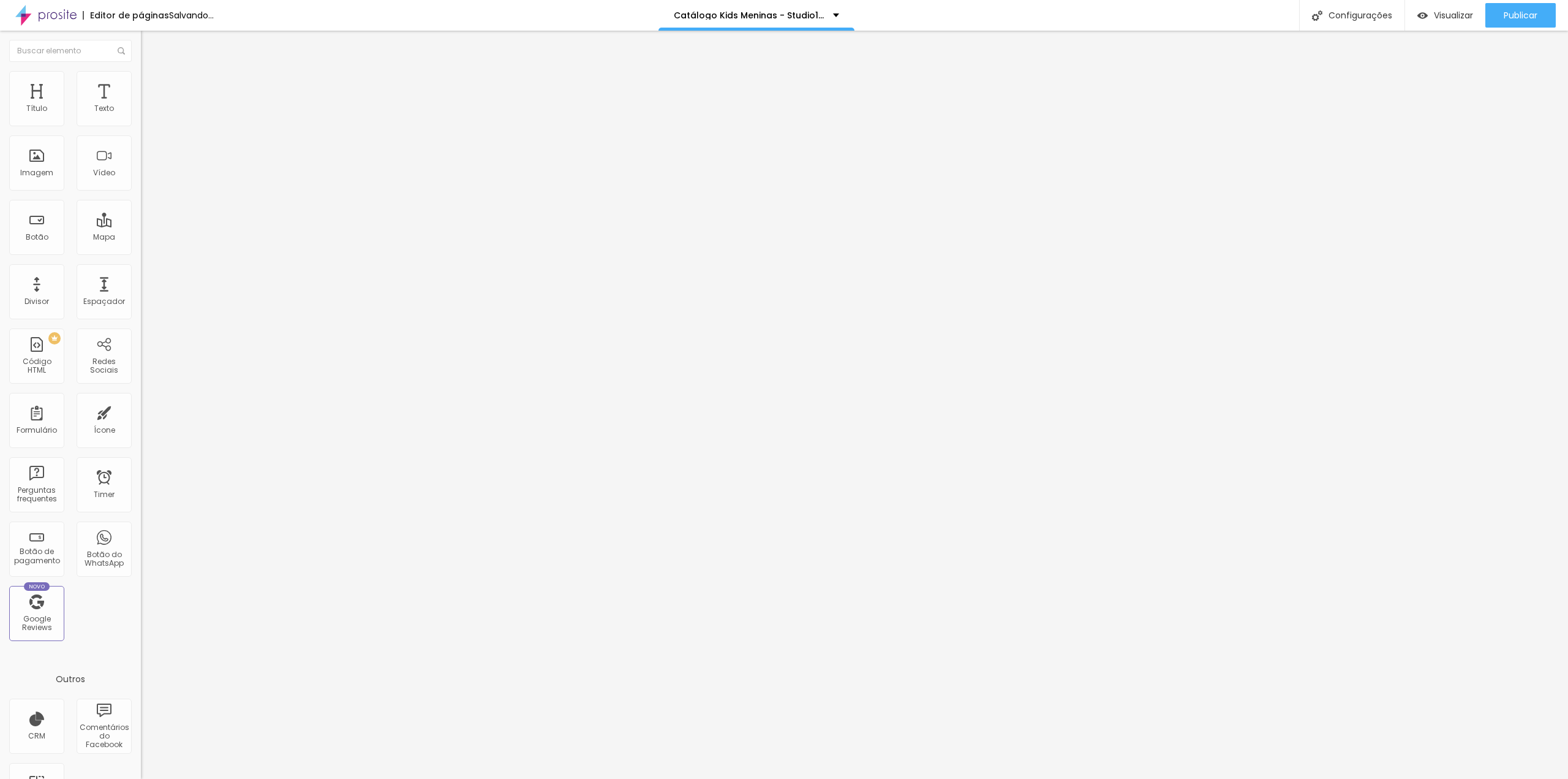
click at [140, 105] on span "Trocar imagem" at bounding box center [174, 100] width 66 height 10
click at [208, 102] on img at bounding box center [212, 100] width 8 height 8
click at [208, 105] on span at bounding box center [212, 100] width 8 height 10
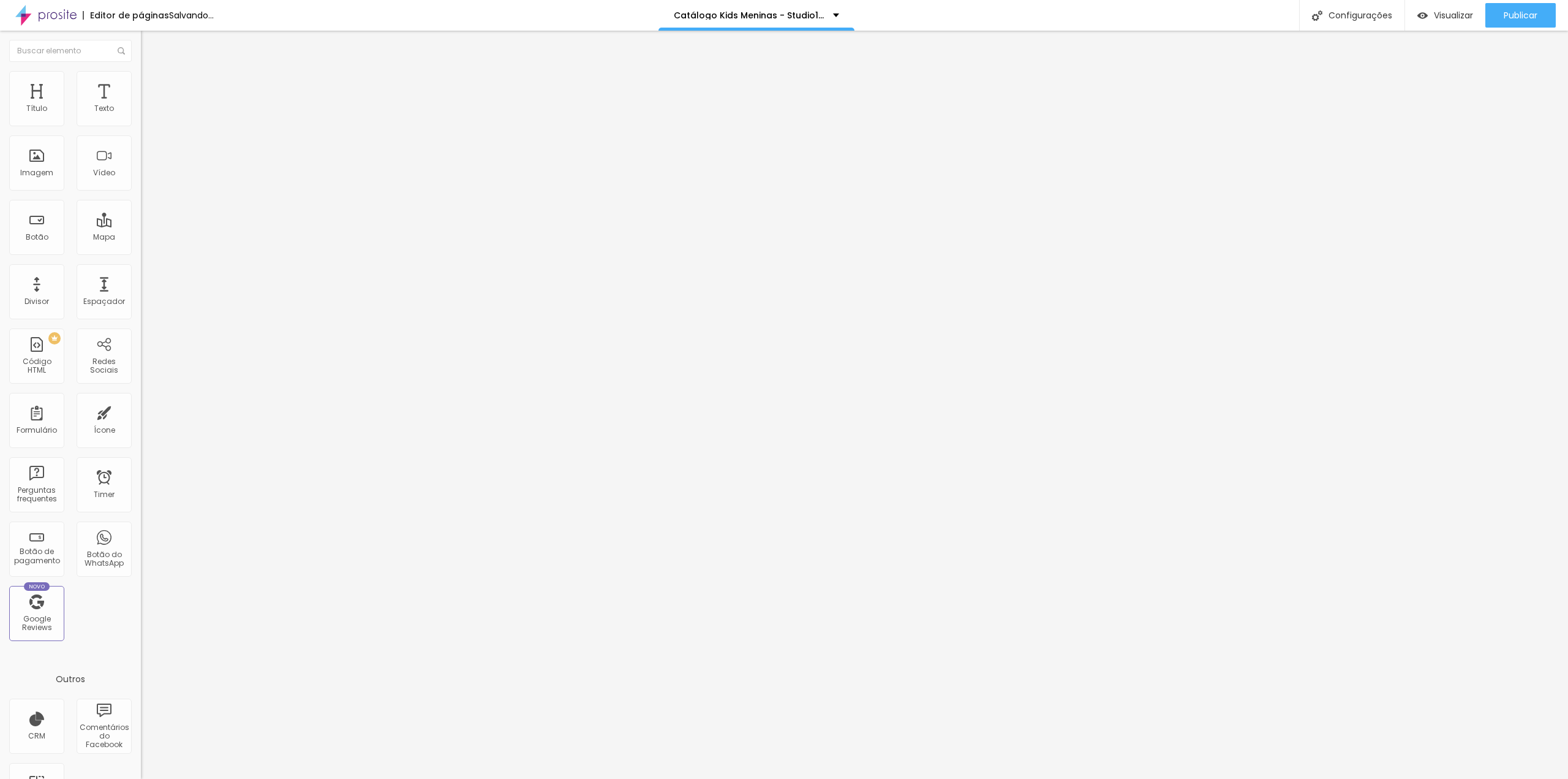
click at [140, 105] on span "Adicionar imagem" at bounding box center [179, 100] width 79 height 10
drag, startPoint x: 113, startPoint y: 170, endPoint x: 83, endPoint y: 171, distance: 30.0
click at [208, 102] on img at bounding box center [212, 100] width 8 height 8
click at [140, 105] on span "Adicionar imagem" at bounding box center [179, 100] width 79 height 10
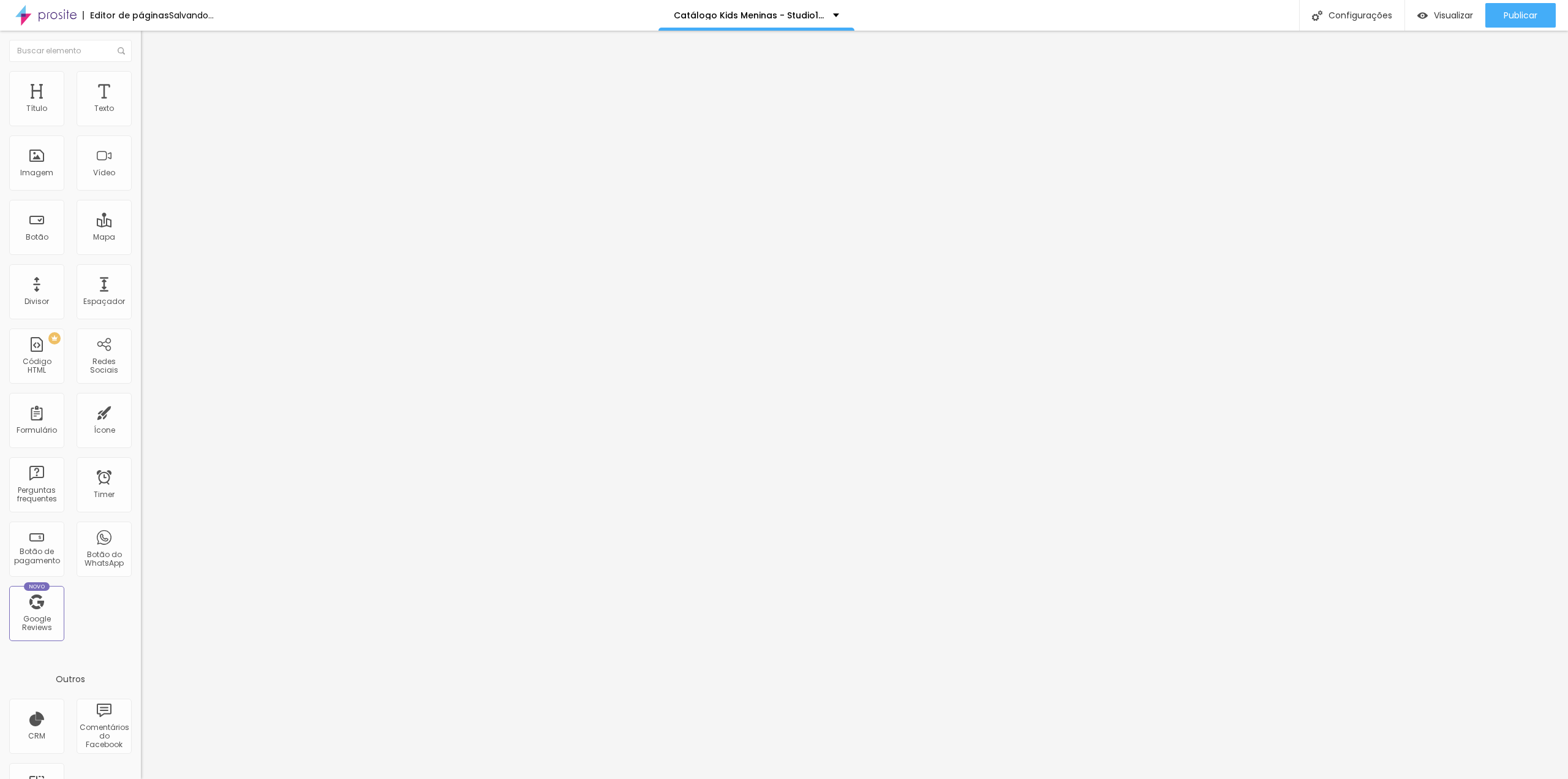
drag, startPoint x: 55, startPoint y: 234, endPoint x: 68, endPoint y: 234, distance: 13.0
click at [140, 423] on textarea "Oi Tia Gabi, tudo bem? este mês eu vou querer o cenário *FURÔ.* Obrigada(o). ❤" at bounding box center [210, 434] width 138 height 21
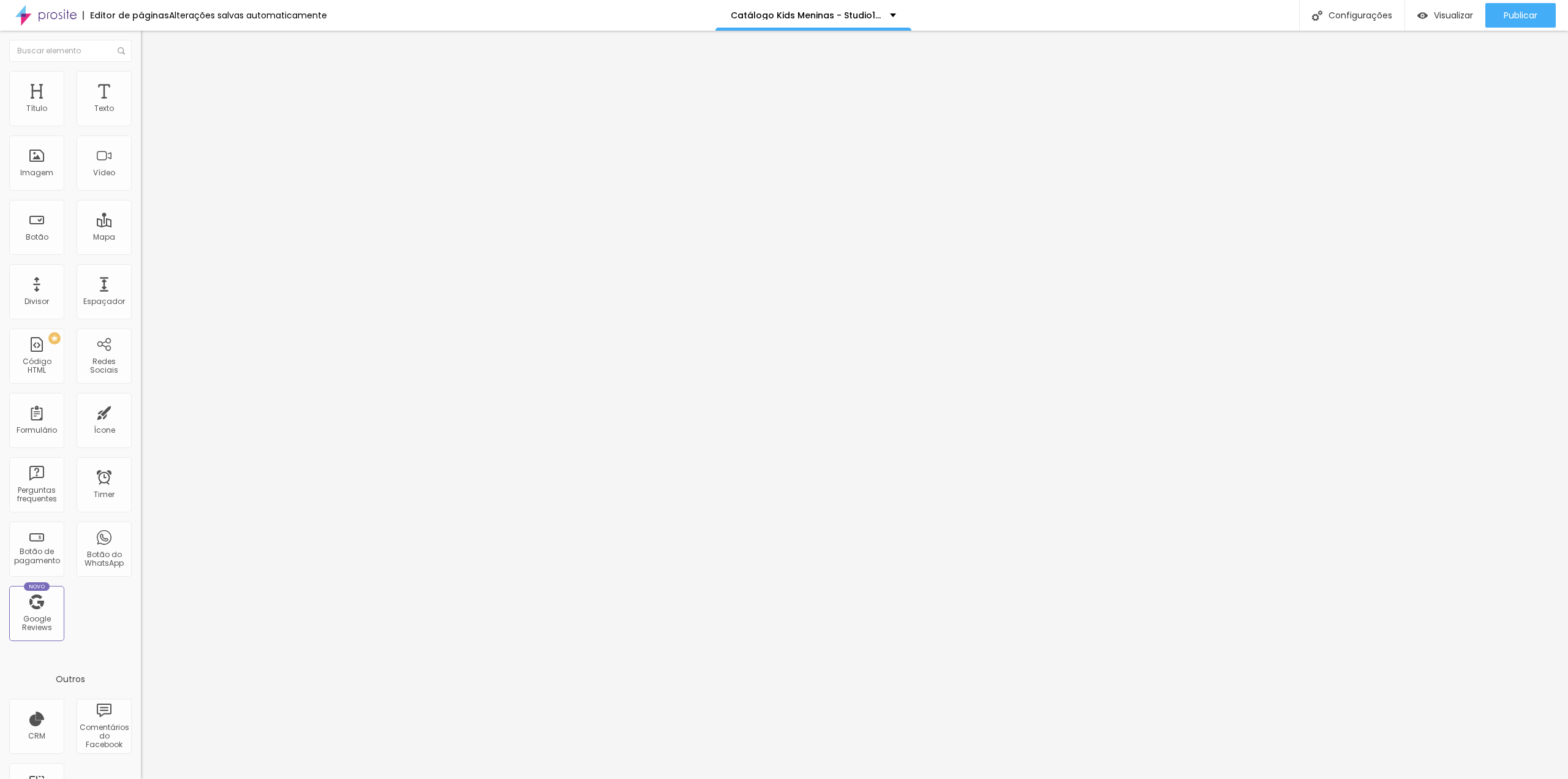
type textarea "Oi Tia Gabi, tudo bem? este mês eu vou querer o cenário *Cabana.* Obrigada(o). ❤"
click at [140, 454] on div "Editar Botão do WhatsApp Conteúdo Estilo Avançado Número do WhatsApp * (19)9978…" at bounding box center [211, 404] width 140 height 748
click at [140, 105] on span "Trocar imagem" at bounding box center [174, 100] width 66 height 10
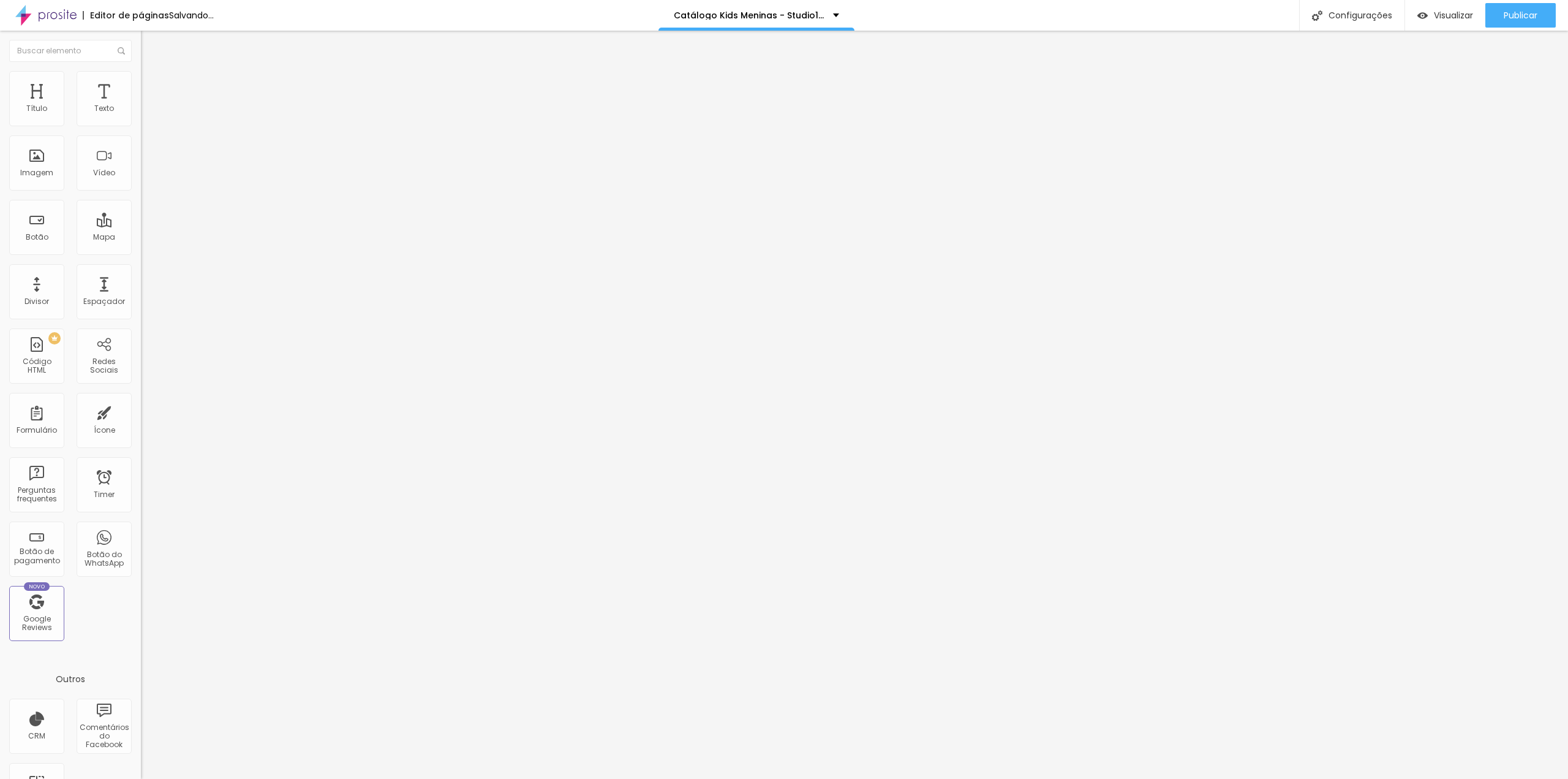
drag, startPoint x: 51, startPoint y: 238, endPoint x: 81, endPoint y: 237, distance: 30.0
click at [140, 423] on textarea "Oi Tia Gabi, tudo bem? este mês eu vou querer o cenário *Cabana.* Obrigada(o). ❤" at bounding box center [210, 434] width 138 height 21
type textarea "Oi Tia Gabi, tudo bem? este mês eu vou querer o cenário *ESCADINHA.* Obrigada(o…"
click at [140, 402] on div "Editar Botão do WhatsApp Conteúdo Estilo Avançado Número do WhatsApp * [PHONE_N…" at bounding box center [211, 404] width 140 height 748
click at [1519, 11] on span "Publicar" at bounding box center [1521, 15] width 34 height 9
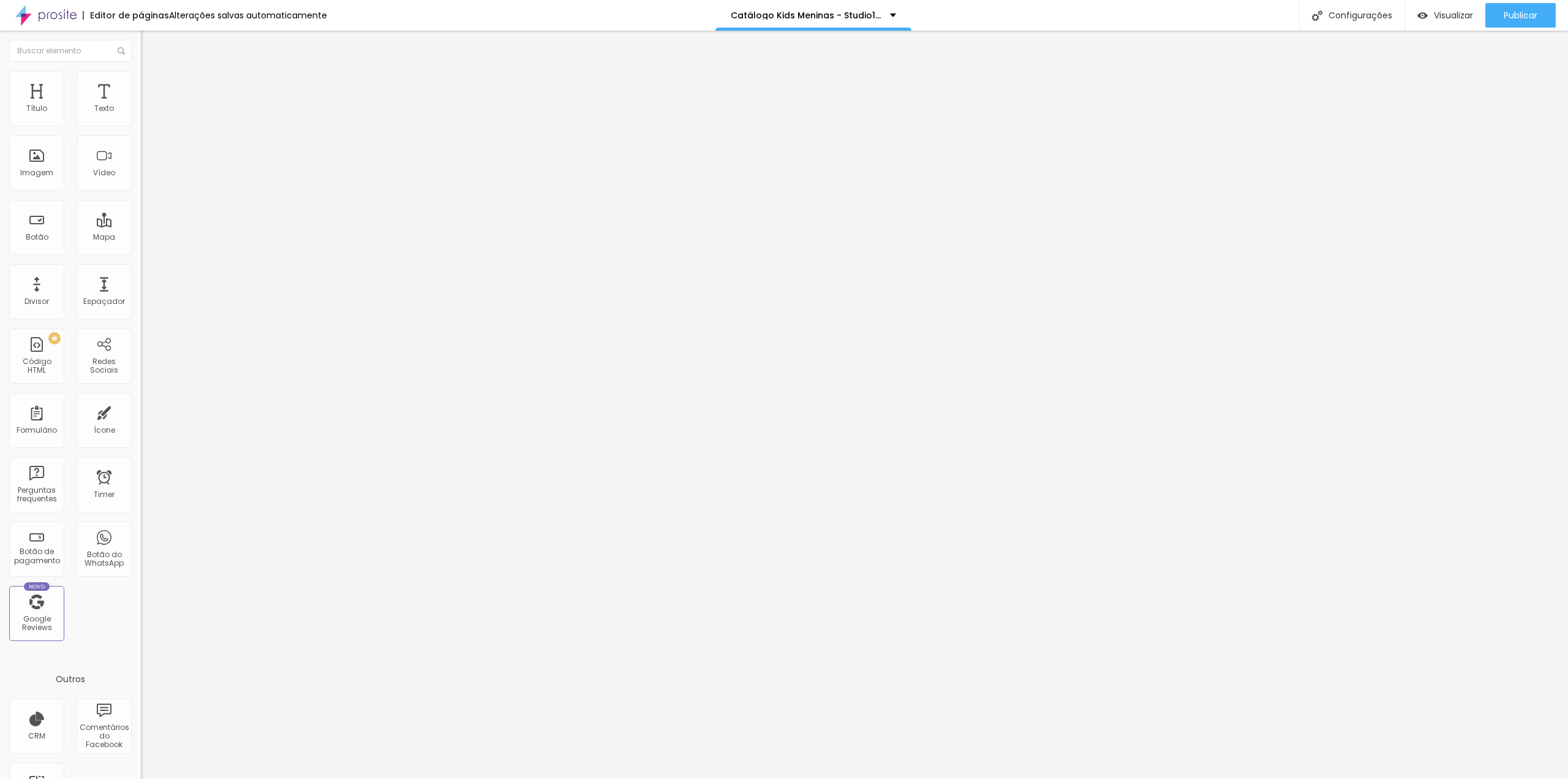
click at [208, 102] on img at bounding box center [212, 100] width 8 height 8
click at [140, 105] on span "Adicionar imagem" at bounding box center [179, 100] width 79 height 10
click at [208, 105] on span at bounding box center [212, 100] width 8 height 10
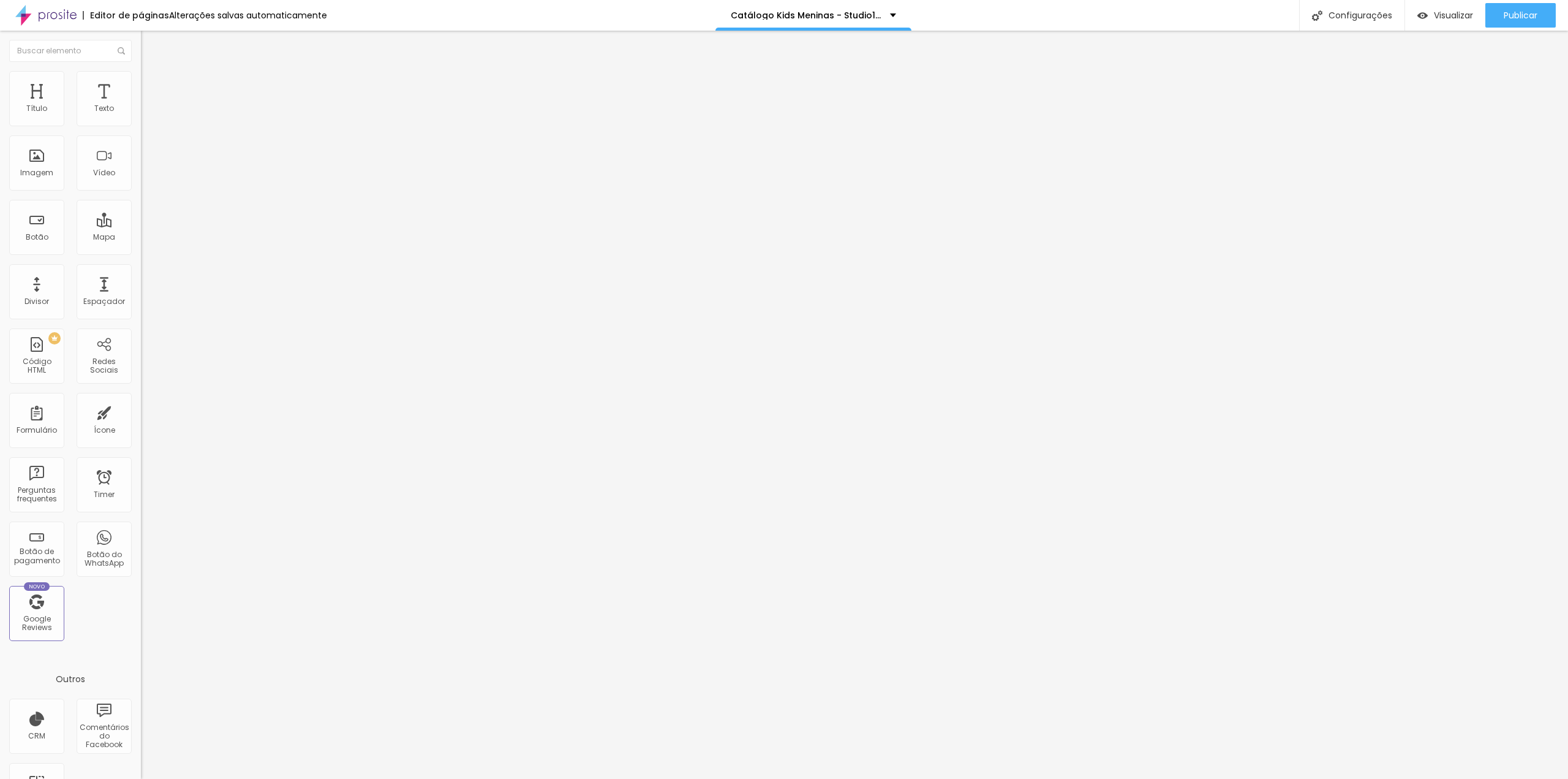
click at [140, 105] on span "Adicionar imagem" at bounding box center [179, 100] width 79 height 10
click at [140, 105] on span "Trocar imagem" at bounding box center [174, 100] width 66 height 10
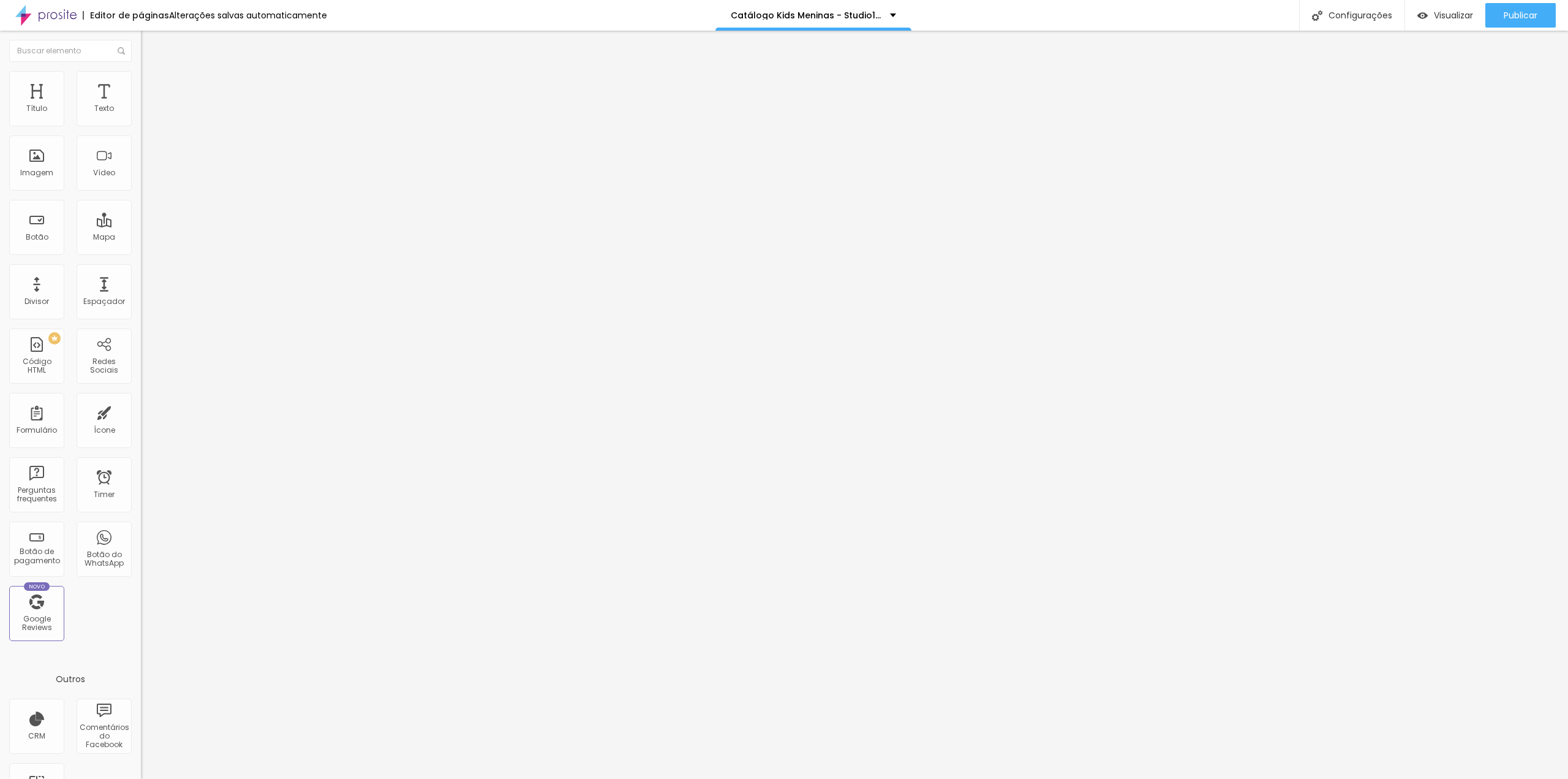
drag, startPoint x: 53, startPoint y: 232, endPoint x: 85, endPoint y: 232, distance: 32.0
click at [140, 423] on textarea "Oi Tia Gabi, tudo bem? este mês eu vou querer o cenário *OUTONO.* Obrigada(o). ❤" at bounding box center [210, 434] width 138 height 21
type textarea "Oi Tia Gabi, tudo bem? este mês eu vou querer o cenário *Bella.* Obrigada(o). ❤"
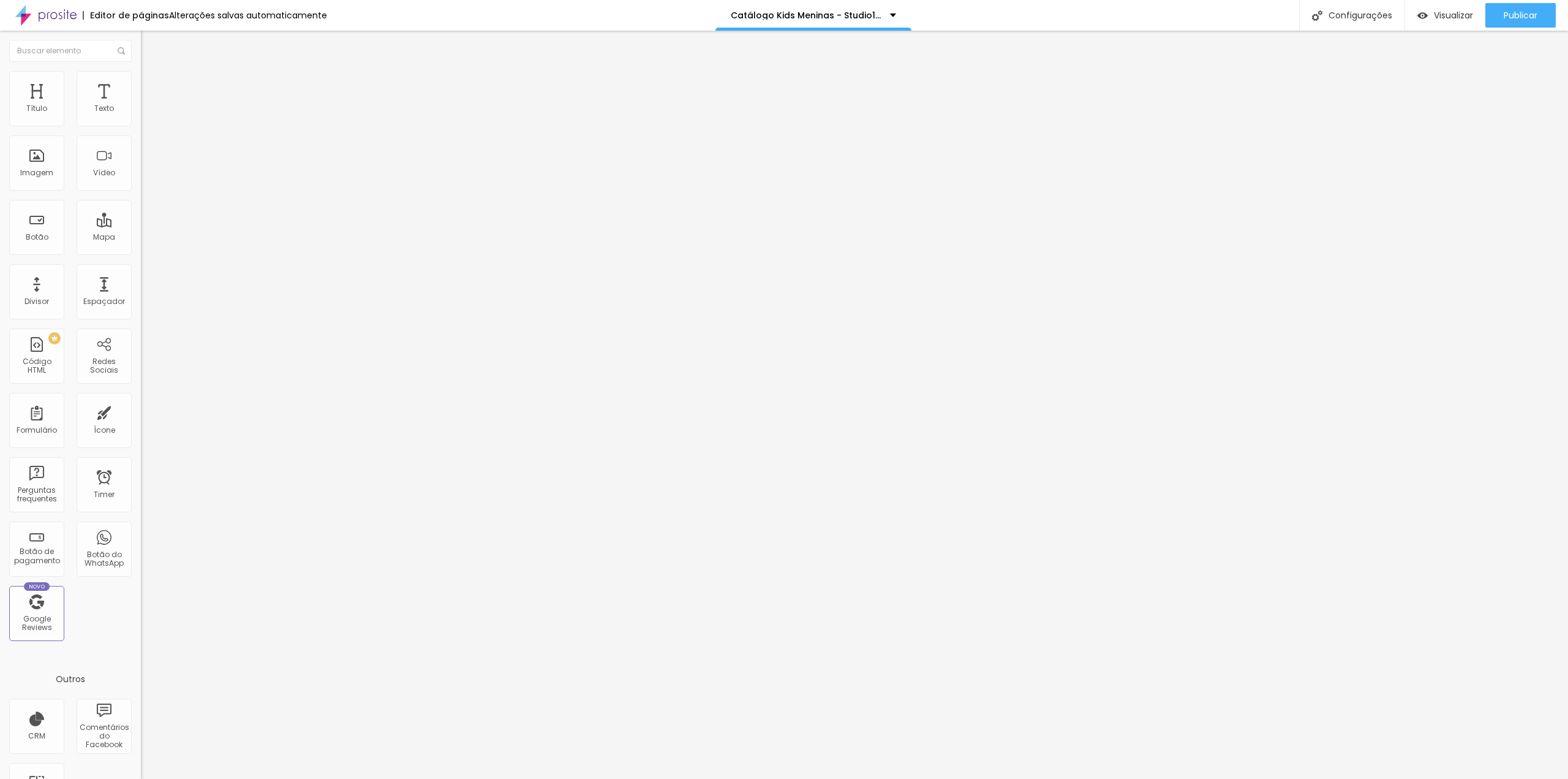
click at [140, 404] on div "Editar Botão do WhatsApp Conteúdo Estilo Avançado Número do WhatsApp * (19)9978…" at bounding box center [211, 404] width 140 height 748
click at [140, 104] on div "Trocar imagem" at bounding box center [211, 100] width 140 height 9
click at [208, 102] on img at bounding box center [212, 100] width 8 height 8
click at [140, 105] on span "Adicionar imagem" at bounding box center [179, 100] width 79 height 10
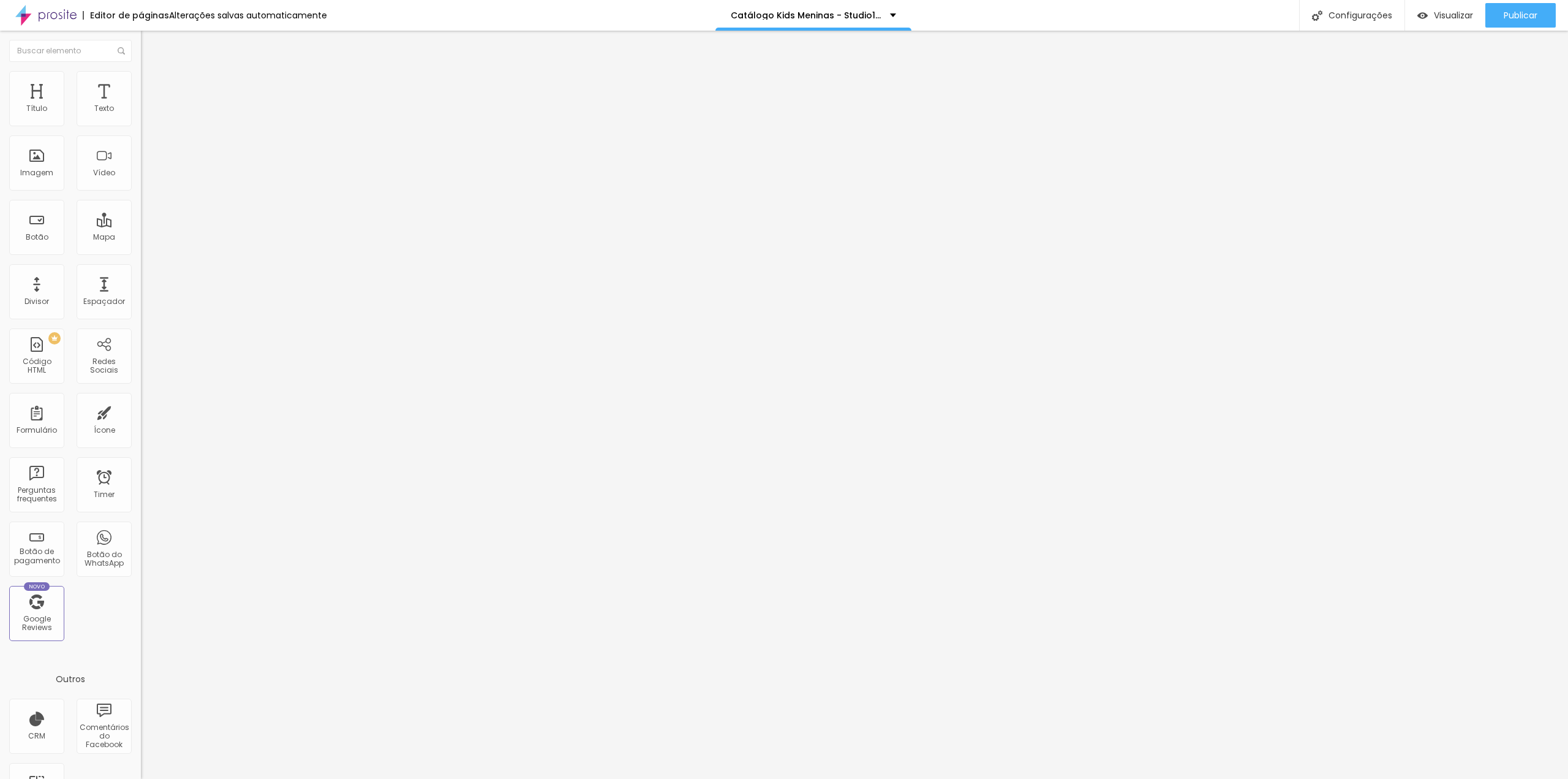
drag, startPoint x: 54, startPoint y: 233, endPoint x: 68, endPoint y: 233, distance: 14.0
click at [140, 423] on textarea "Oi Tia Gabi, tudo bem? este mês eu vou querer o cenário *Bella.* Obrigada(o). ❤" at bounding box center [210, 434] width 138 height 21
type textarea "Oi Tia Gabi, tudo bem? este mês eu vou querer o cenário *Pedrita.* Obrigada(o).…"
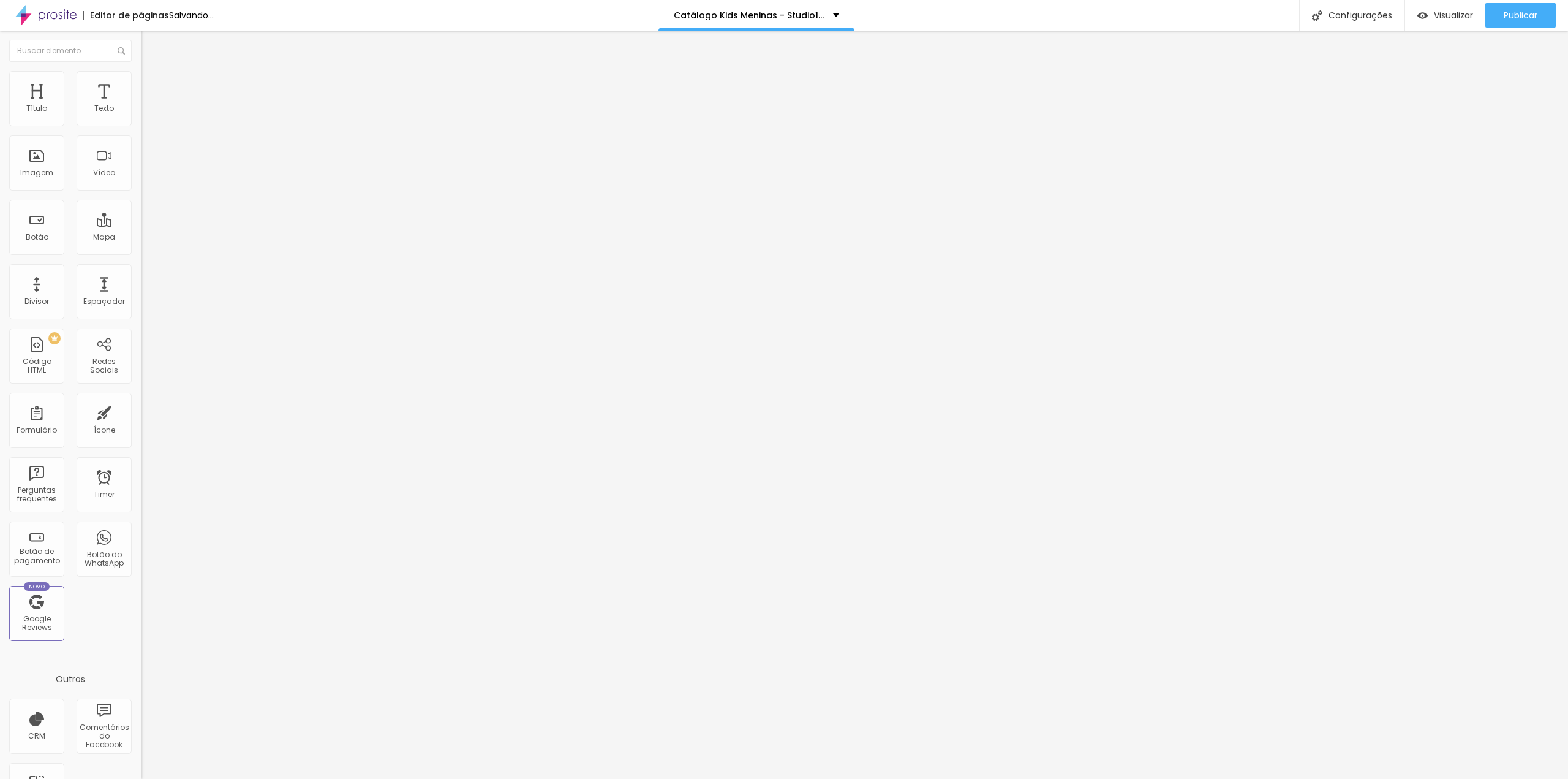
click at [140, 104] on div "Trocar imagem" at bounding box center [211, 100] width 140 height 9
click at [140, 105] on span "Trocar imagem" at bounding box center [174, 100] width 66 height 10
drag, startPoint x: 51, startPoint y: 232, endPoint x: 75, endPoint y: 232, distance: 24.0
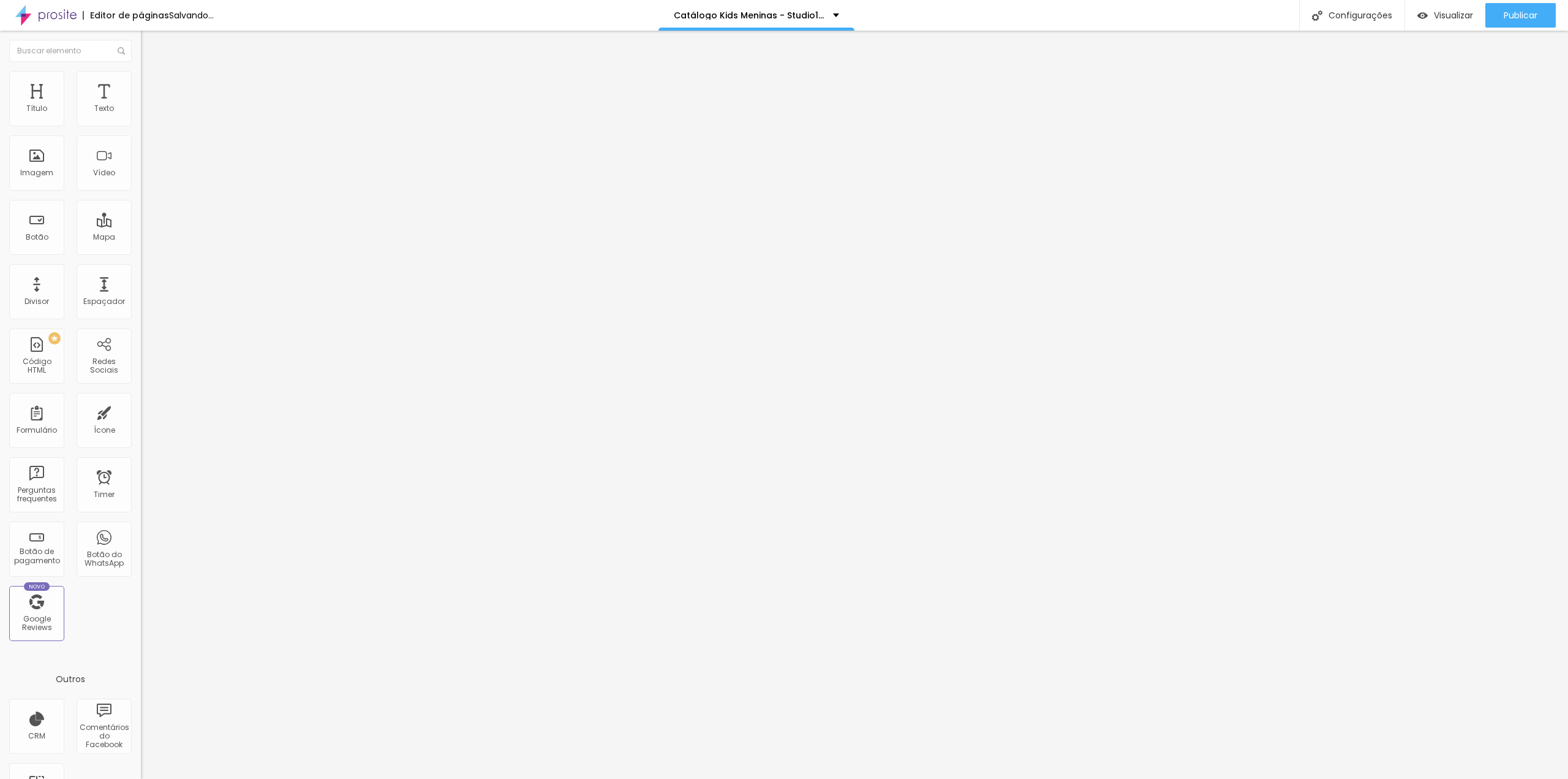
click at [140, 423] on textarea "Oi Tia Gabi, tudo bem? este mês eu vou querer o cenário *KOMBI.* Obrigada(o). ❤" at bounding box center [210, 434] width 138 height 21
type textarea "Oi Tia Gabi, tudo bem? este mês eu vou querer o cenário *Moana.* Obrigada(o). ❤"
click at [140, 415] on div "Editar Botão do WhatsApp Conteúdo Estilo Avançado Número do WhatsApp * (19)9978…" at bounding box center [211, 404] width 140 height 748
click at [1506, 23] on div "Publicar" at bounding box center [1521, 15] width 34 height 25
drag, startPoint x: 106, startPoint y: 176, endPoint x: 83, endPoint y: 174, distance: 23.1
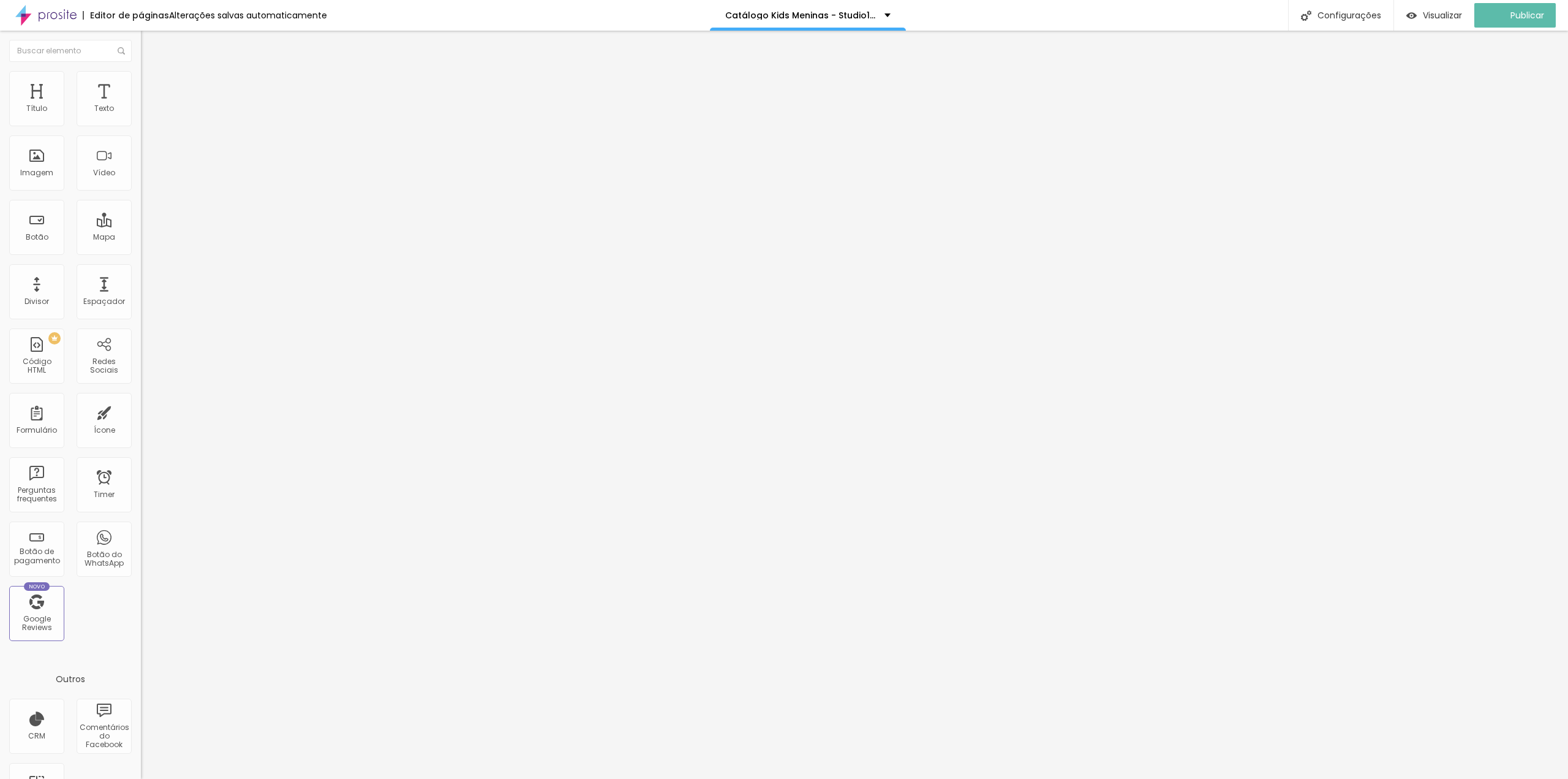
click at [208, 105] on span at bounding box center [212, 100] width 8 height 10
click at [140, 105] on span "Adicionar imagem" at bounding box center [179, 100] width 79 height 10
click at [1508, 15] on span "Publicar" at bounding box center [1521, 15] width 34 height 9
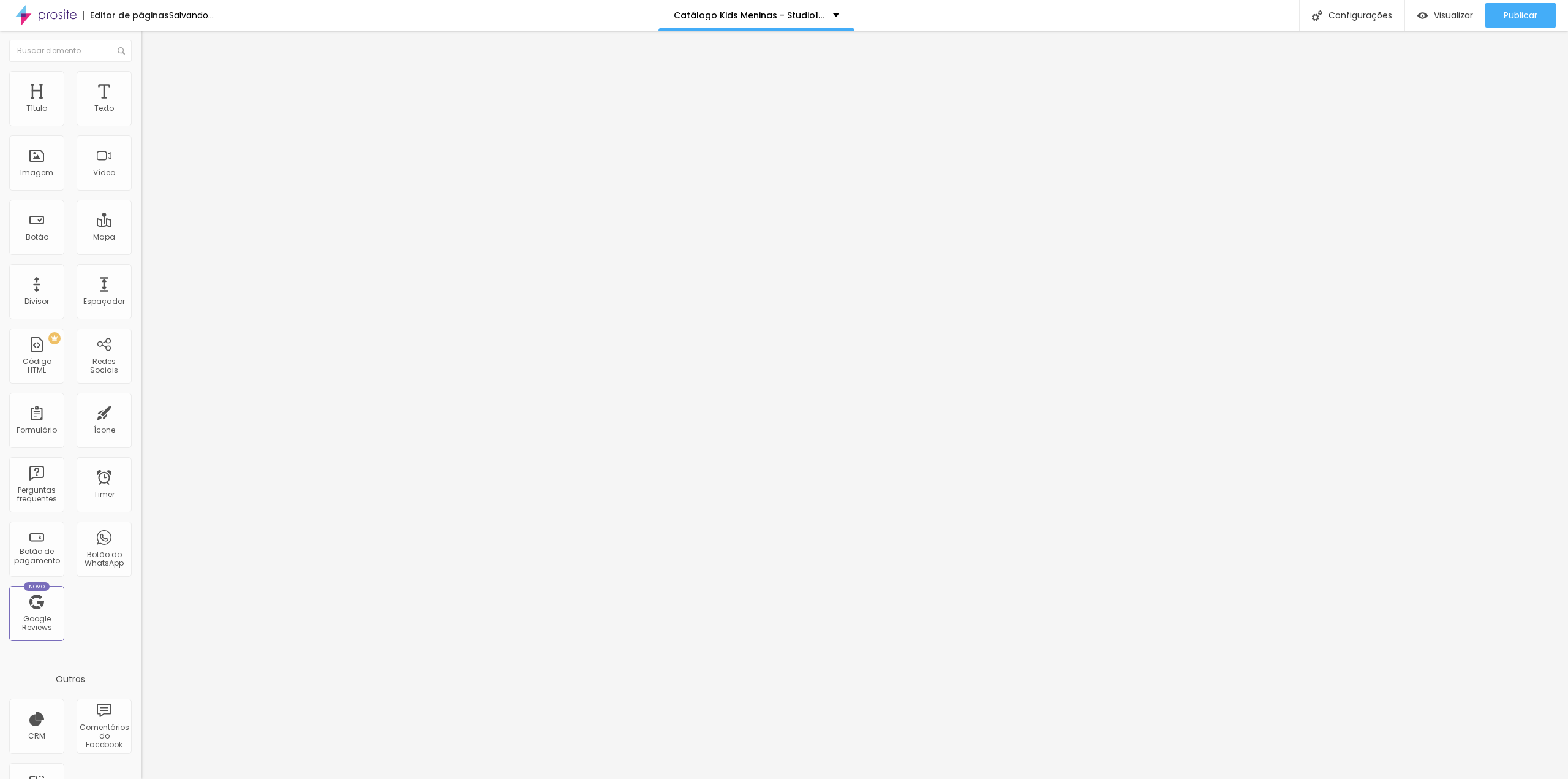
drag, startPoint x: 55, startPoint y: 233, endPoint x: 80, endPoint y: 233, distance: 25.0
click at [140, 423] on textarea "Oi Tia Gabi, tudo bem? este mês eu vou querer o cenário *Aviador.* Obrigada(o).…" at bounding box center [210, 434] width 138 height 21
type textarea "Oi Tia Gabi, tudo bem? este mês eu vou querer o cenário *Skate.* Obrigada(o). ❤"
click at [140, 397] on div "Editar Botão do WhatsApp Conteúdo Estilo Avançado Número do WhatsApp * (19)9978…" at bounding box center [211, 404] width 140 height 748
click at [140, 105] on span "Trocar imagem" at bounding box center [174, 100] width 66 height 10
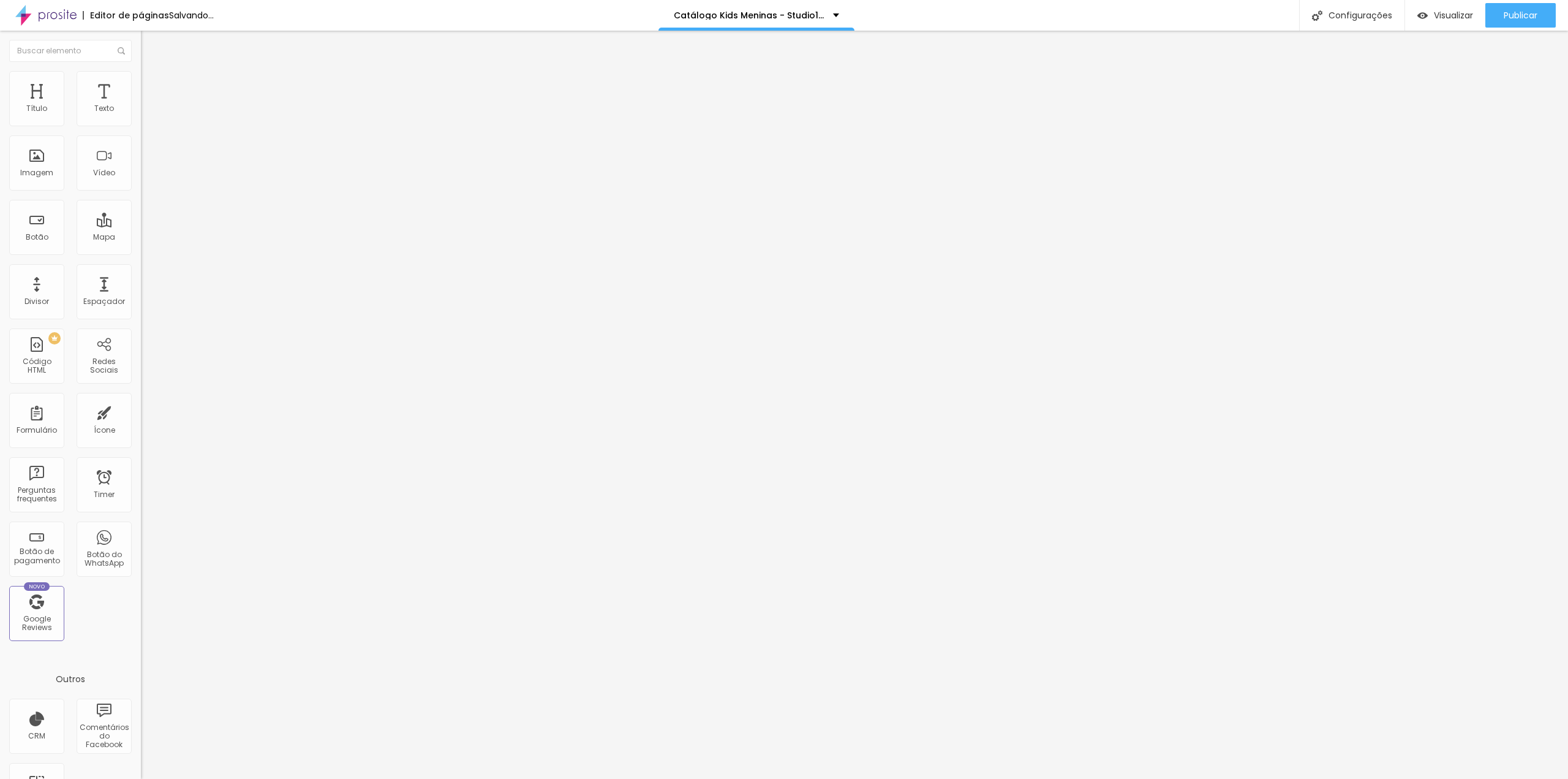
drag, startPoint x: 51, startPoint y: 234, endPoint x: 71, endPoint y: 234, distance: 20.0
click at [140, 423] on textarea "Oi Tia Gabi, tudo bem? este mês eu vou querer o cenário *Skate.* Obrigada(o). ❤" at bounding box center [210, 434] width 138 height 21
type textarea "Oi Tia Gabi, tudo bem? este mês eu vou querer o cenário *Cabana.* Obrigada(o). ❤"
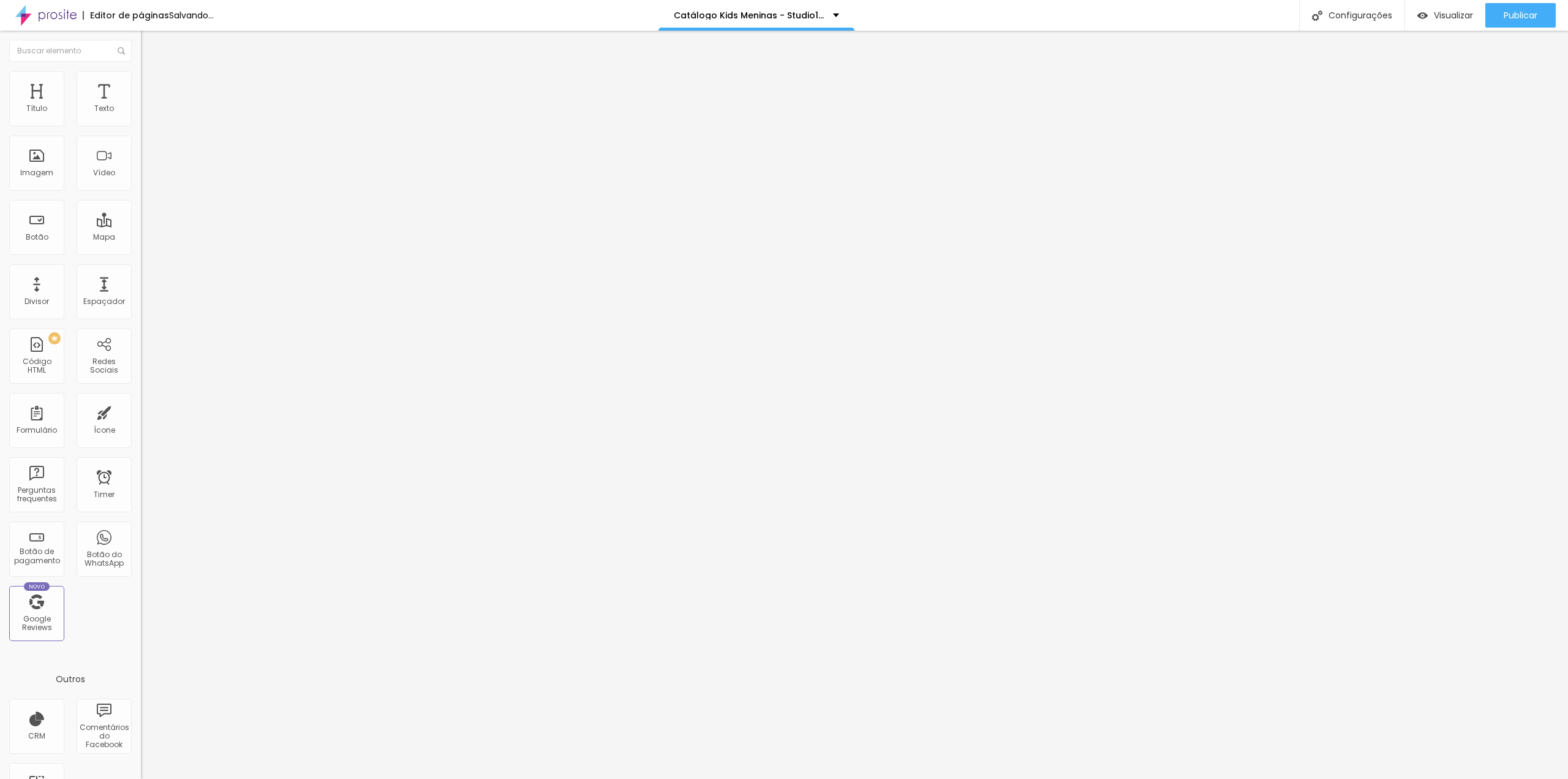
click at [208, 102] on img at bounding box center [212, 100] width 8 height 8
click at [1530, 7] on div "Publicar" at bounding box center [1521, 15] width 34 height 25
click at [1509, 10] on span "Publicar" at bounding box center [1521, 15] width 34 height 9
click at [208, 102] on img at bounding box center [212, 100] width 8 height 8
click at [140, 105] on span "Adicionar imagem" at bounding box center [179, 100] width 79 height 10
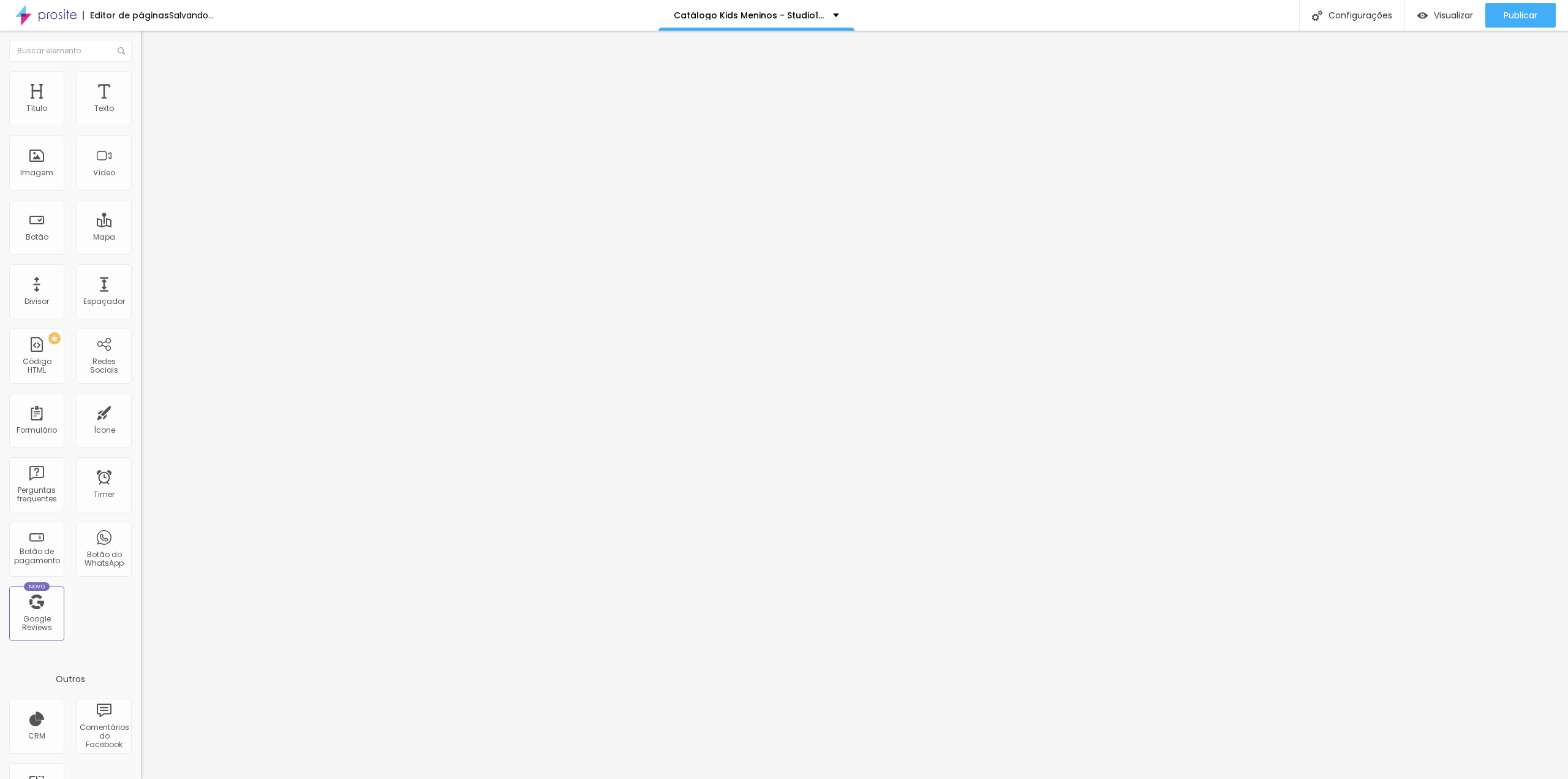
click at [140, 105] on span "Adicionar imagem" at bounding box center [179, 100] width 79 height 10
drag, startPoint x: 1521, startPoint y: 16, endPoint x: 1491, endPoint y: 4, distance: 32.3
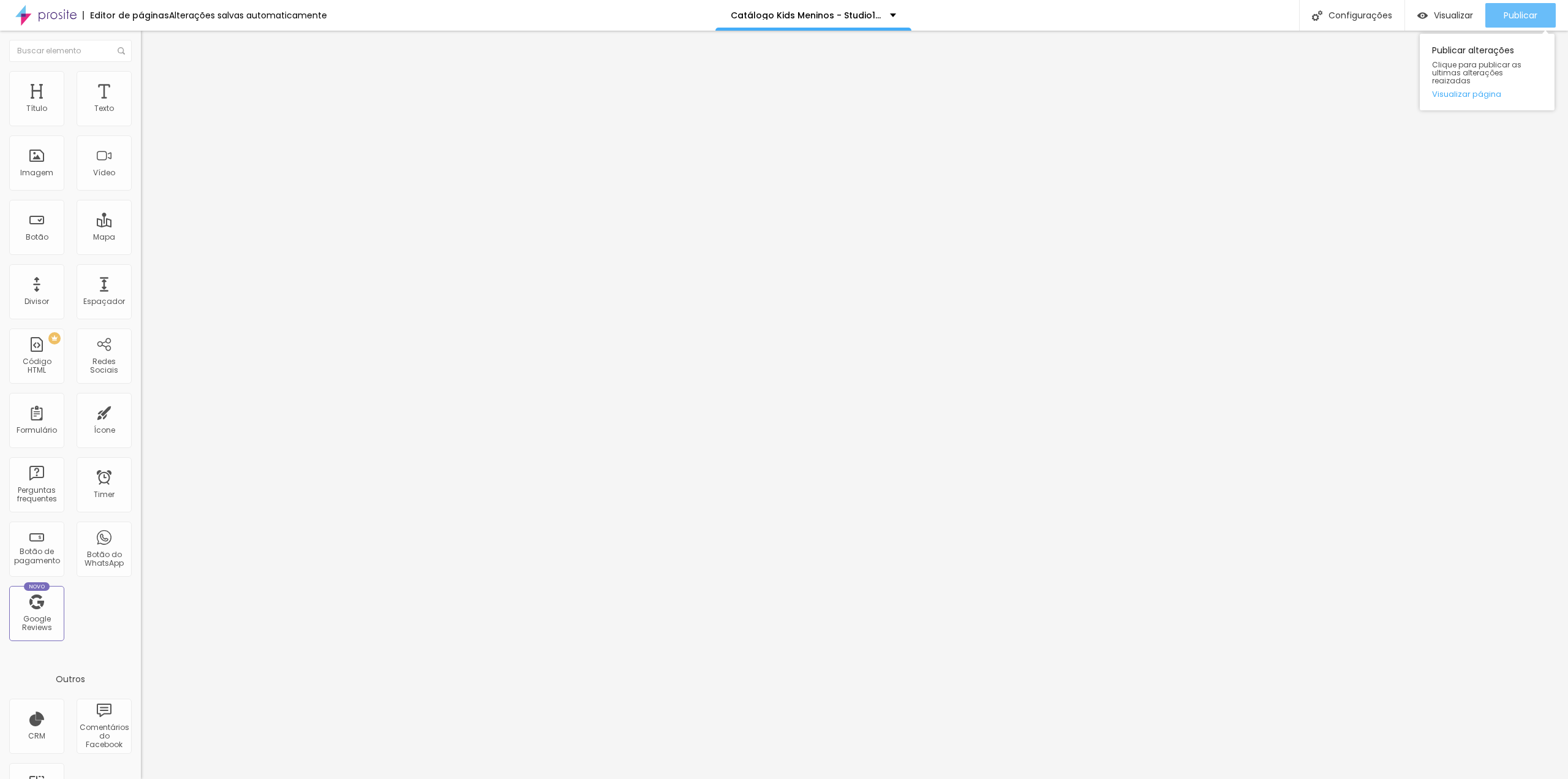
click at [1520, 16] on span "Publicar" at bounding box center [1521, 15] width 34 height 9
drag, startPoint x: 53, startPoint y: 236, endPoint x: 81, endPoint y: 236, distance: 28.0
click at [140, 423] on textarea "Oi Tia Gabi, tudo bem? este mês eu vou querer o cenário *Balanço.* Obrigada(o).…" at bounding box center [210, 434] width 138 height 21
type textarea "Oi Tia Gabi, tudo bem? este mês eu vou querer o cenário *Furô.* Obrigada(o). ❤"
click at [140, 104] on div "Trocar imagem" at bounding box center [211, 100] width 140 height 9
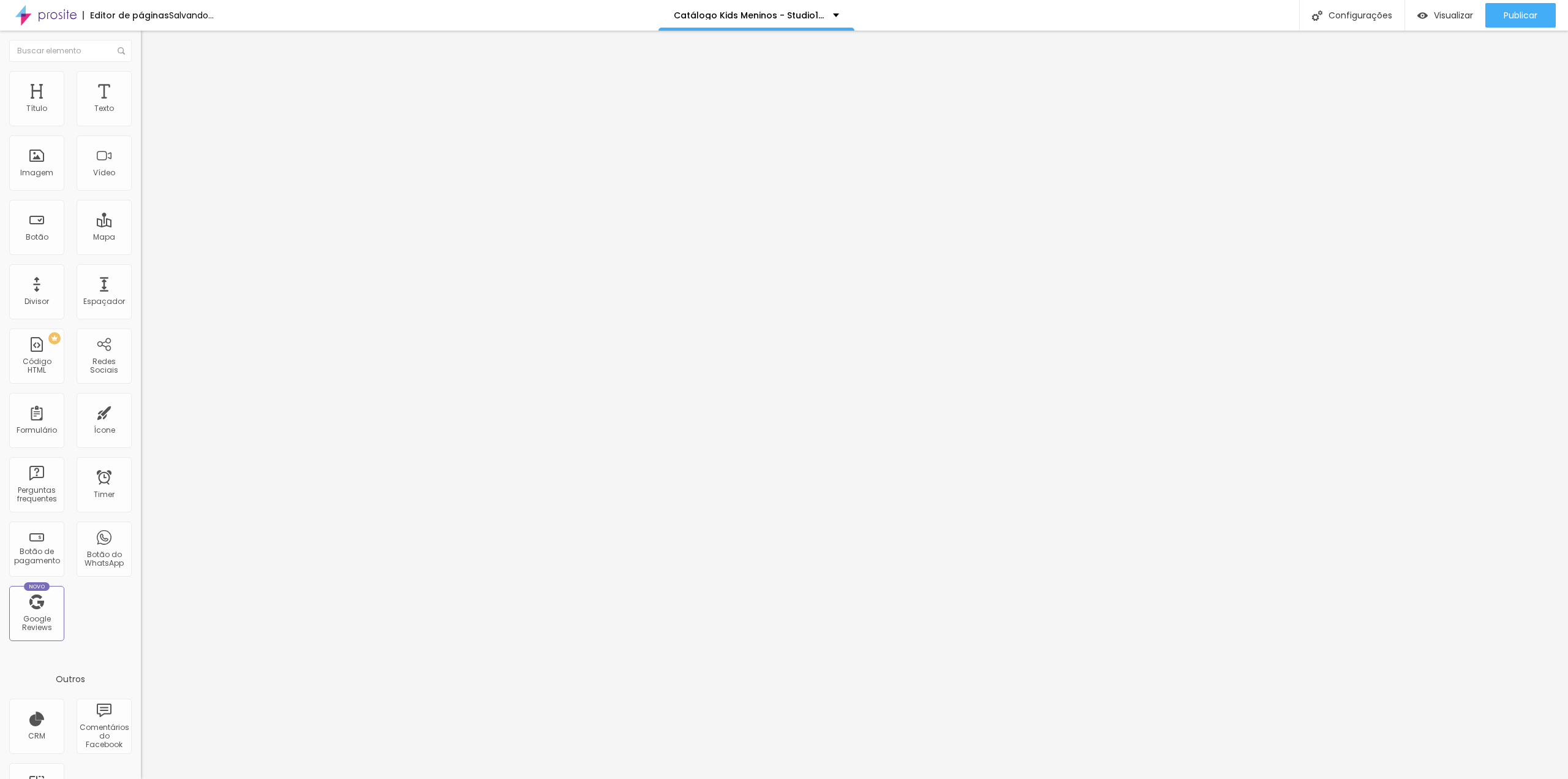
click at [208, 102] on img at bounding box center [212, 100] width 8 height 8
click at [140, 105] on span "Adicionar imagem" at bounding box center [179, 100] width 79 height 10
click at [1505, 8] on div "Publicar" at bounding box center [1521, 15] width 34 height 25
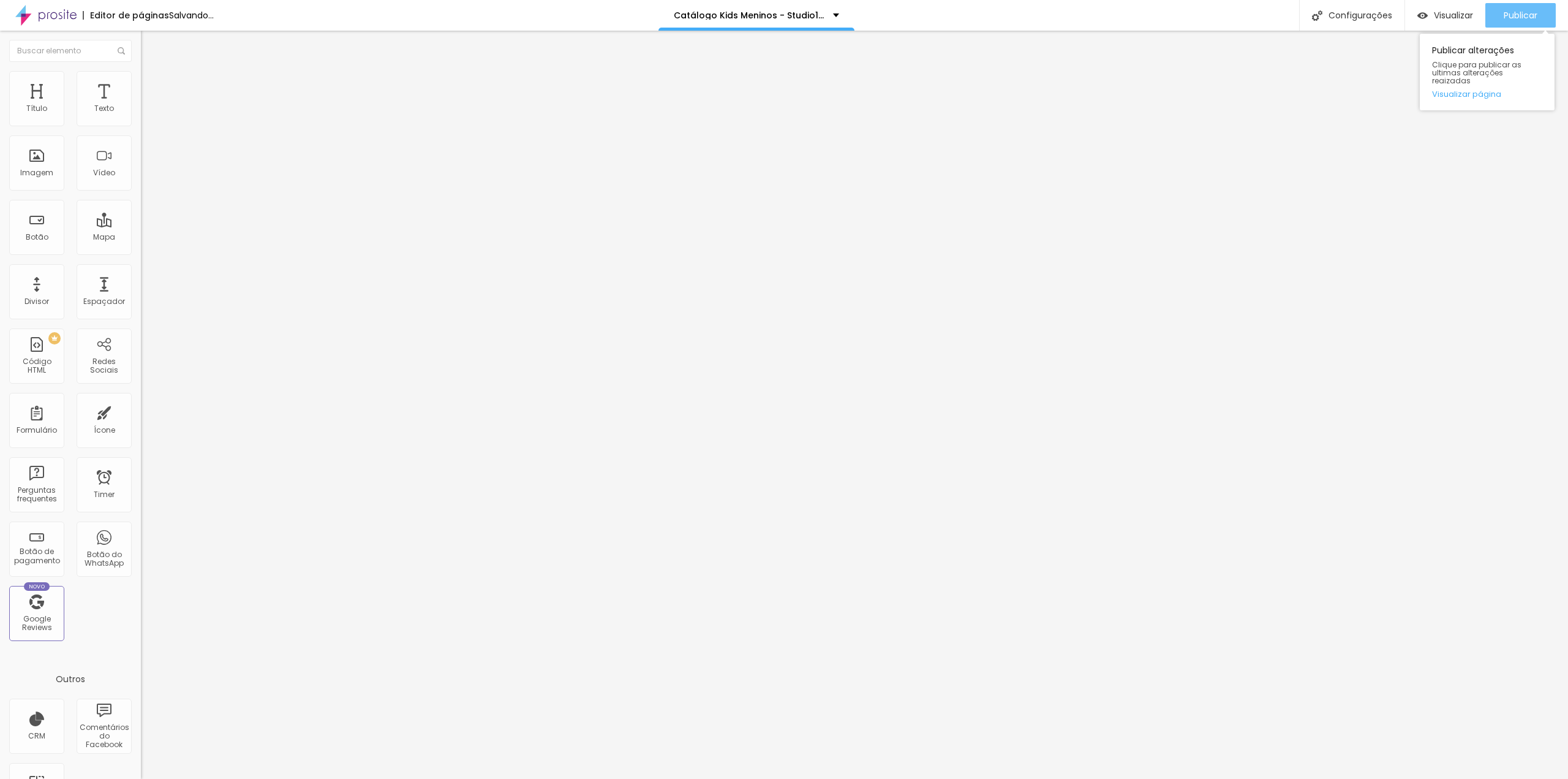
click at [1517, 22] on div "Publicar" at bounding box center [1521, 15] width 34 height 25
click at [1515, 18] on span "Publicar" at bounding box center [1521, 15] width 34 height 9
drag, startPoint x: 1503, startPoint y: 22, endPoint x: 1494, endPoint y: 30, distance: 12.0
click at [1504, 21] on div "Publicar" at bounding box center [1521, 15] width 34 height 25
click at [1524, 13] on span "Publicar" at bounding box center [1521, 15] width 34 height 9
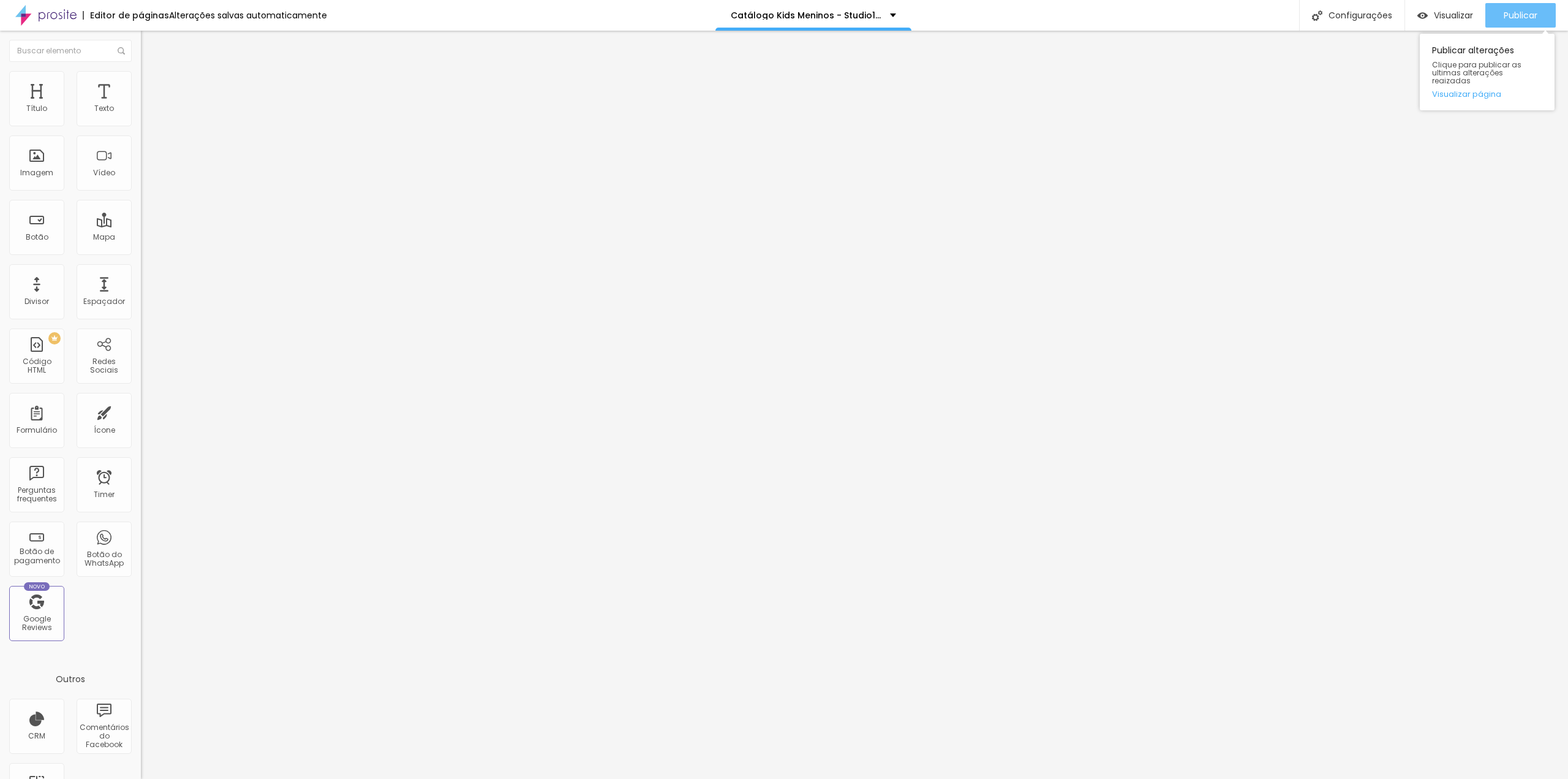
click at [1519, 19] on span "Publicar" at bounding box center [1521, 15] width 34 height 9
click at [1509, 10] on span "Publicar" at bounding box center [1521, 15] width 34 height 9
click at [1503, 14] on span "Publicar" at bounding box center [1521, 15] width 34 height 9
click at [1488, 11] on button "Publicar" at bounding box center [1521, 15] width 70 height 25
click at [1544, 11] on button "Publicar" at bounding box center [1521, 15] width 70 height 25
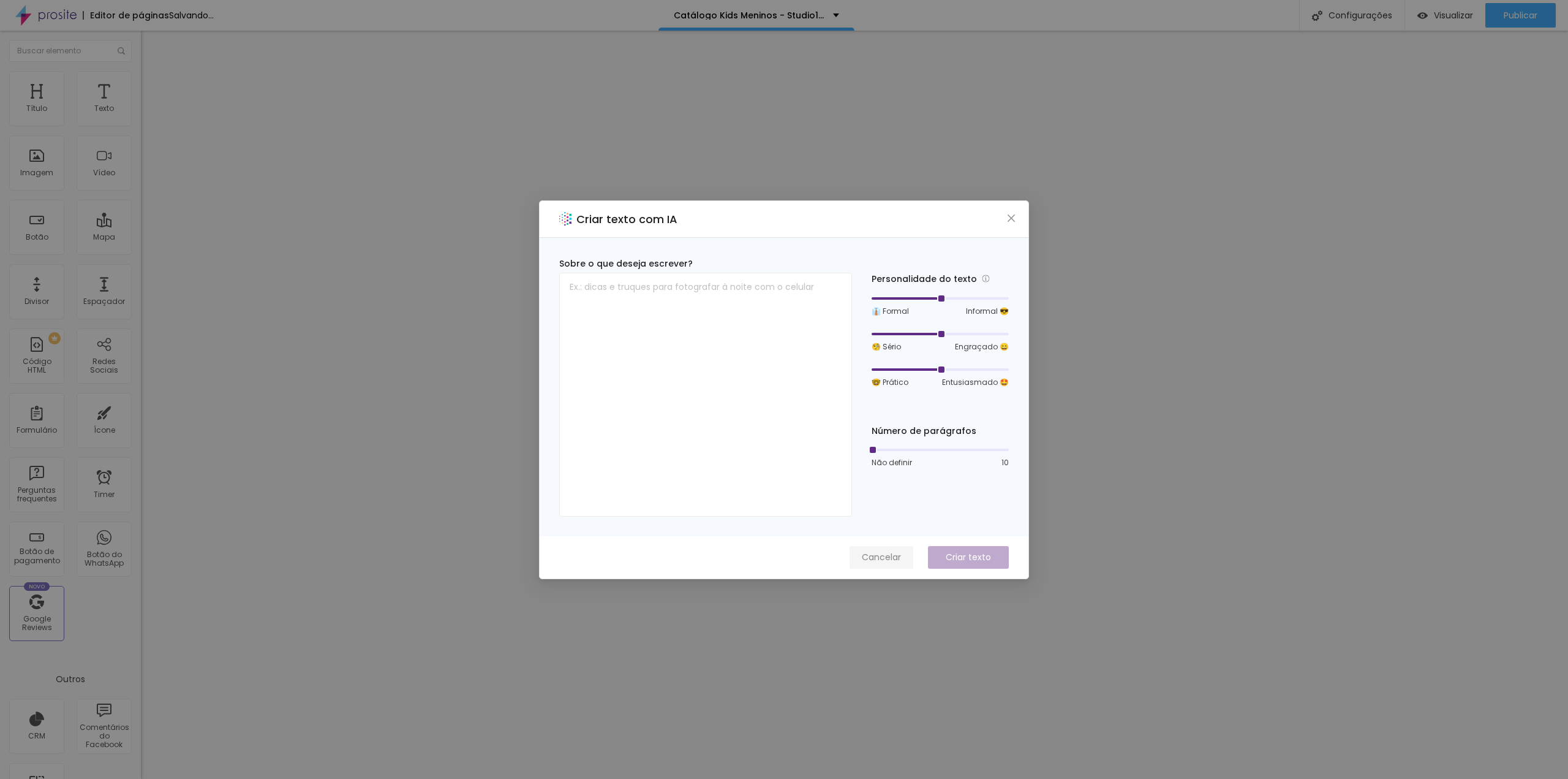
click at [880, 554] on span "Cancelar" at bounding box center [880, 557] width 39 height 13
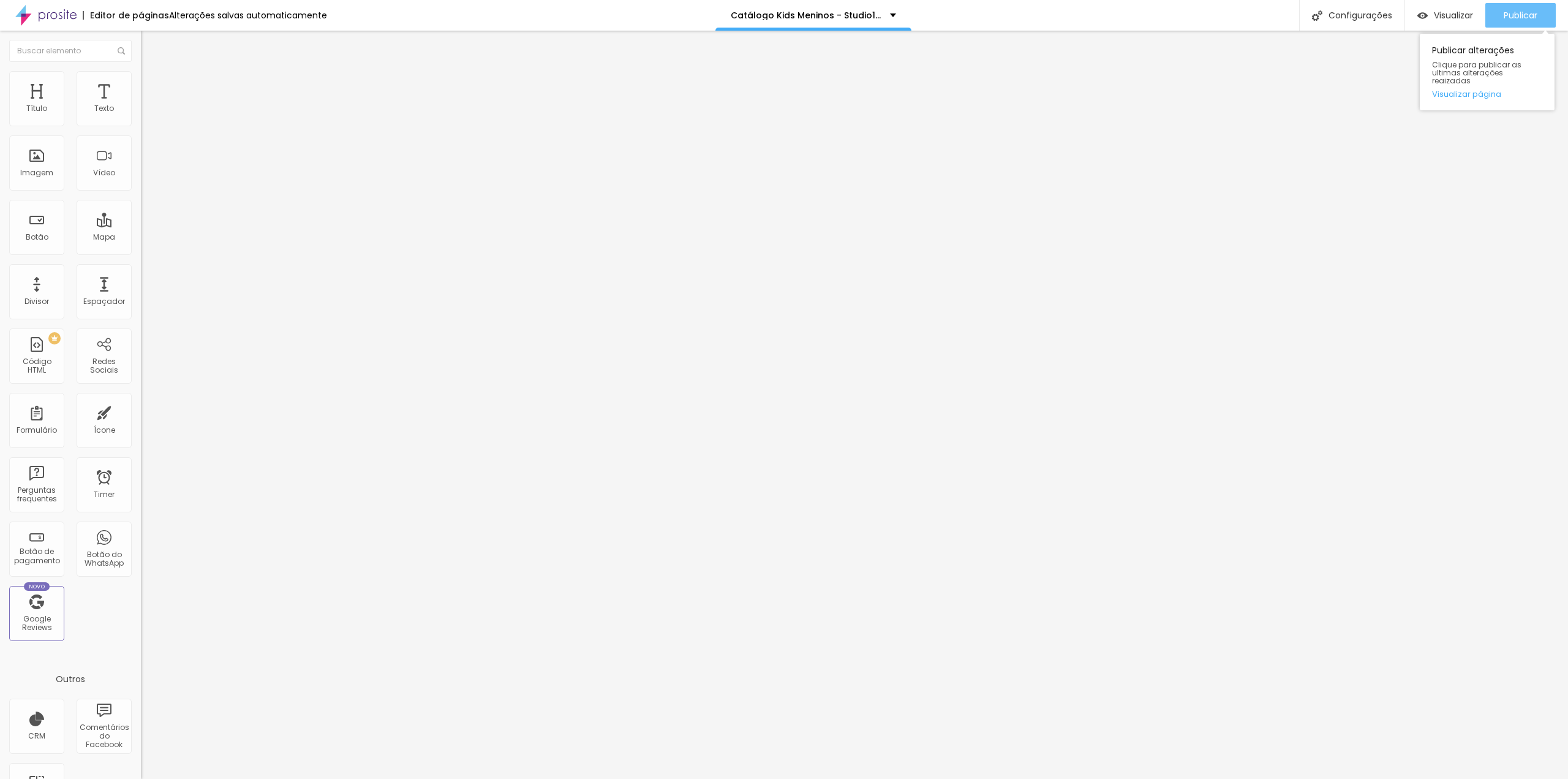
click at [1519, 13] on span "Publicar" at bounding box center [1521, 15] width 34 height 9
click at [1496, 17] on button "Publicar" at bounding box center [1521, 15] width 70 height 25
click at [1515, 10] on span "Publicar" at bounding box center [1521, 15] width 34 height 9
click at [1522, 13] on span "Publicar" at bounding box center [1521, 15] width 34 height 9
click at [1546, 13] on button "Publicar" at bounding box center [1521, 15] width 70 height 25
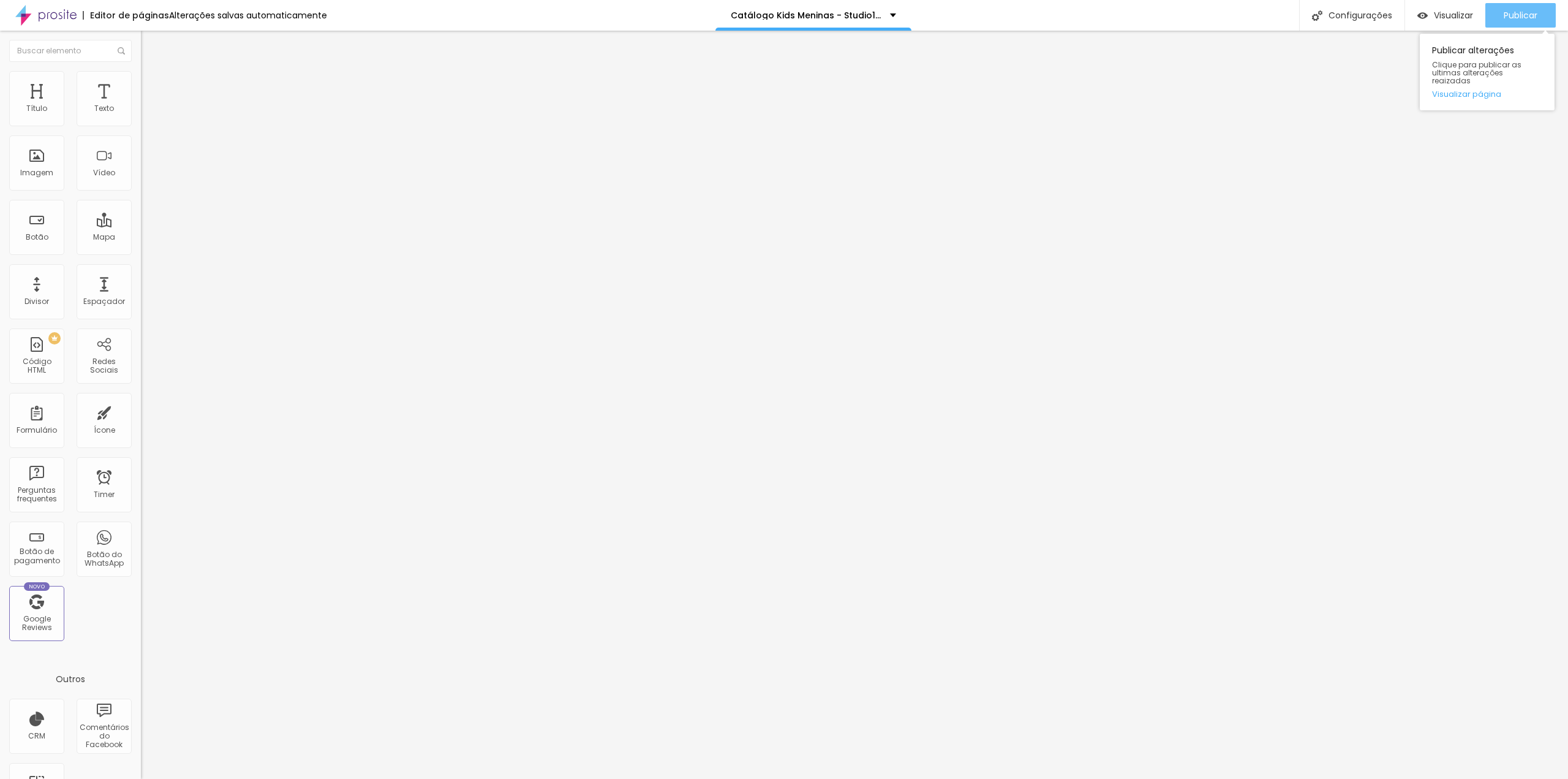
click at [1510, 6] on div "Publicar" at bounding box center [1521, 15] width 34 height 25
click at [208, 102] on img at bounding box center [212, 100] width 8 height 8
click at [1535, 16] on span "Publicar" at bounding box center [1521, 15] width 34 height 9
click at [1514, 16] on span "Publicar" at bounding box center [1521, 15] width 34 height 9
click at [1507, 13] on span "Publicar" at bounding box center [1521, 15] width 34 height 9
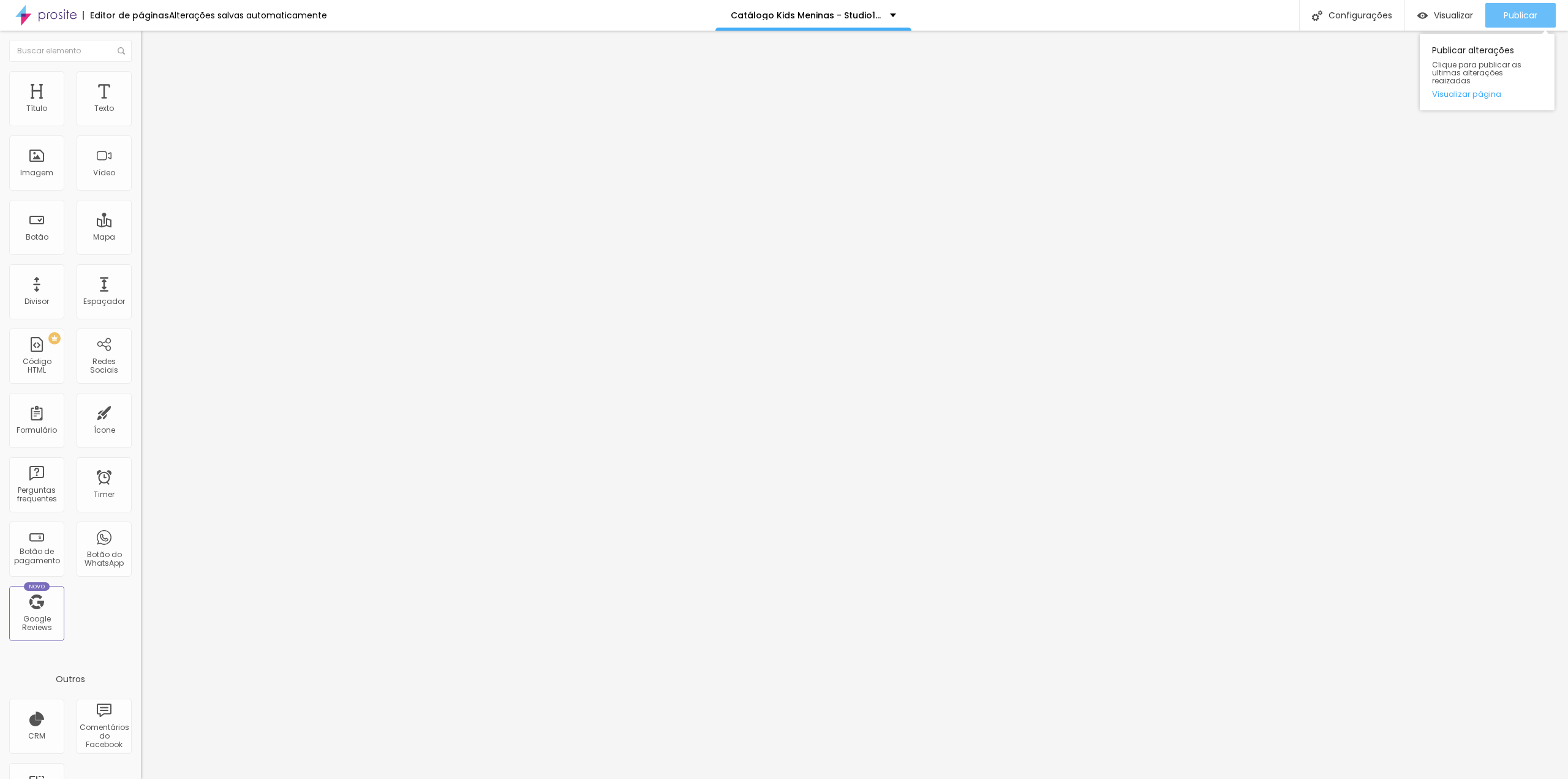
click at [1519, 18] on span "Publicar" at bounding box center [1521, 15] width 34 height 9
click at [1530, 16] on span "Publicar" at bounding box center [1521, 15] width 34 height 9
click at [1504, 16] on span "Publicar" at bounding box center [1521, 15] width 34 height 9
click at [208, 102] on img at bounding box center [212, 100] width 8 height 8
click at [140, 105] on span "Adicionar imagem" at bounding box center [179, 100] width 79 height 10
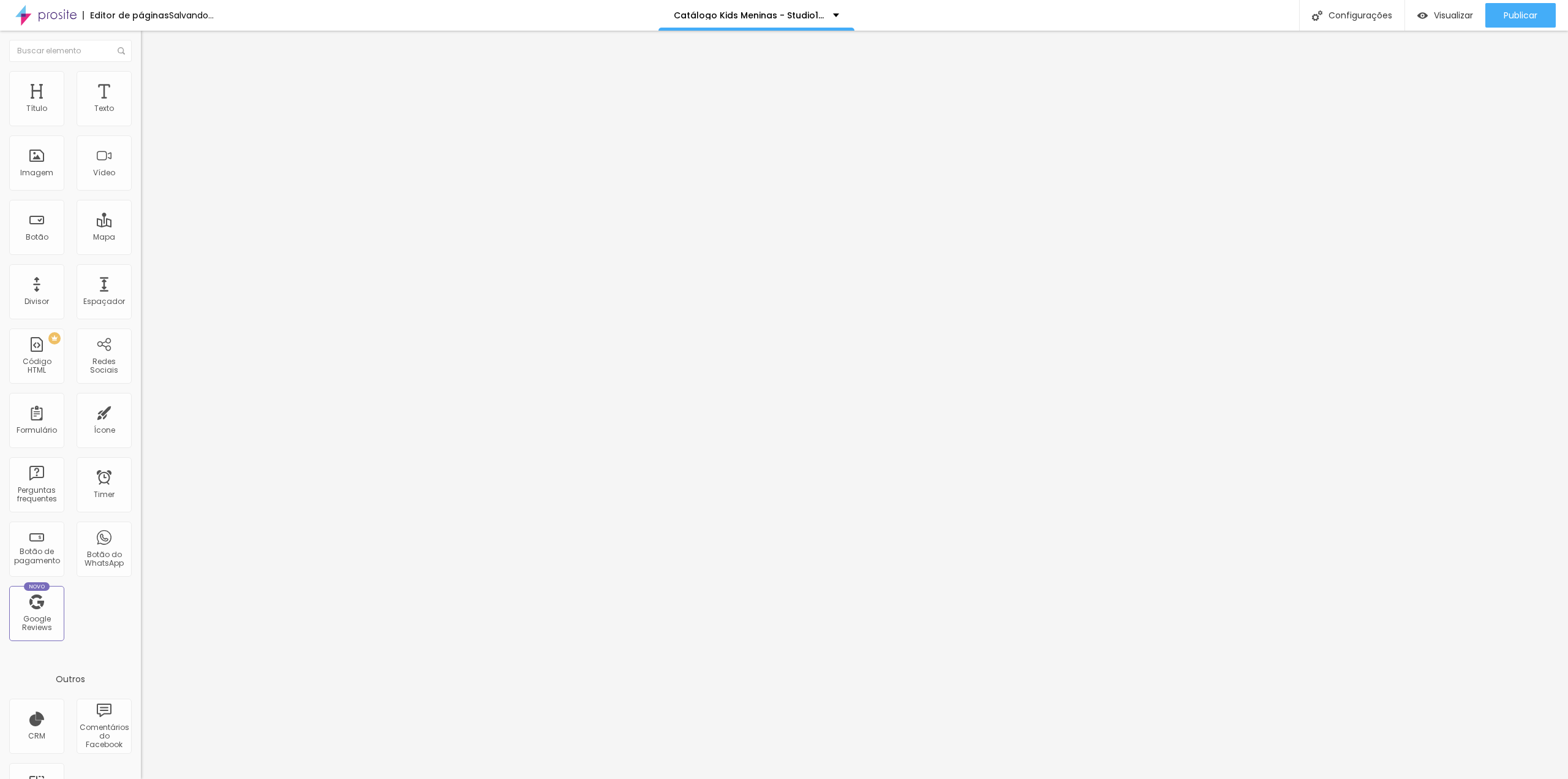
click at [140, 423] on textarea "Oi Tia Gabi, tudo bem? este mês eu vou querer o cenário *KOMBI.* Obrigada(o). ❤" at bounding box center [210, 434] width 138 height 21
type textarea "Oi Tia Gabi, tudo bem? este mês eu vou querer o cenário *KOMB.* Obrigada(o). ❤"
click at [1537, 11] on span "Publicar" at bounding box center [1521, 15] width 34 height 9
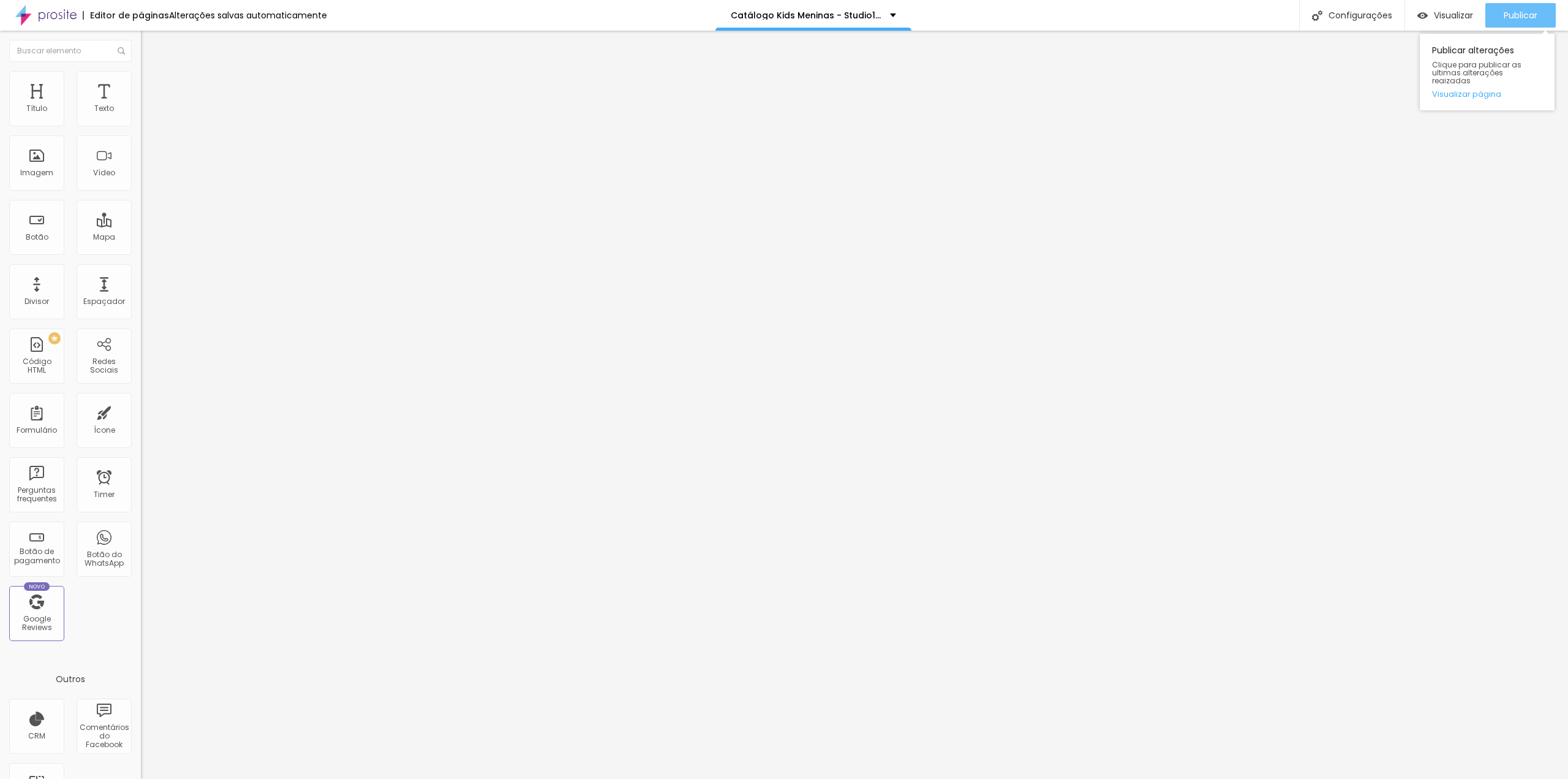
click at [1513, 22] on div "Publicar" at bounding box center [1521, 15] width 34 height 25
click at [1515, 14] on span "Publicar" at bounding box center [1521, 15] width 34 height 9
